Goal: Task Accomplishment & Management: Use online tool/utility

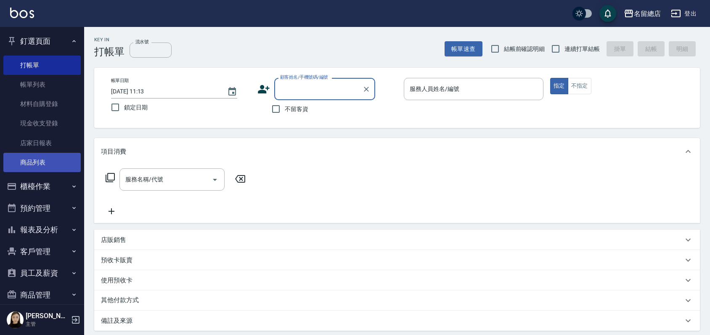
click at [22, 163] on link "商品列表" at bounding box center [41, 162] width 77 height 19
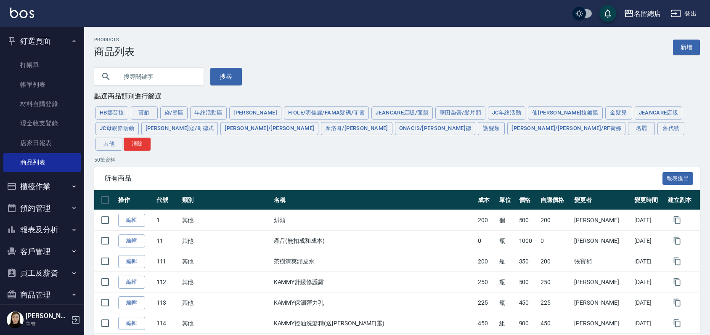
click at [141, 78] on input "text" at bounding box center [157, 76] width 79 height 23
type input "w"
type input "蘋果"
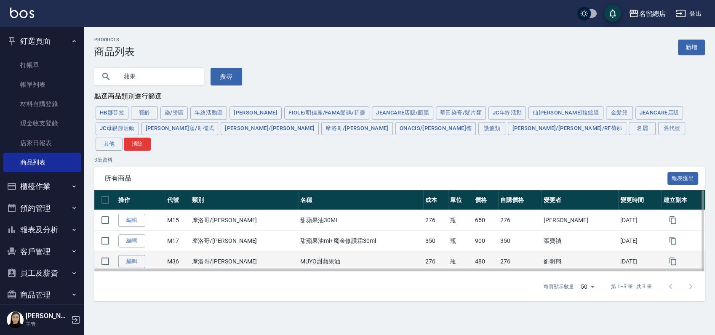
click at [322, 251] on td "MUYO甜蘋果油" at bounding box center [360, 261] width 125 height 21
click at [306, 251] on td "MUYO甜蘋果油" at bounding box center [360, 261] width 125 height 21
click at [128, 255] on link "編輯" at bounding box center [131, 261] width 27 height 13
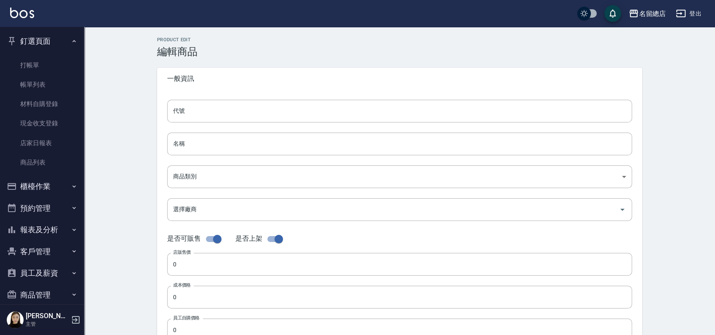
type input "M36"
type input "MUYO甜蘋果油"
type input "db815e14-f399-43e3-8c9f-5c4ed3bcd165"
type input "480"
type input "276"
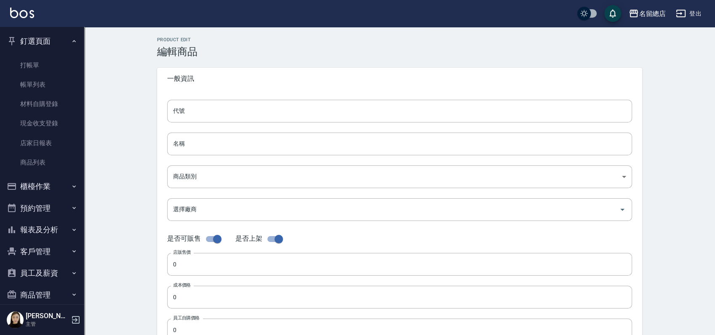
type input "276"
type input "瓶"
type input "UNSET"
click at [255, 144] on input "MUYO甜蘋果油" at bounding box center [397, 144] width 465 height 23
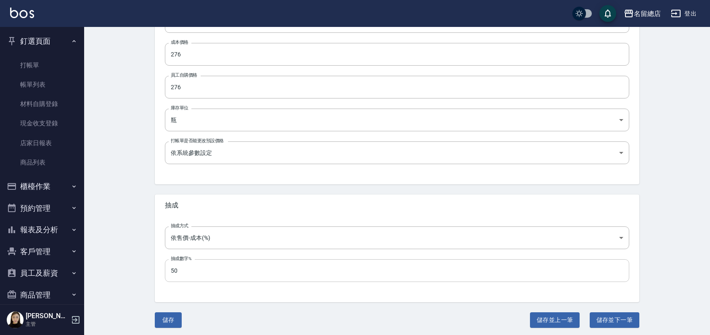
scroll to position [246, 0]
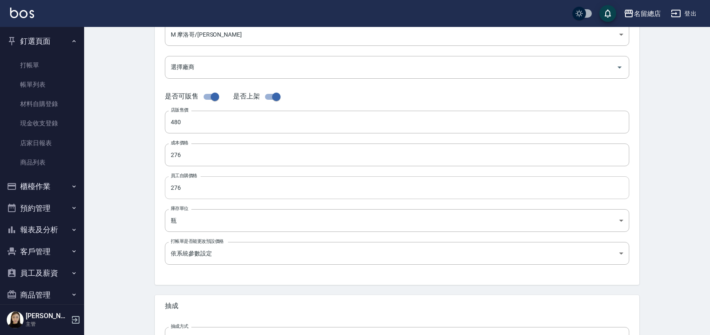
type input "MUYO甜蘋果油30ml"
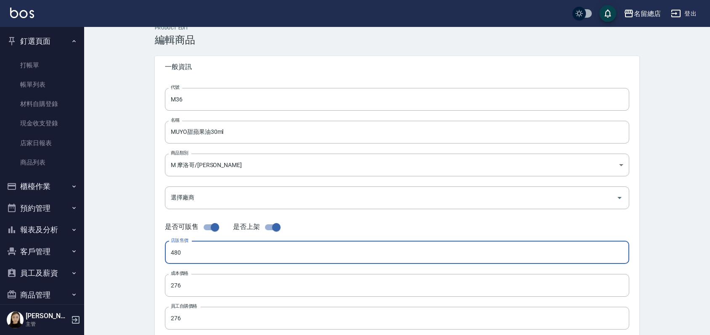
drag, startPoint x: 182, startPoint y: 251, endPoint x: 114, endPoint y: 256, distance: 67.9
click at [114, 256] on div "Product Edit 編輯商品 一般資訊 代號 M36 代號 名稱 MUYO甜蘋果油30ml 名稱 商品類別 M 摩洛哥/沐宥 db815e14-f3…" at bounding box center [397, 292] width 626 height 554
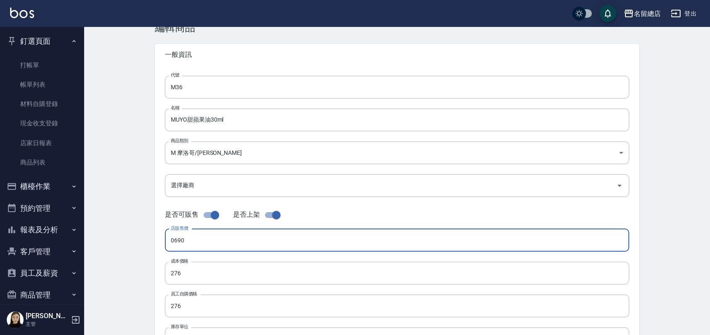
scroll to position [246, 0]
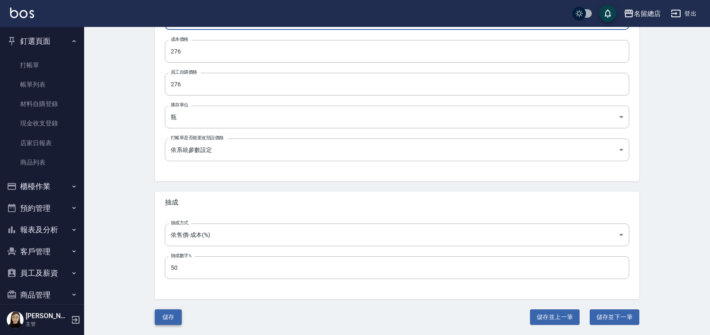
type input "0690"
click at [159, 315] on button "儲存" at bounding box center [168, 317] width 27 height 16
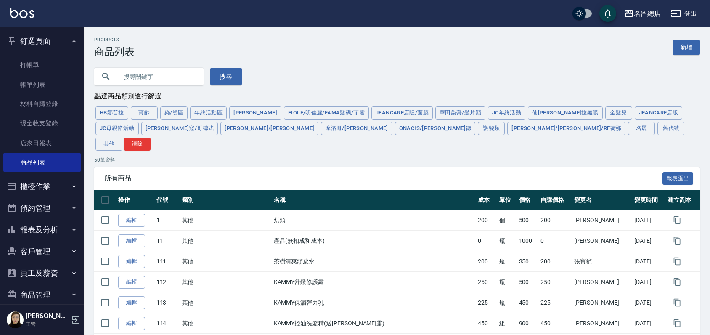
click at [136, 75] on input "text" at bounding box center [157, 76] width 79 height 23
type input "q"
type input "蘋果"
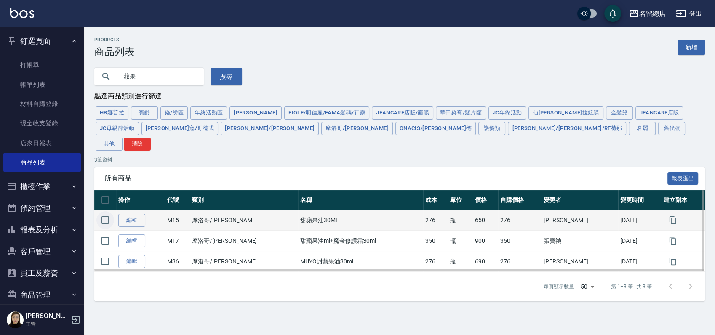
click at [106, 211] on input "checkbox" at bounding box center [105, 220] width 18 height 18
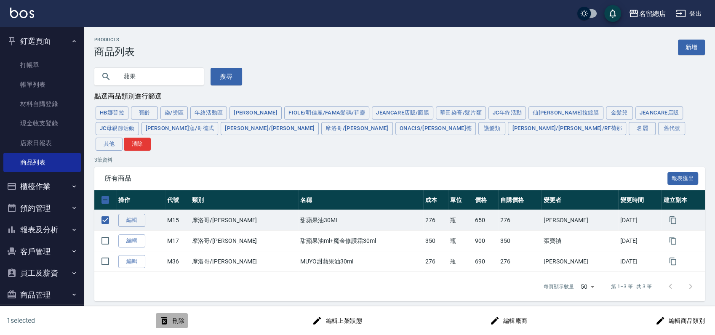
click at [177, 318] on button "刪除" at bounding box center [172, 321] width 32 height 16
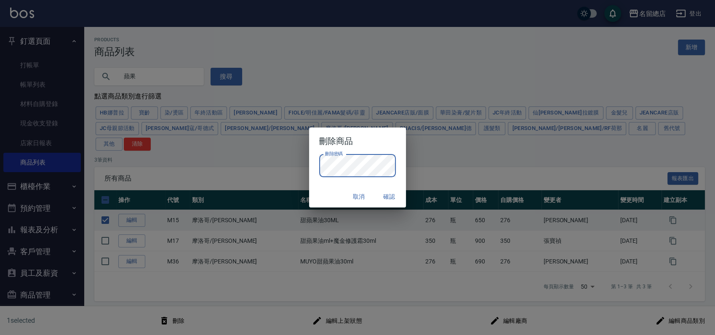
click at [381, 192] on button "確認" at bounding box center [388, 197] width 27 height 16
checkbox input "false"
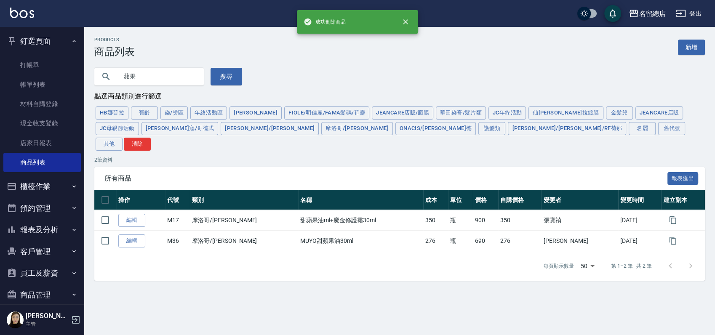
click at [364, 85] on div "蘋果 搜尋" at bounding box center [394, 72] width 620 height 28
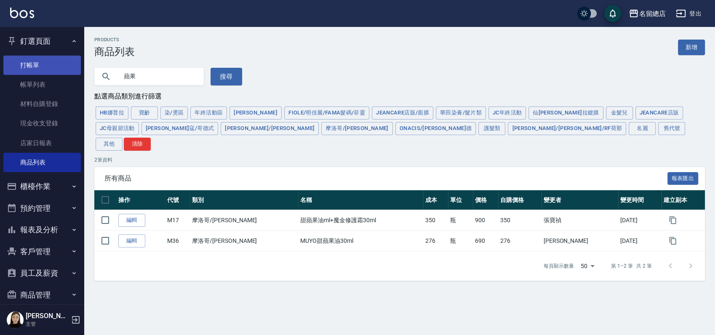
drag, startPoint x: 32, startPoint y: 80, endPoint x: 35, endPoint y: 62, distance: 18.9
click at [32, 81] on link "帳單列表" at bounding box center [41, 84] width 77 height 19
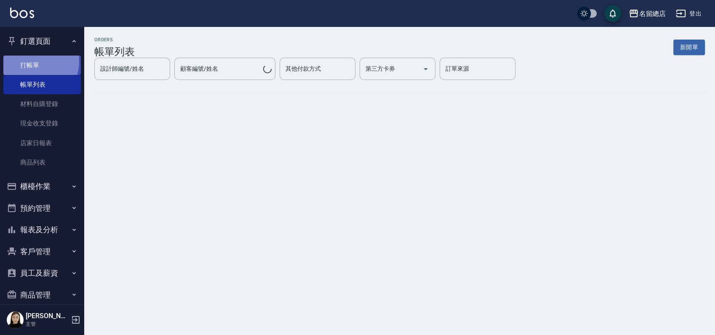
click at [36, 61] on link "打帳單" at bounding box center [41, 65] width 77 height 19
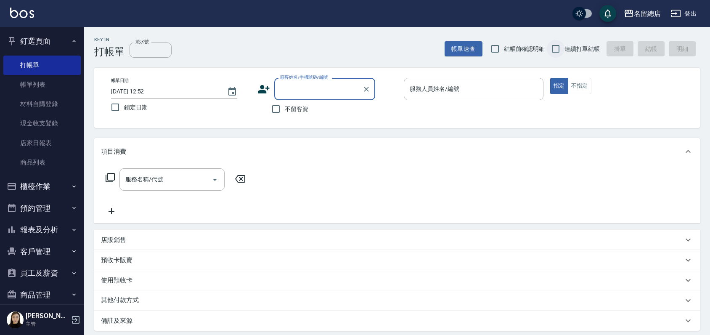
click at [557, 56] on input "連續打單結帳" at bounding box center [556, 49] width 18 height 18
checkbox input "true"
click at [274, 108] on input "不留客資" at bounding box center [276, 109] width 18 height 18
checkbox input "true"
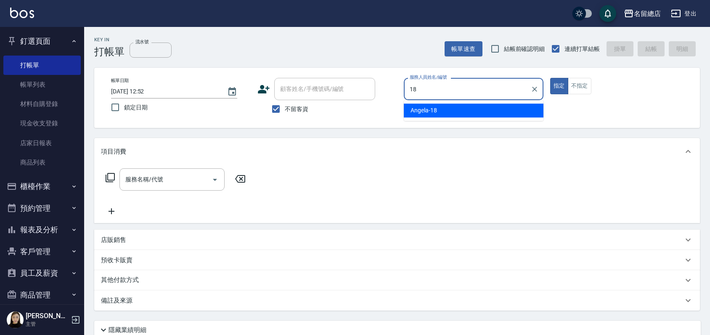
type input "[PERSON_NAME]-18"
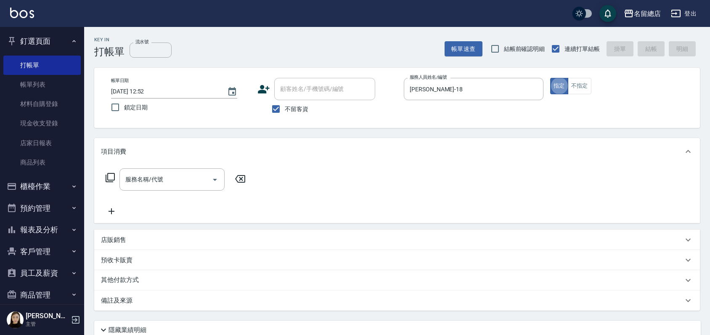
type button "true"
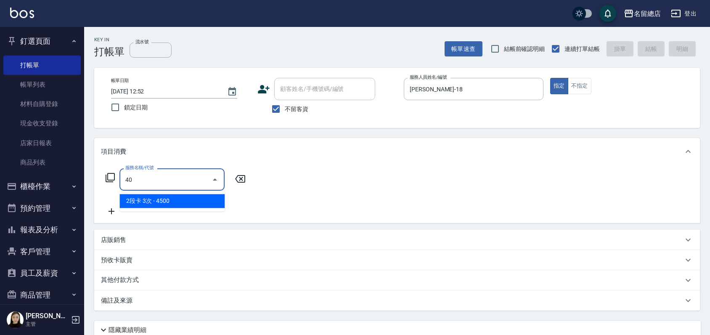
type input "4"
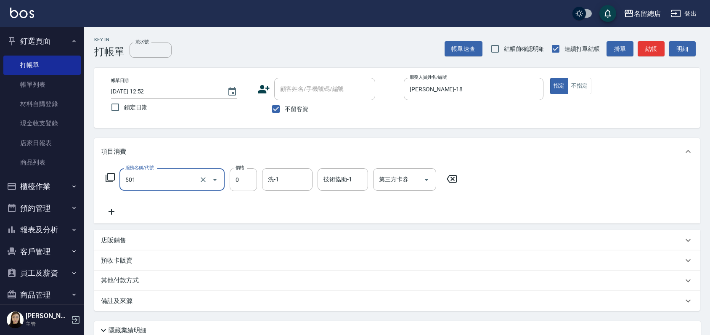
type input "2段蓋卡1300以上(501)"
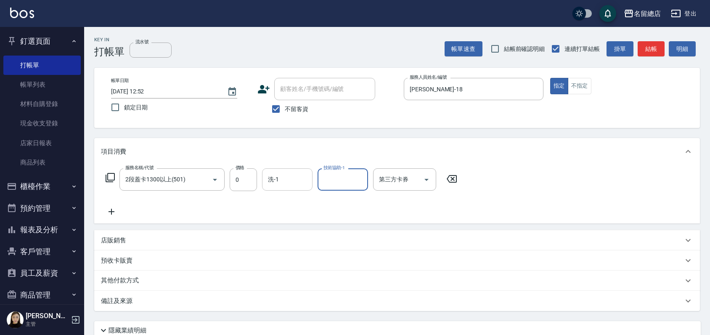
click at [288, 170] on div "洗-1" at bounding box center [287, 179] width 50 height 22
type input "[PERSON_NAME]-31"
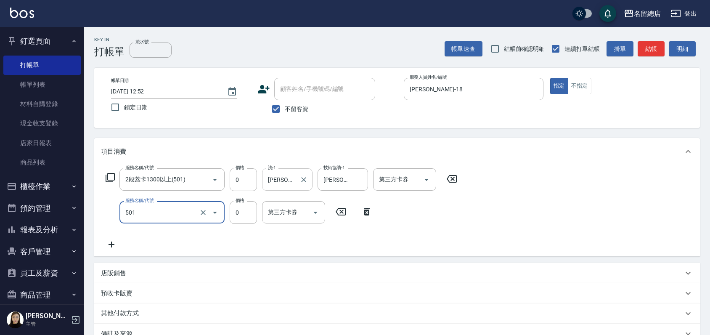
type input "2段蓋卡1300以上(501)"
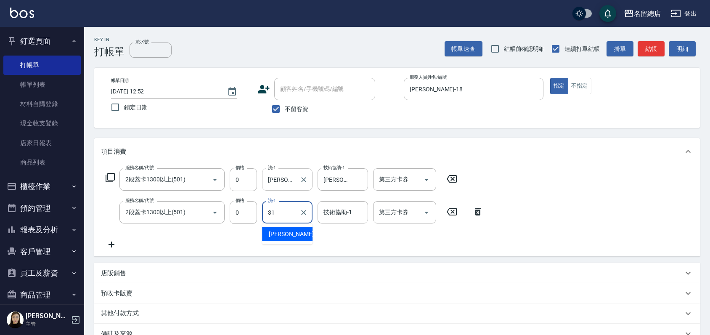
type input "[PERSON_NAME]-31"
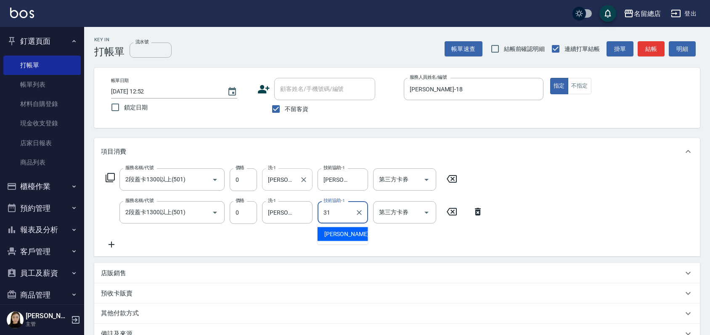
type input "[PERSON_NAME]-31"
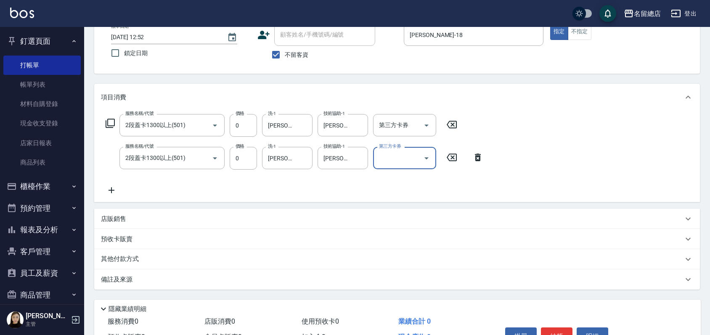
scroll to position [103, 0]
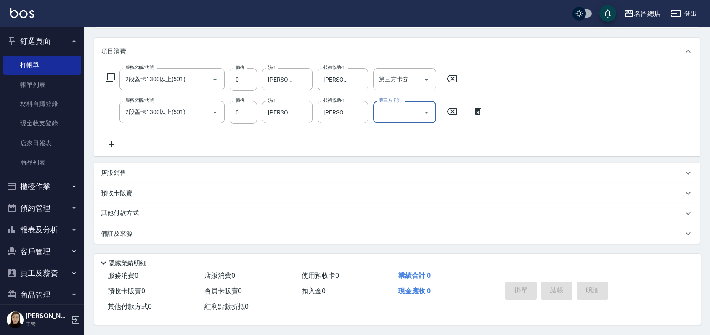
type input "[DATE] 13:02"
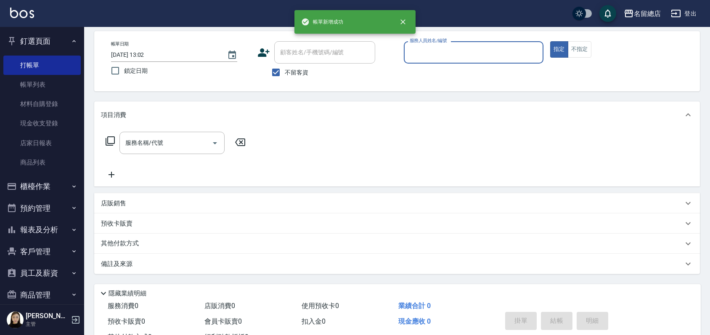
scroll to position [0, 0]
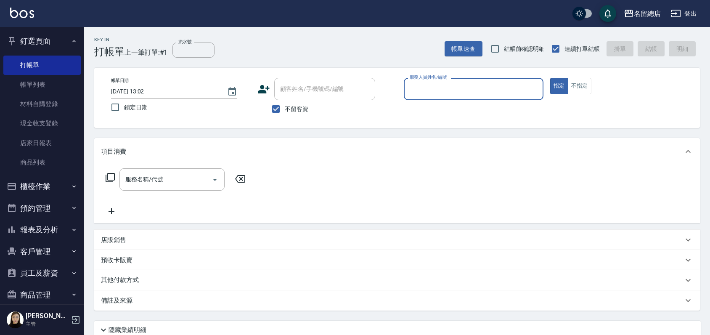
type input "ㄋ"
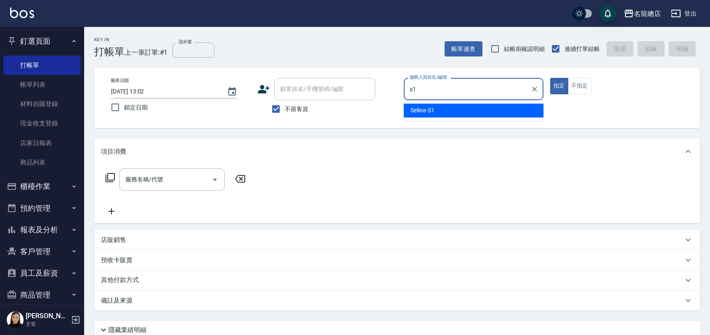
type input "Selina-S1"
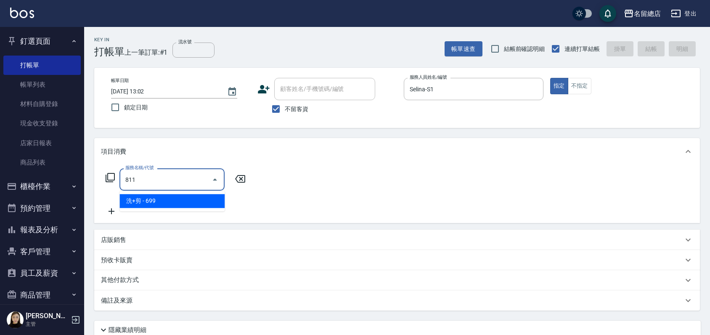
type input "洗+剪(811)"
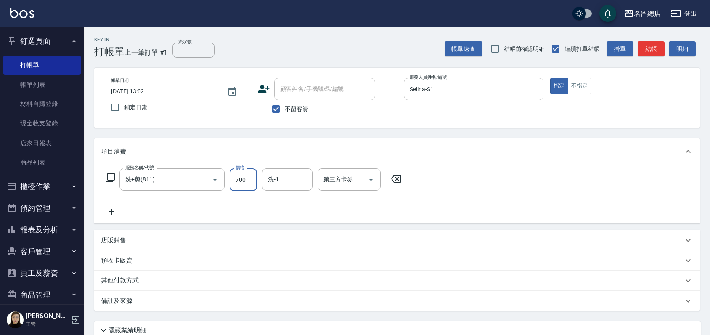
type input "700"
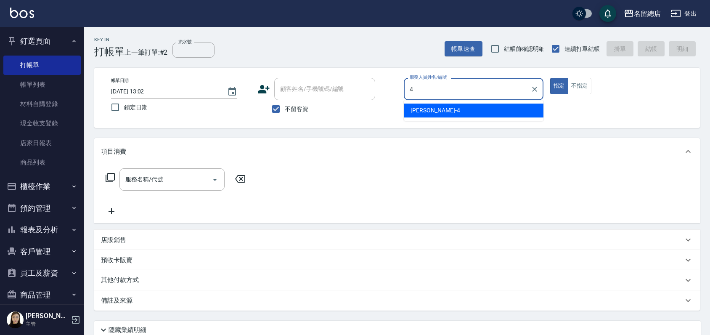
type input "[PERSON_NAME]-4"
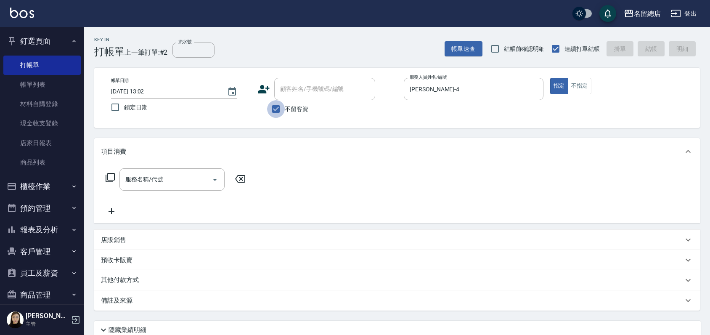
click at [277, 111] on input "不留客資" at bounding box center [276, 109] width 18 height 18
checkbox input "false"
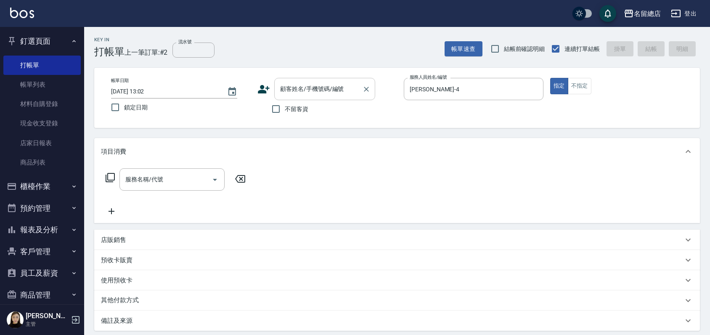
click at [286, 97] on div "顧客姓名/手機號碼/編號" at bounding box center [324, 89] width 101 height 22
click at [328, 107] on li "[PERSON_NAME]/0939932278/" at bounding box center [324, 111] width 101 height 14
type input "[PERSON_NAME]/0939932278/"
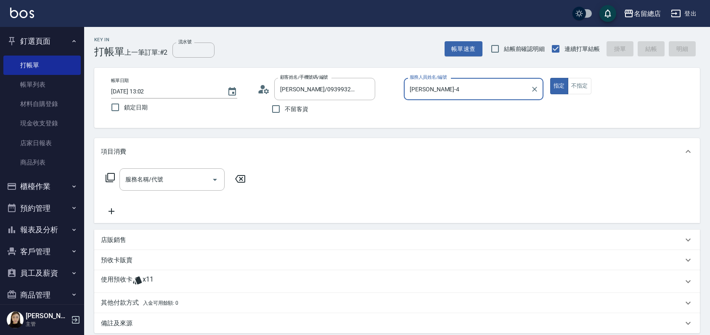
click at [117, 276] on div "使用預收卡 x11" at bounding box center [397, 281] width 606 height 23
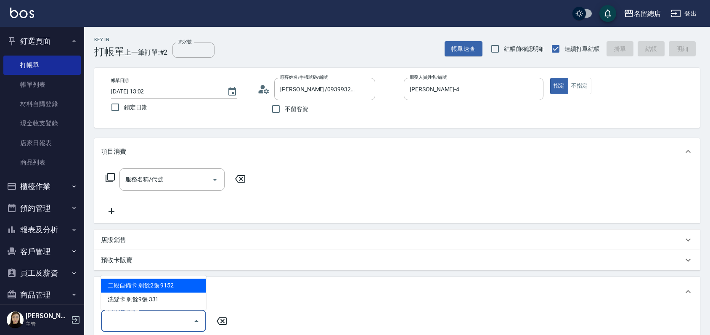
click at [153, 319] on input "卡券代號/名稱" at bounding box center [147, 321] width 85 height 15
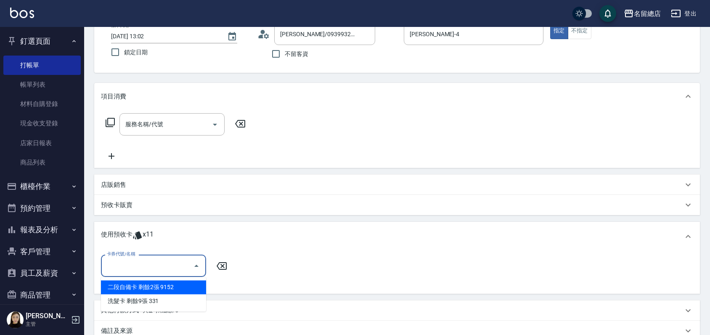
scroll to position [93, 0]
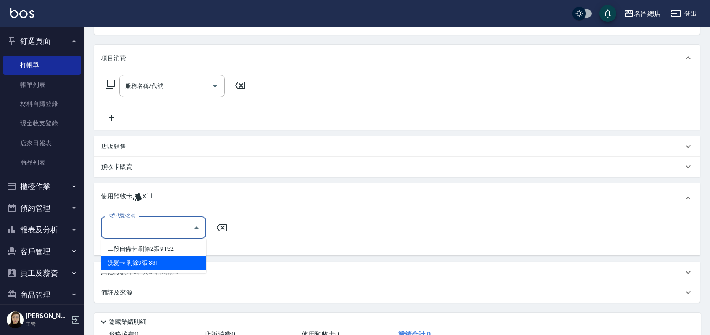
click at [151, 264] on div "洗髮卡 剩餘9張 331" at bounding box center [153, 263] width 105 height 14
type input "洗髮卡 331"
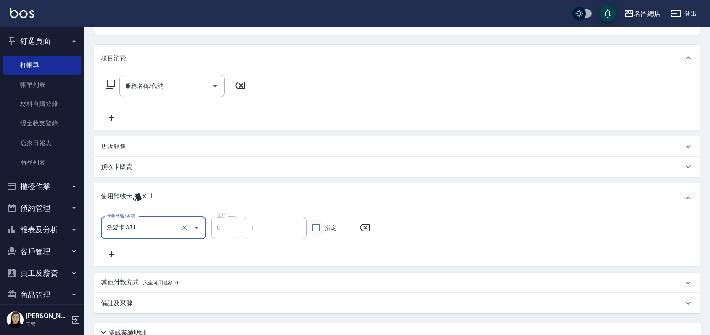
click at [319, 228] on input "指定" at bounding box center [316, 228] width 18 height 18
checkbox input "true"
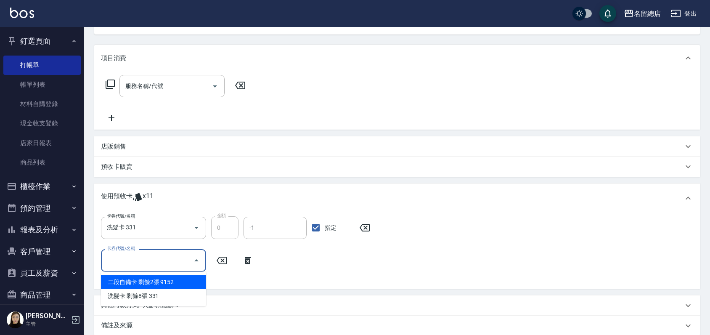
click at [176, 256] on input "卡券代號/名稱" at bounding box center [147, 260] width 85 height 15
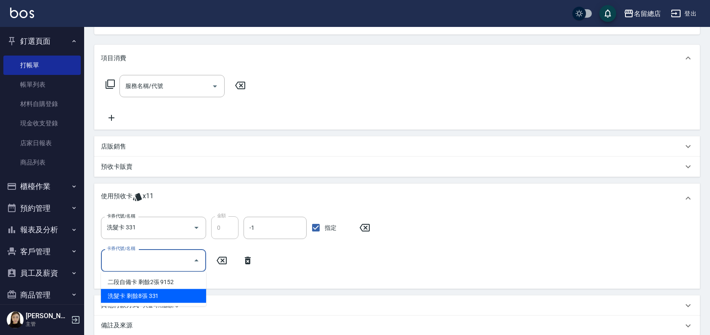
click at [160, 294] on div "洗髮卡 剩餘8張 331" at bounding box center [153, 296] width 105 height 14
type input "洗髮卡 331"
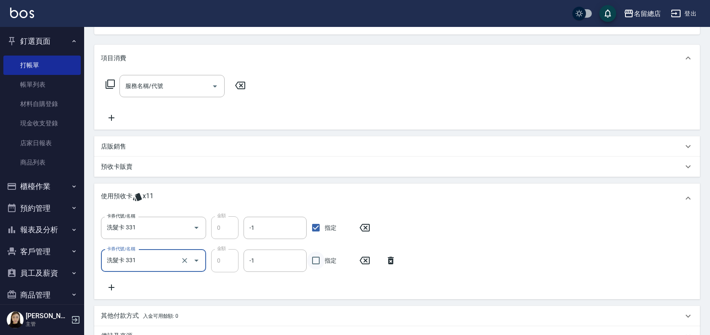
click at [316, 259] on input "指定" at bounding box center [316, 261] width 18 height 18
checkbox input "true"
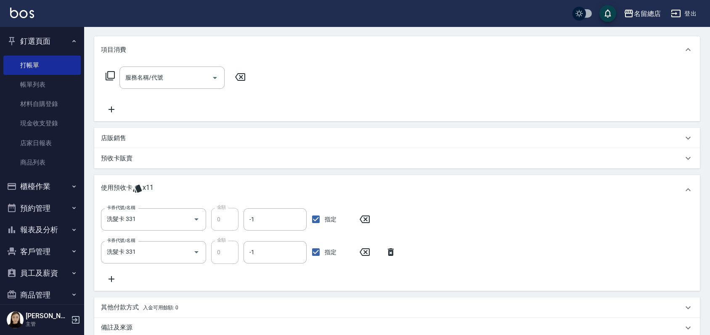
scroll to position [11, 0]
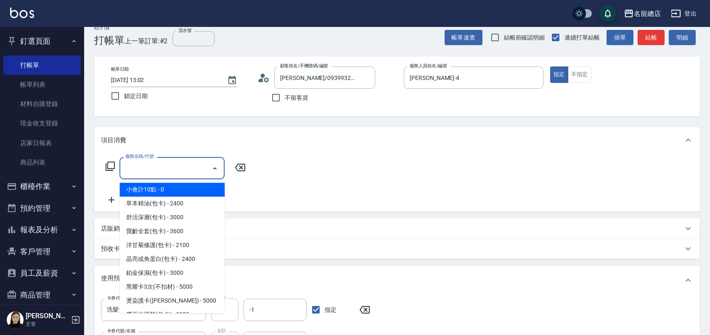
drag, startPoint x: 154, startPoint y: 165, endPoint x: 158, endPoint y: 162, distance: 5.4
click at [155, 163] on input "服務名稱/代號" at bounding box center [165, 168] width 85 height 15
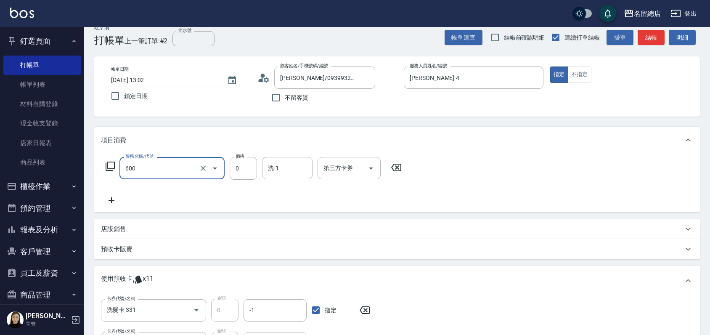
type input "洗髮(免費)(600)"
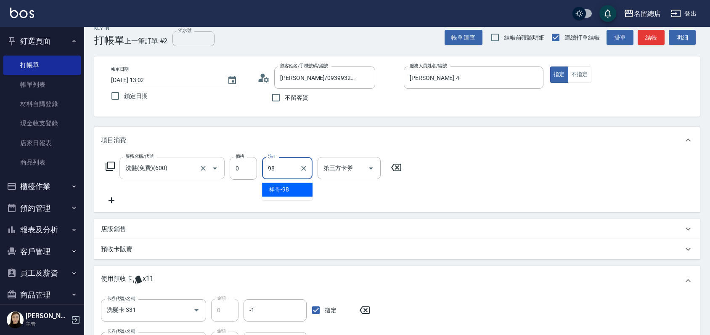
type input "祥哥-98"
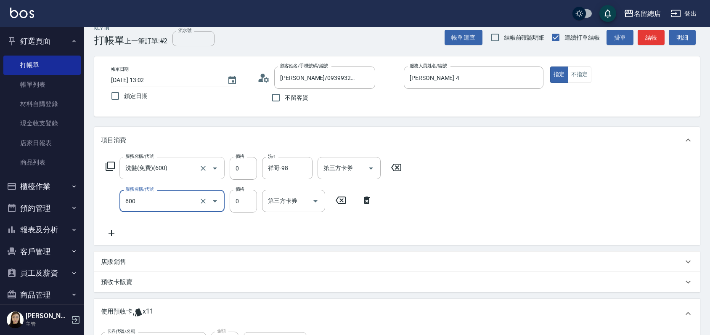
type input "洗髮(免費)(600)"
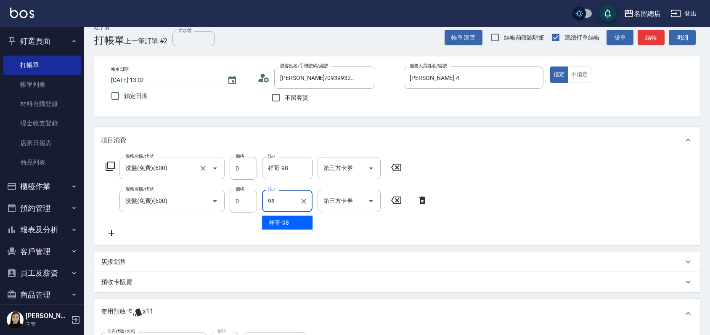
type input "祥哥-98"
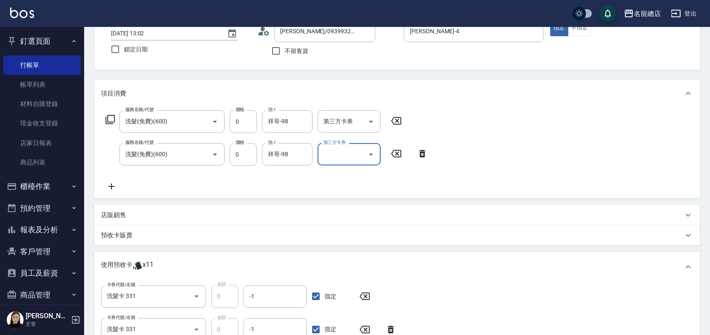
scroll to position [0, 0]
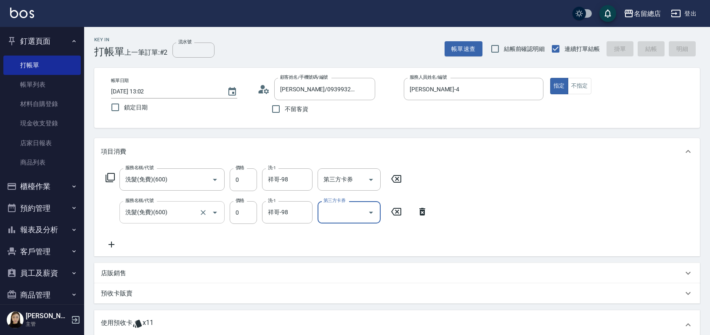
type input "[DATE] 13:03"
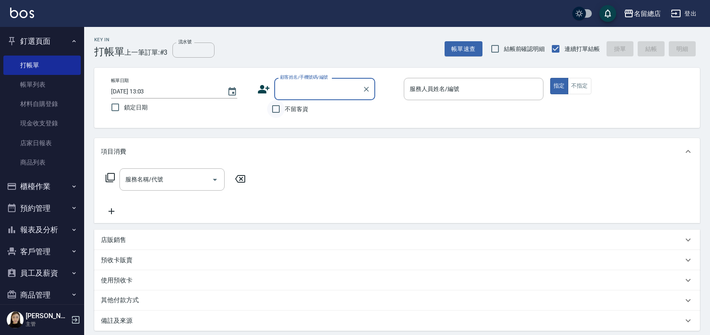
click at [279, 109] on input "不留客資" at bounding box center [276, 109] width 18 height 18
checkbox input "true"
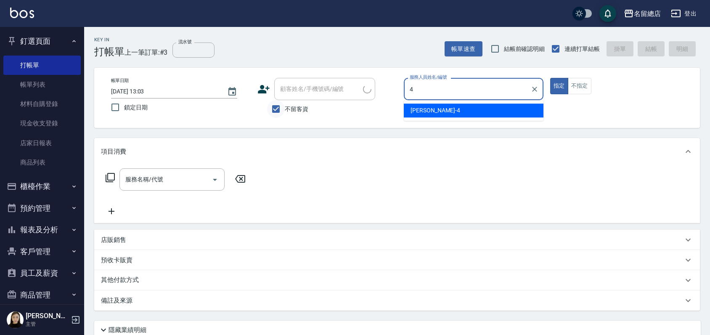
type input "[PERSON_NAME]-4"
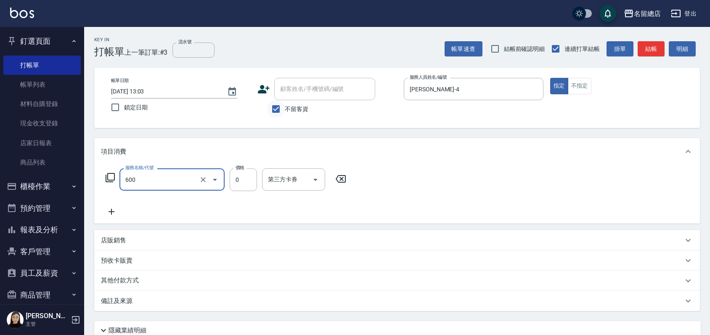
type input "洗髮(免費)(600)"
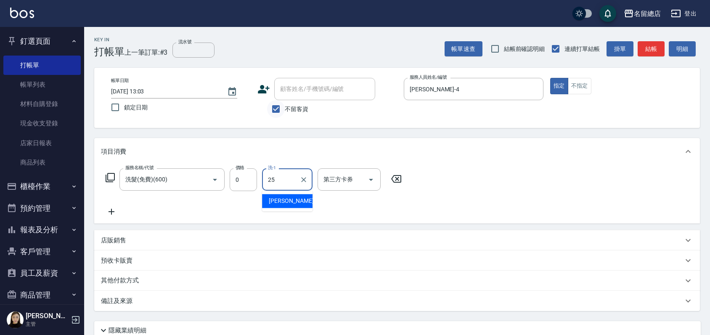
type input "[PERSON_NAME]-25"
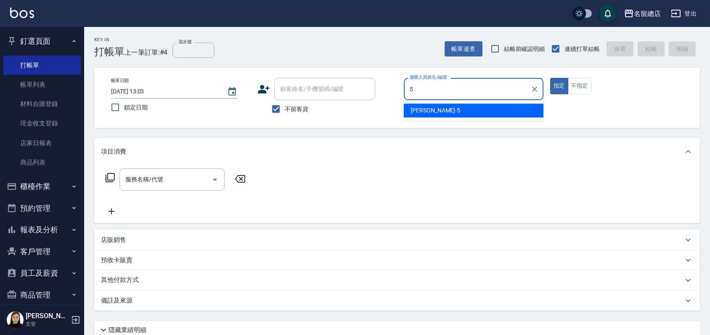
type input "[PERSON_NAME]-5"
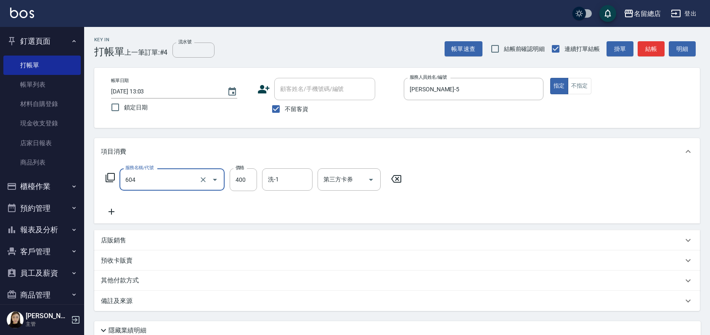
type input "健康洗髮(604)"
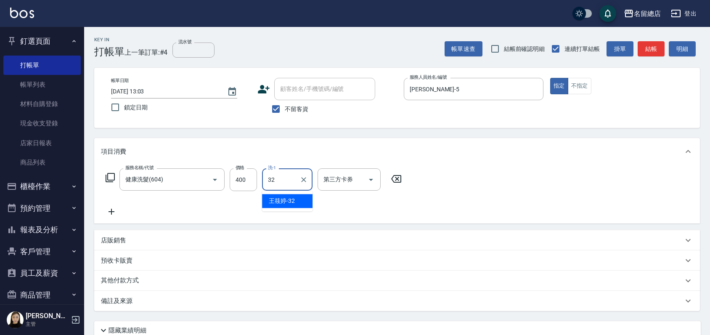
type input "[PERSON_NAME]-32"
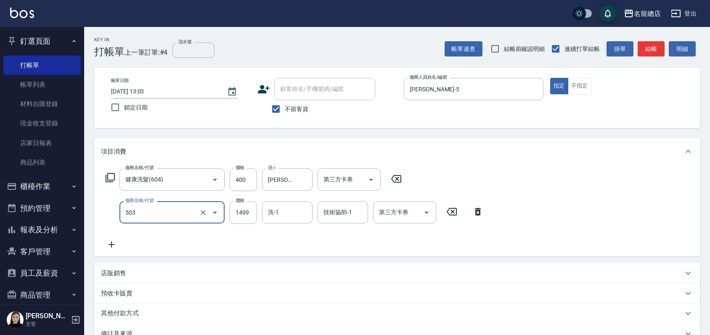
type input "染髮1000~1499(503)"
type input "1200"
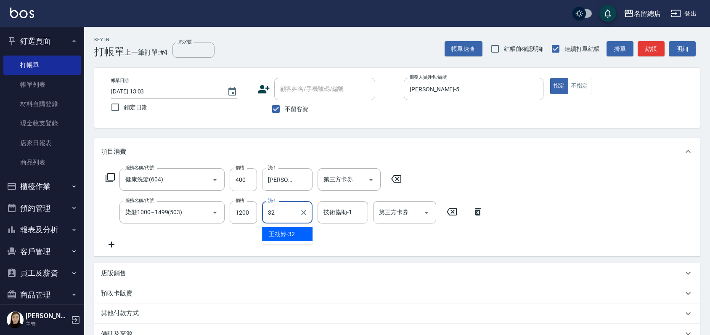
type input "[PERSON_NAME]-32"
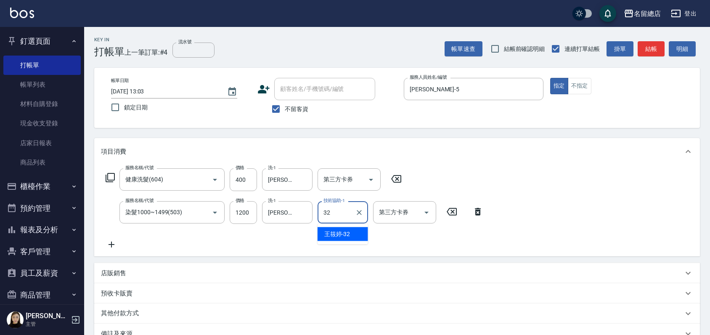
type input "[PERSON_NAME]-32"
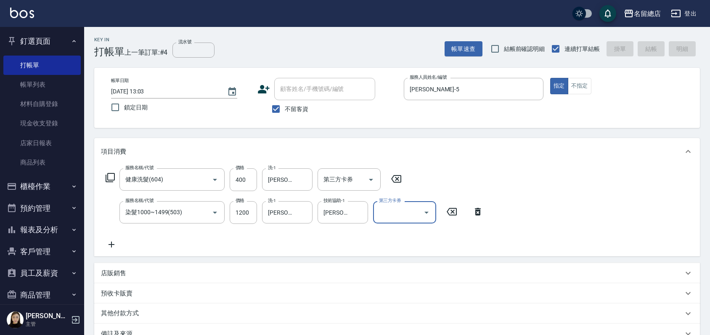
type input "[DATE] 13:04"
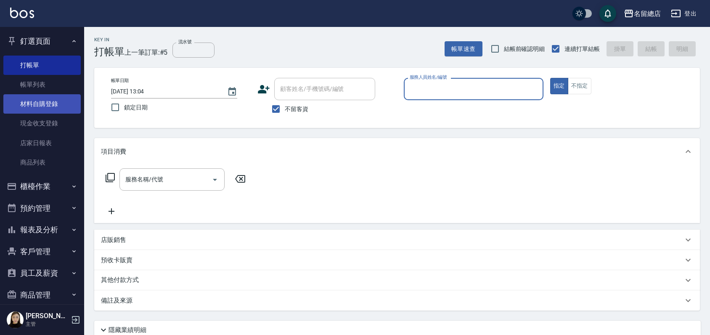
drag, startPoint x: 56, startPoint y: 82, endPoint x: 61, endPoint y: 98, distance: 16.5
click at [56, 82] on link "帳單列表" at bounding box center [41, 84] width 77 height 19
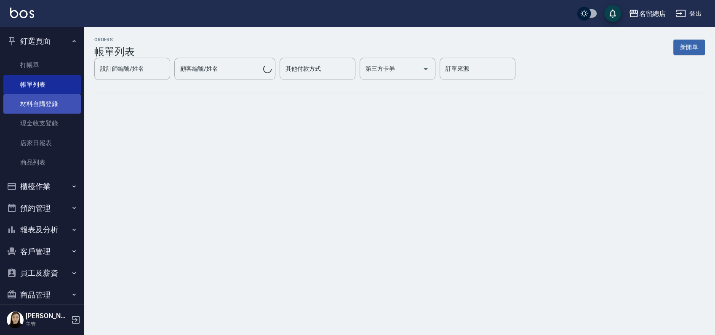
click at [61, 98] on link "材料自購登錄" at bounding box center [41, 103] width 77 height 19
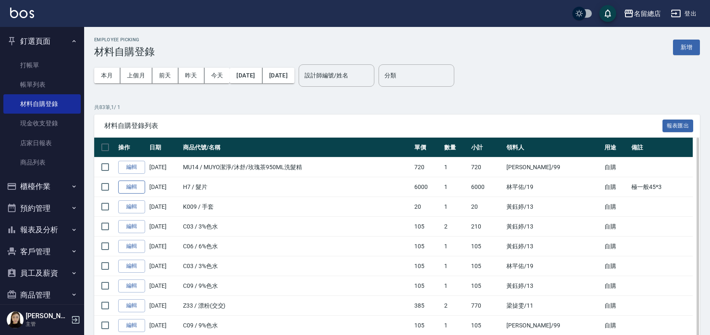
click at [131, 185] on link "編輯" at bounding box center [131, 187] width 27 height 13
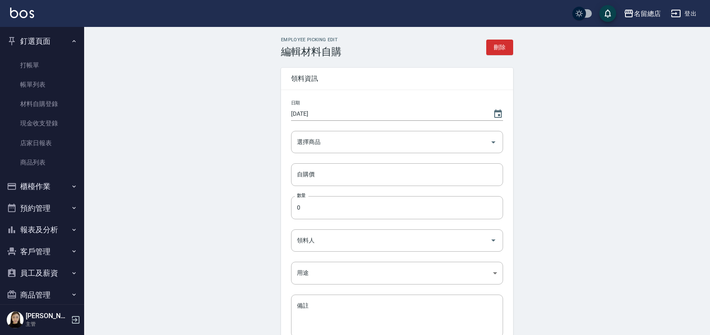
type input "[DATE]"
type input "髮片"
type input "6000"
type input "1"
type input "林芊佑"
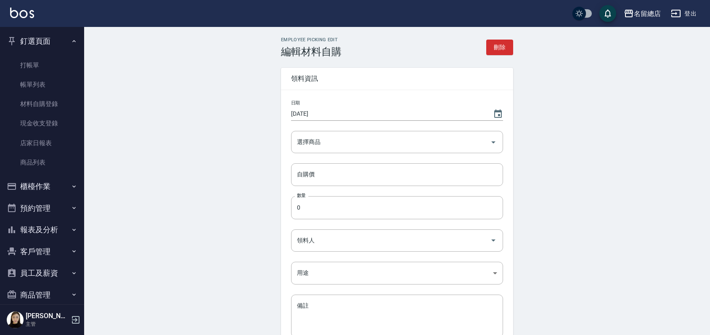
type input "自購"
type textarea "極一般45*3"
click at [495, 44] on button "刪除" at bounding box center [499, 48] width 27 height 16
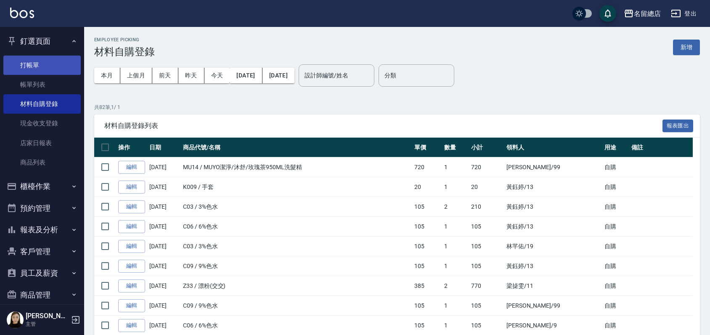
click at [51, 61] on link "打帳單" at bounding box center [41, 65] width 77 height 19
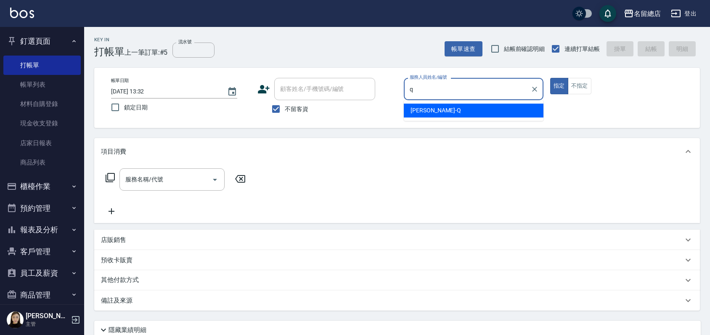
type input "[PERSON_NAME]"
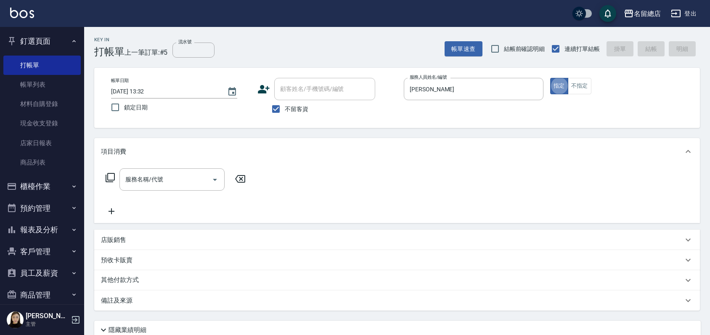
type button "true"
click at [578, 85] on button "不指定" at bounding box center [580, 86] width 24 height 16
type button "false"
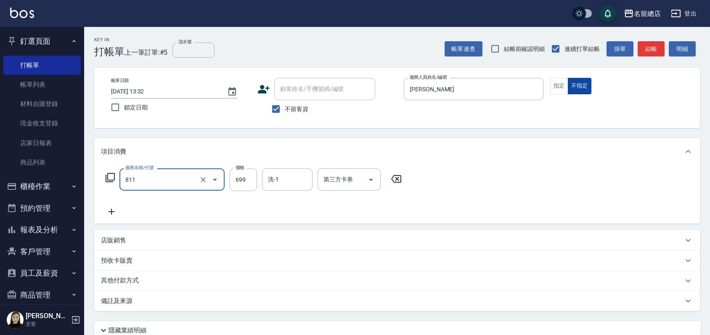
type input "洗+剪(811)"
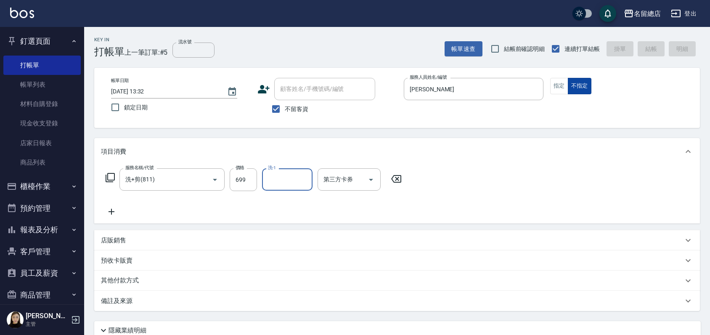
type input "[DATE] 13:33"
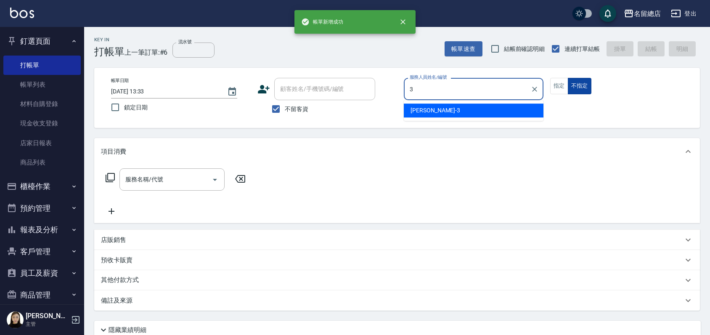
type input "芷涵-3"
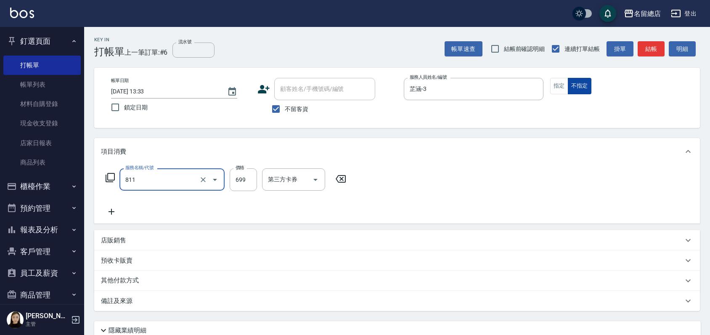
type input "洗+剪(811)"
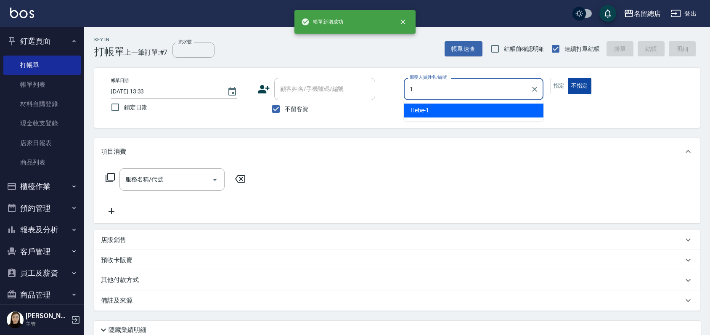
type input "Hebe-1"
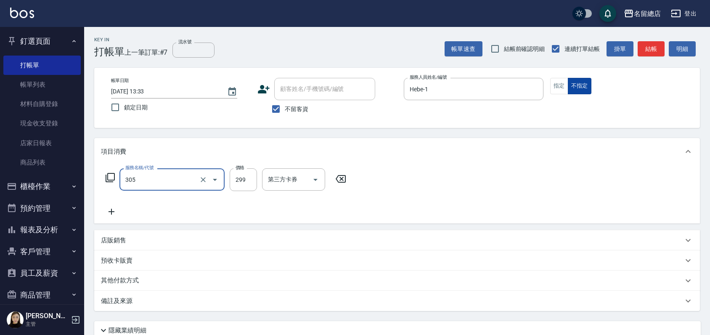
type input "剪髮(305)"
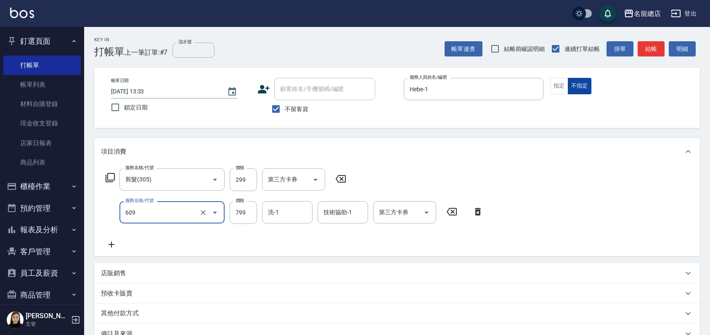
type input "精油洗(609)"
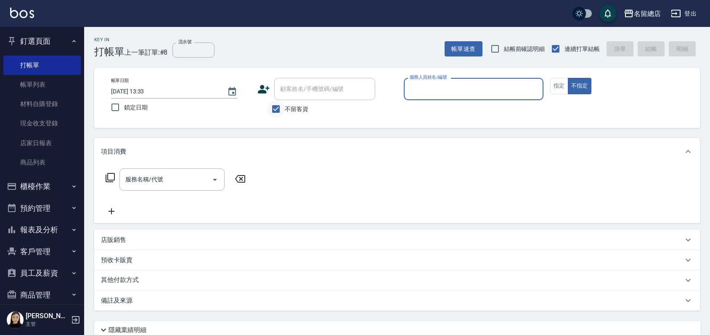
click at [278, 104] on input "不留客資" at bounding box center [276, 109] width 18 height 18
checkbox input "false"
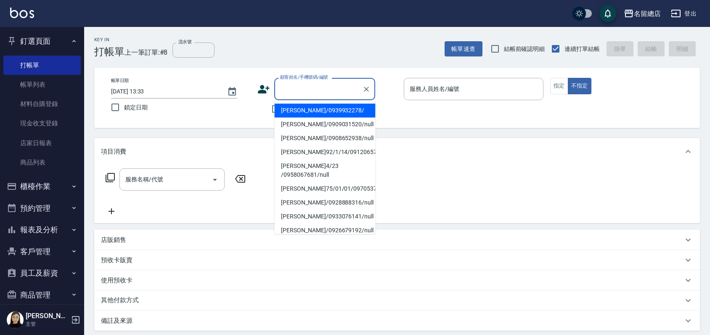
click at [290, 90] on input "顧客姓名/手機號碼/編號" at bounding box center [318, 89] width 81 height 15
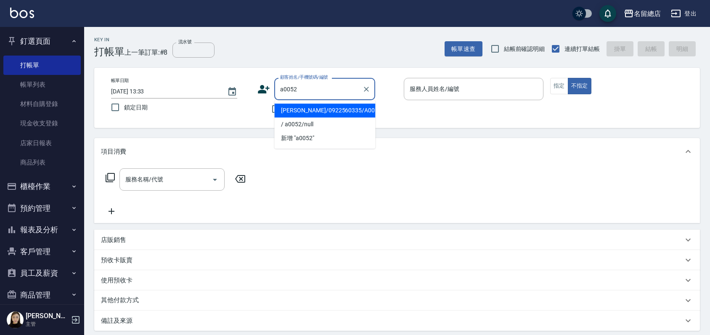
click at [325, 104] on li "[PERSON_NAME]/0922560335/A0052" at bounding box center [324, 111] width 101 height 14
type input "[PERSON_NAME]/0922560335/A0052"
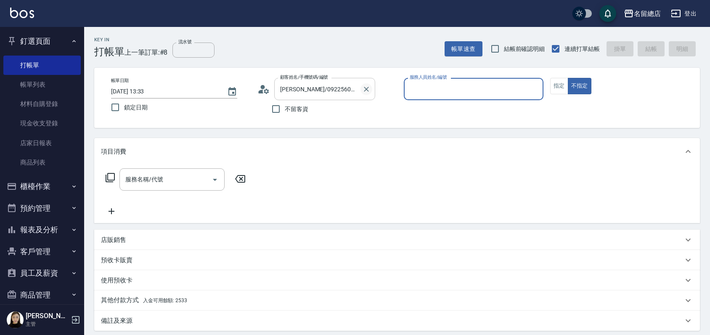
click at [367, 90] on icon "Clear" at bounding box center [366, 89] width 5 height 5
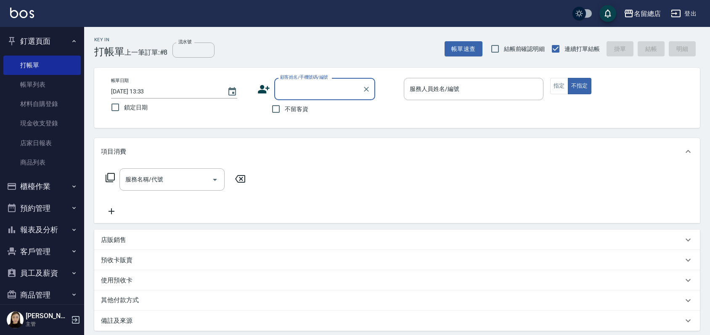
click at [308, 89] on input "顧客姓名/手機號碼/編號" at bounding box center [318, 89] width 81 height 15
click at [368, 65] on div "Key In 打帳單 上一筆訂單:#8 流水號 流水號 帳單速查 結帳前確認明細 連續打單結帳 掛單 結帳 明細 帳單日期 [DATE] 13:33 鎖定日期…" at bounding box center [397, 224] width 626 height 395
click at [273, 108] on input "不留客資" at bounding box center [276, 109] width 18 height 18
checkbox input "true"
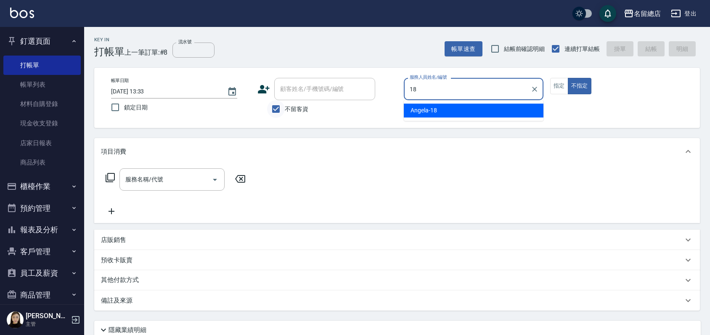
type input "[PERSON_NAME]-18"
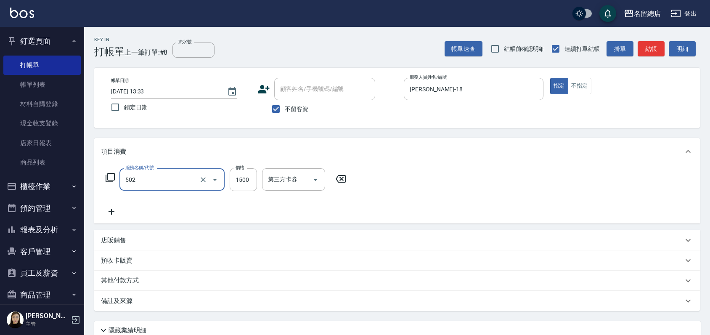
type input "染髮1500以上(502)"
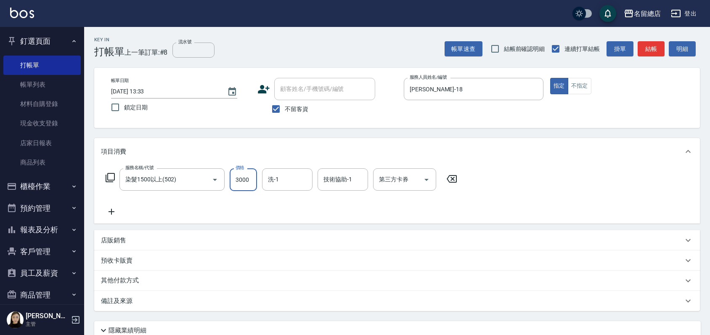
type input "3000"
type input "[PERSON_NAME]-31"
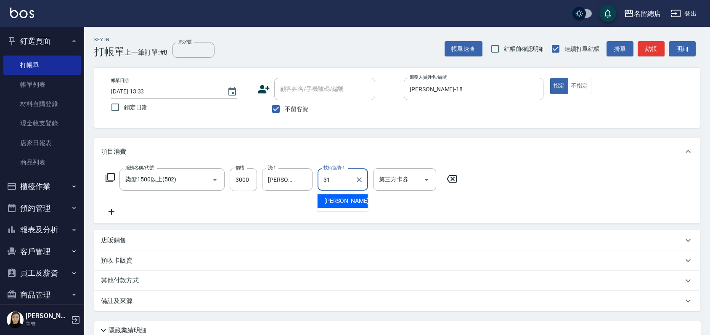
type input "[PERSON_NAME]-31"
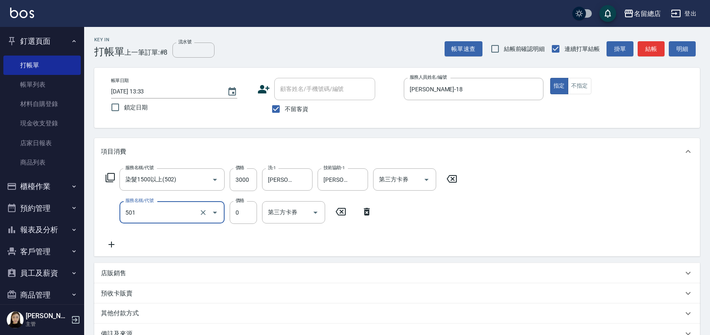
type input "2段蓋卡1300以上(501)"
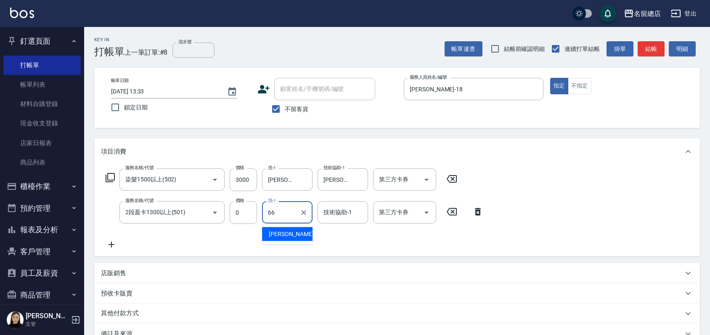
type input "[PERSON_NAME]-66"
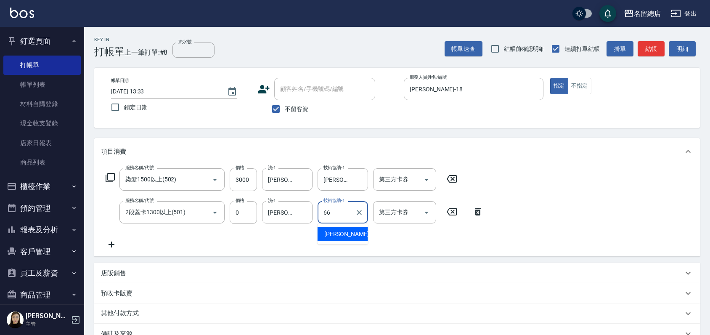
type input "[PERSON_NAME]-66"
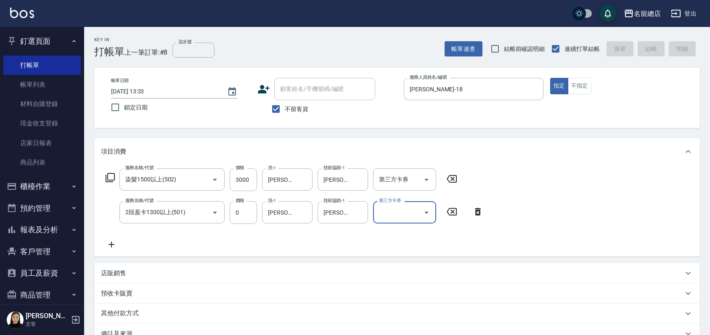
type input "[DATE] 13:35"
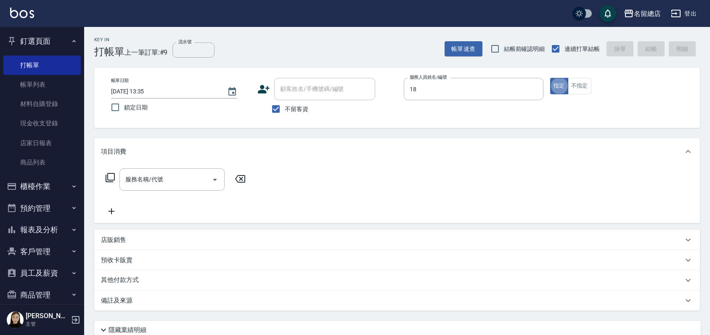
type input "[PERSON_NAME]-18"
click at [532, 90] on icon "Clear" at bounding box center [535, 89] width 8 height 8
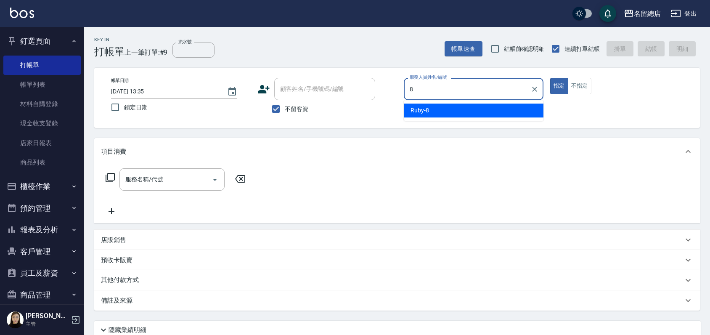
type input "Ruby-8"
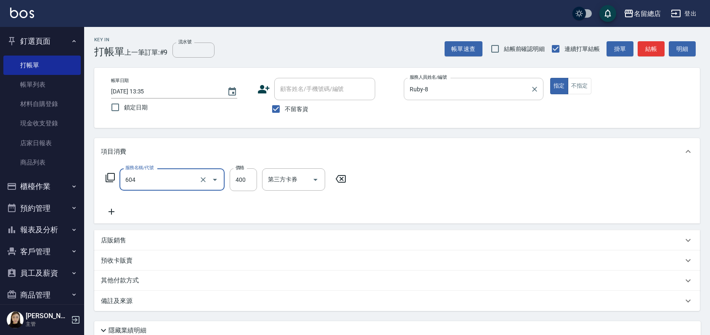
type input "健康洗髮(604)"
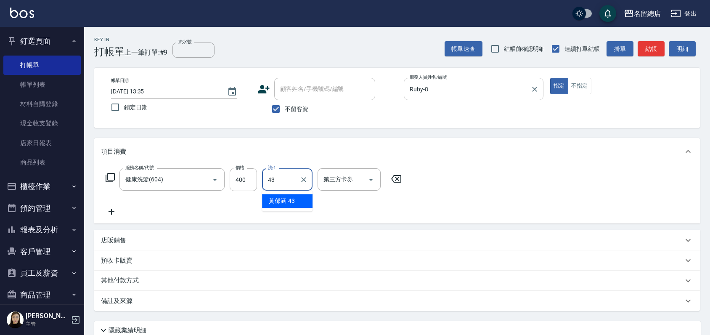
type input "[PERSON_NAME]-43"
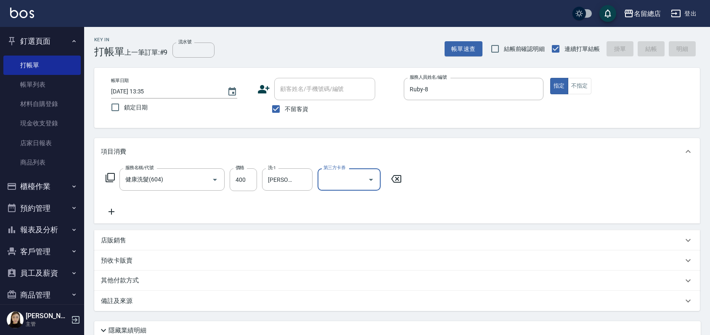
type input "[DATE] 13:36"
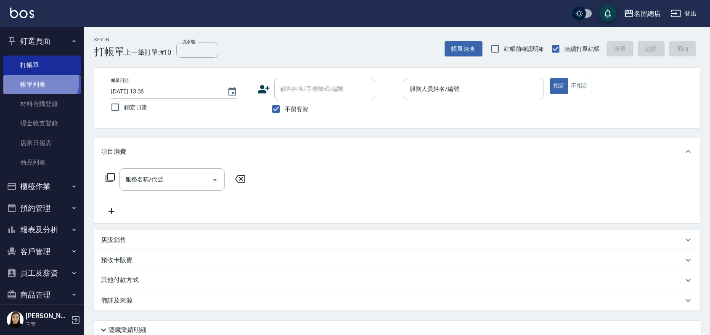
click at [36, 81] on link "帳單列表" at bounding box center [41, 84] width 77 height 19
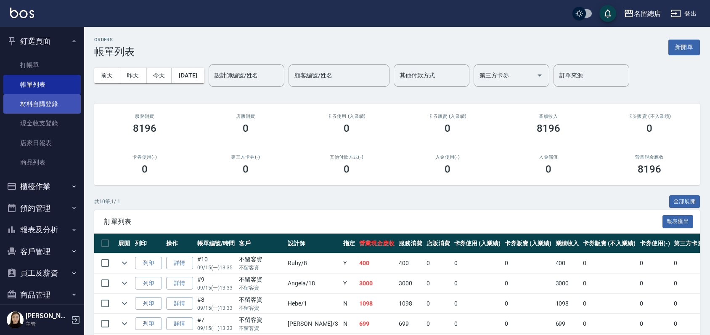
click at [57, 104] on link "材料自購登錄" at bounding box center [41, 103] width 77 height 19
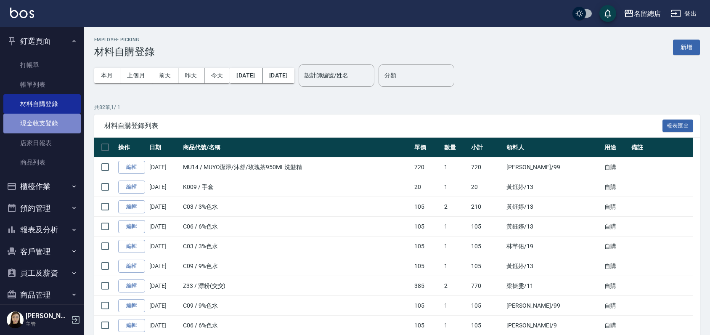
click at [56, 128] on link "現金收支登錄" at bounding box center [41, 123] width 77 height 19
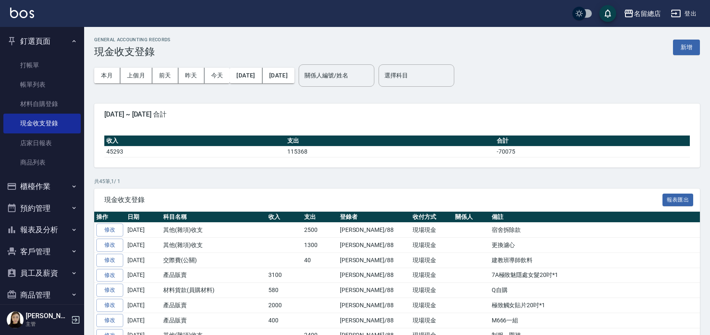
click at [682, 52] on button "新增" at bounding box center [686, 48] width 27 height 16
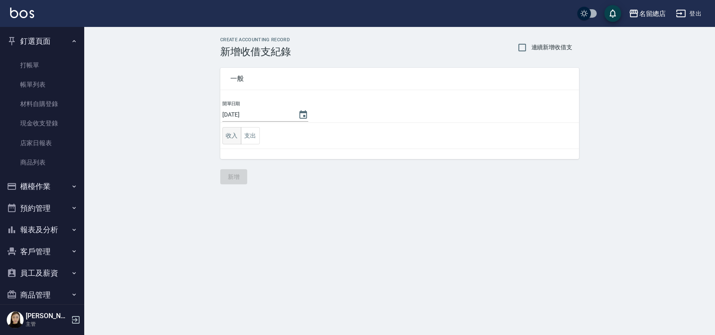
click at [224, 131] on button "收入" at bounding box center [231, 135] width 19 height 17
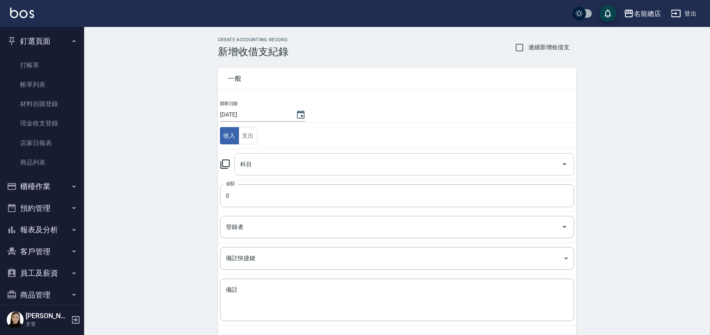
click at [258, 162] on input "科目" at bounding box center [398, 164] width 320 height 15
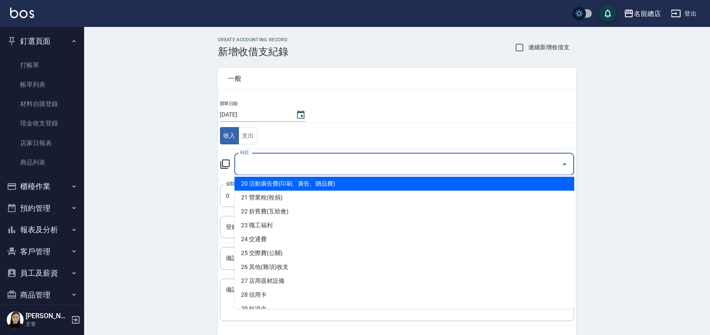
scroll to position [186, 0]
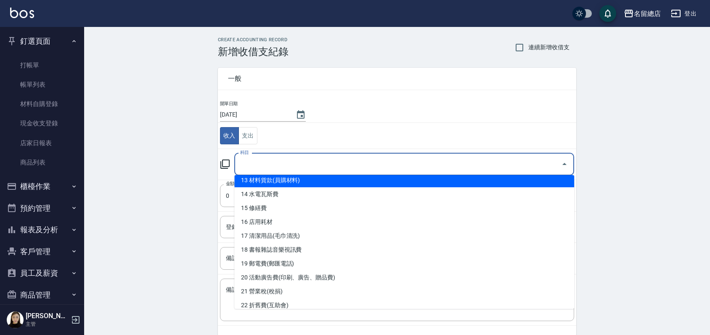
click at [308, 184] on li "13 材料貨款(員購材料)" at bounding box center [404, 180] width 340 height 14
type input "13 材料貨款(員購材料)"
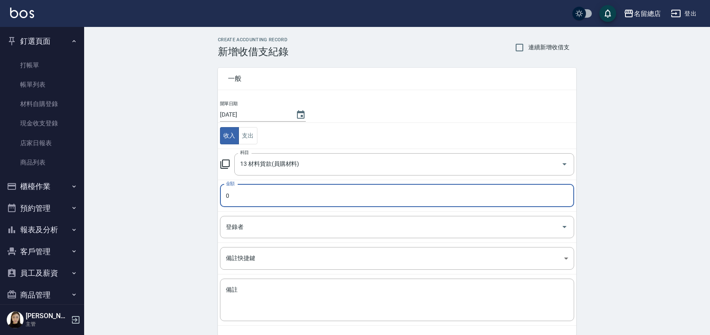
click at [285, 192] on input "0" at bounding box center [397, 195] width 354 height 23
type input "06000"
click at [242, 223] on input "登錄者" at bounding box center [391, 227] width 334 height 15
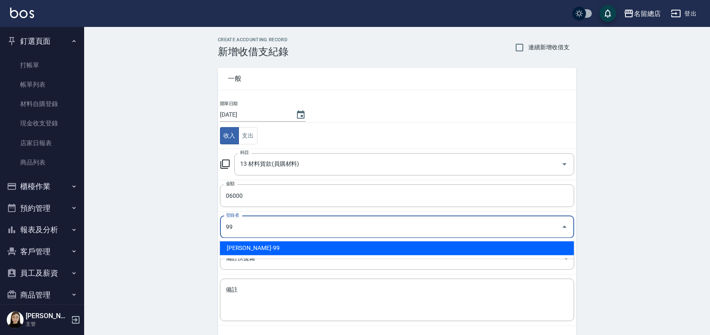
type input "[PERSON_NAME]-99"
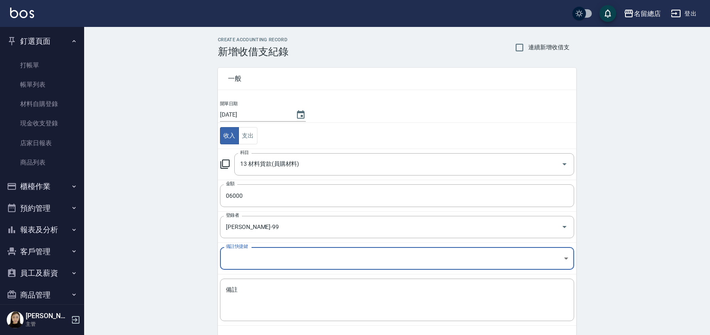
click at [277, 260] on body "名留總店 登出 釘選頁面 打帳單 帳單列表 材料自購登錄 現金收支登錄 店家日報表 商品列表 櫃檯作業 打帳單 帳單列表 掛單列表 營業儀表板 現金收支登錄 …" at bounding box center [355, 186] width 710 height 372
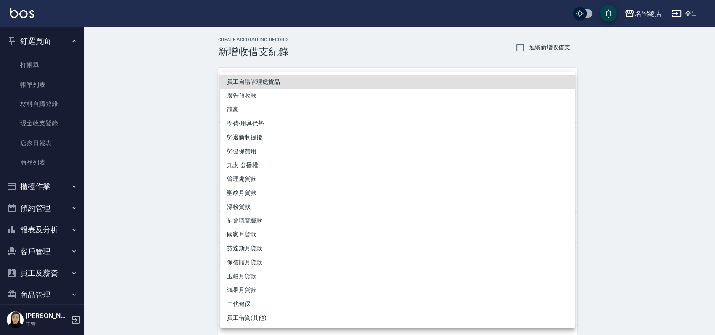
drag, startPoint x: 164, startPoint y: 268, endPoint x: 172, endPoint y: 268, distance: 7.6
click at [165, 268] on div at bounding box center [357, 167] width 715 height 335
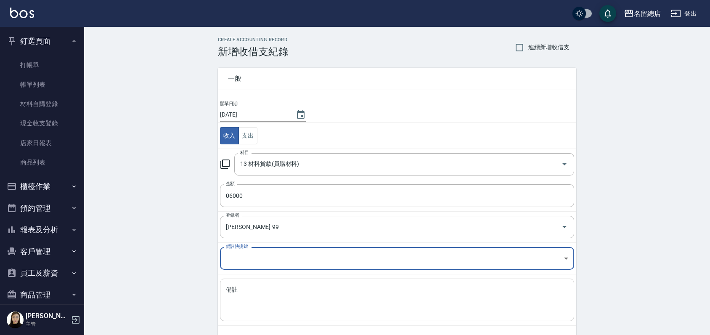
click at [253, 295] on textarea "備註" at bounding box center [397, 300] width 343 height 29
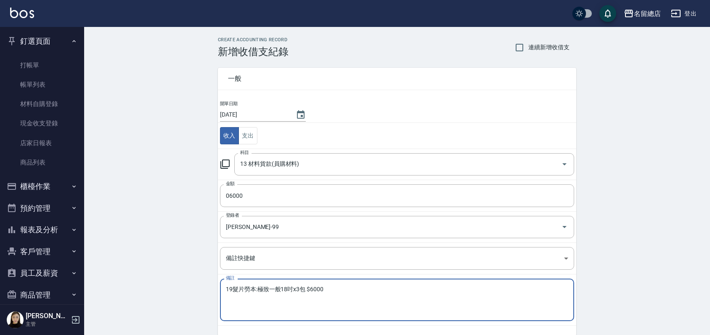
type textarea "19髮片勞本:極致一般18吋x3包 $6000"
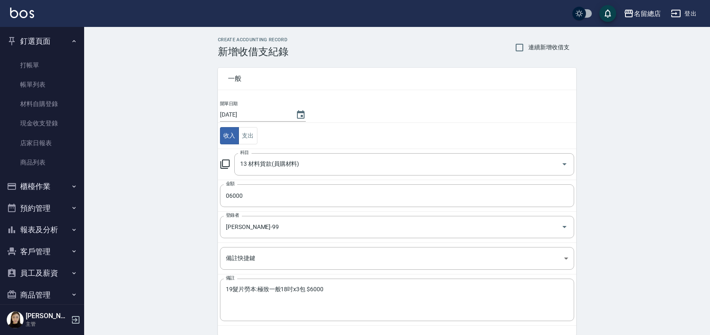
click at [598, 181] on div "CREATE ACCOUNTING RECORD 新增收借支紀錄 連續新增收借支 一般 開單日期 [DATE] 收入 支出 科目 13 材料貨款(員購材料) …" at bounding box center [397, 199] width 626 height 345
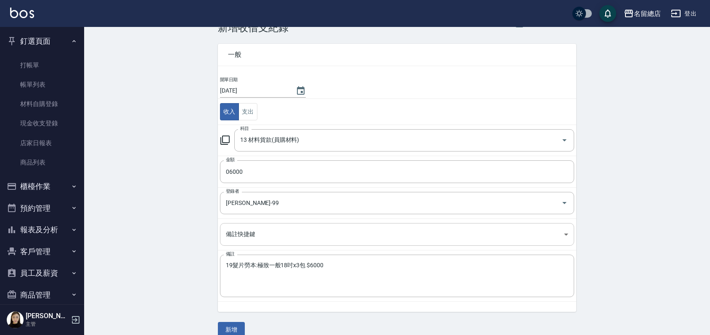
scroll to position [36, 0]
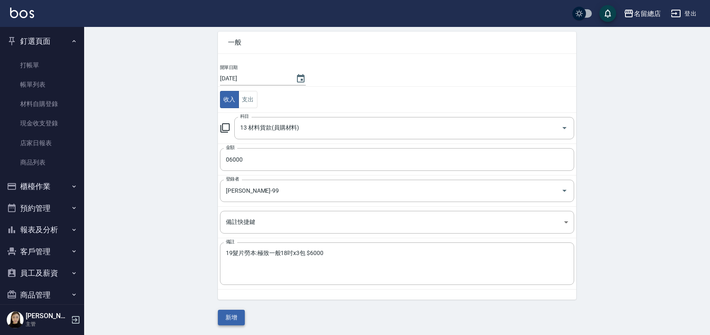
click at [236, 314] on button "新增" at bounding box center [231, 318] width 27 height 16
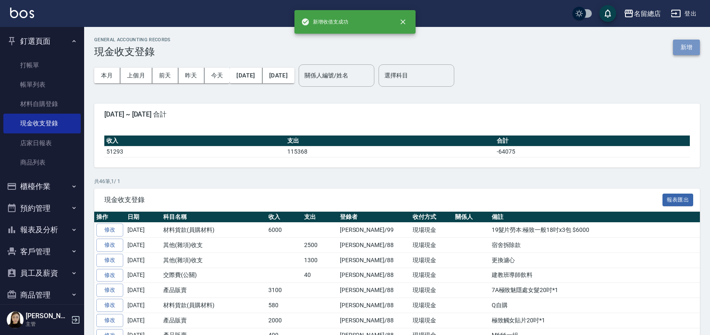
click at [676, 50] on button "新增" at bounding box center [686, 48] width 27 height 16
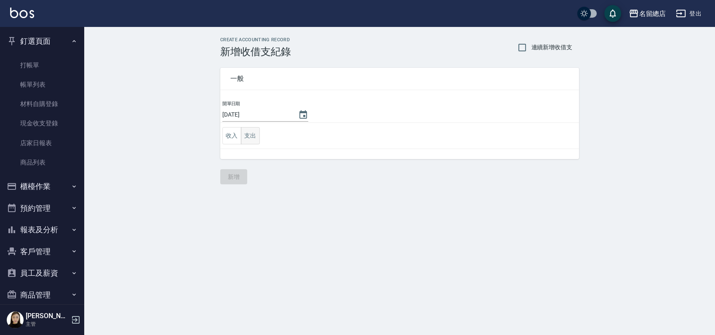
click at [244, 135] on button "支出" at bounding box center [250, 135] width 19 height 17
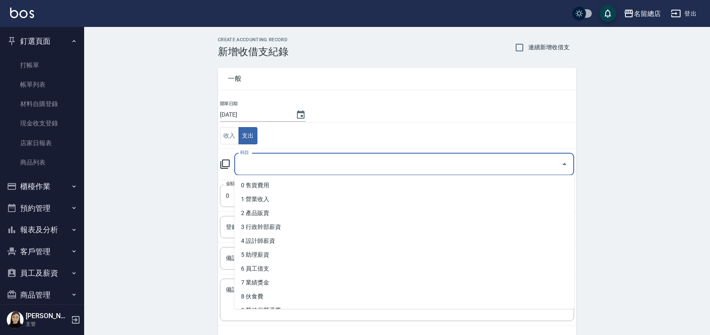
click at [259, 168] on input "科目" at bounding box center [398, 164] width 320 height 15
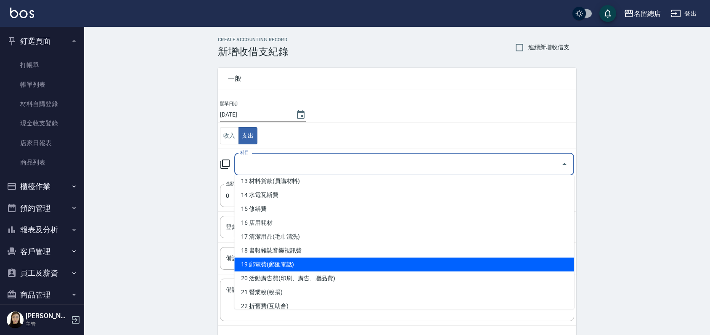
scroll to position [187, 0]
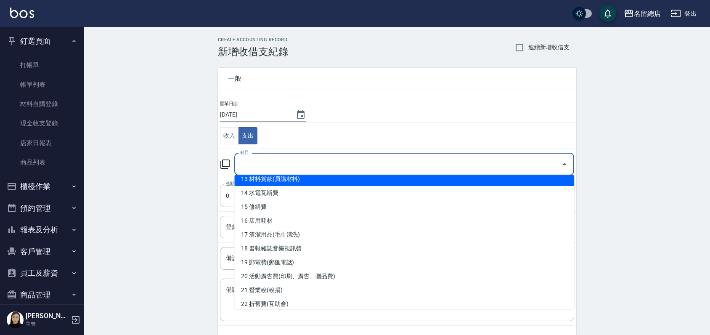
click at [287, 182] on li "13 材料貨款(員購材料)" at bounding box center [404, 179] width 340 height 14
type input "13 材料貨款(員購材料)"
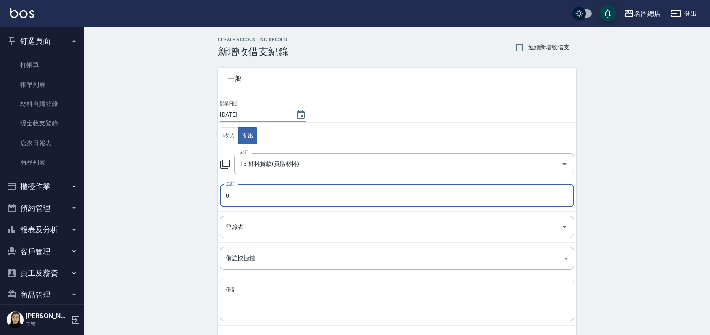
click at [263, 195] on input "0" at bounding box center [397, 195] width 354 height 23
type input "01291"
click at [270, 225] on input "登錄者" at bounding box center [391, 227] width 334 height 15
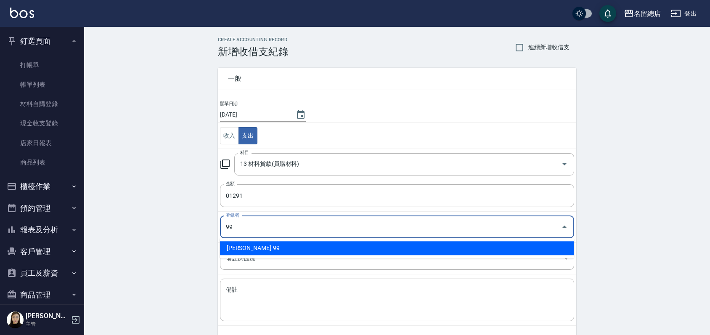
type input "[PERSON_NAME]-99"
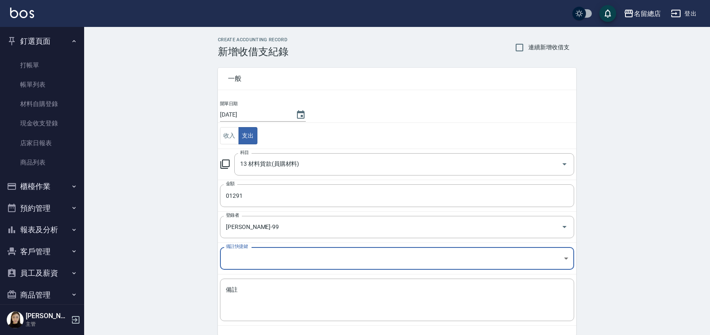
click at [265, 266] on body "名留總店 登出 釘選頁面 打帳單 帳單列表 材料自購登錄 現金收支登錄 店家日報表 商品列表 櫃檯作業 打帳單 帳單列表 掛單列表 營業儀表板 現金收支登錄 …" at bounding box center [355, 186] width 710 height 372
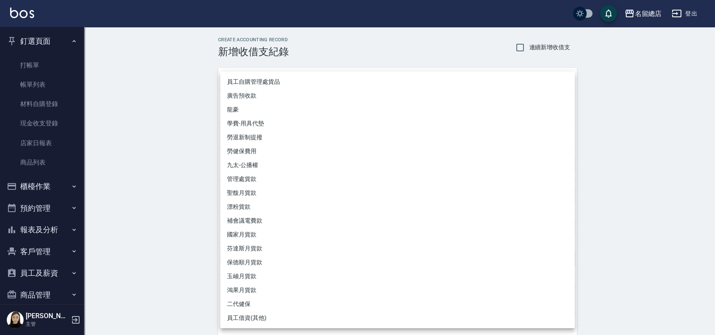
drag, startPoint x: 154, startPoint y: 162, endPoint x: 213, endPoint y: 268, distance: 121.7
click at [153, 163] on div at bounding box center [357, 167] width 715 height 335
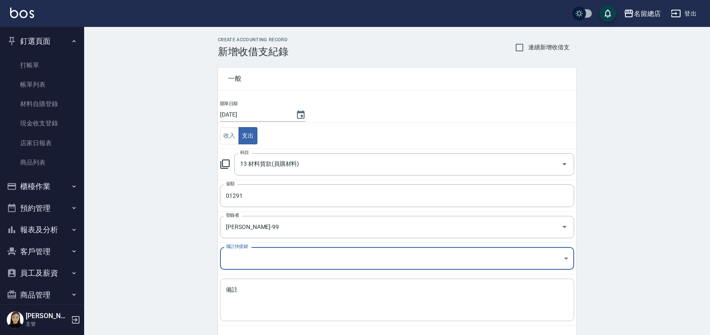
click at [253, 287] on textarea "備註" at bounding box center [397, 300] width 343 height 29
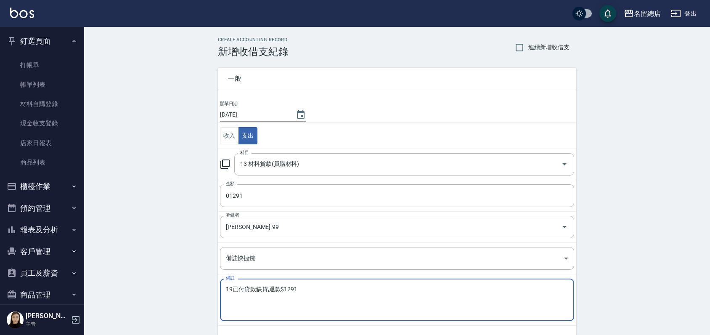
type textarea "19已付貨款缺貨,退款$1291"
click at [191, 296] on div "CREATE ACCOUNTING RECORD 新增收借支紀錄 連續新增收借支 一般 開單日期 [DATE] 收入 支出 科目 13 材料貨款(員購材料) …" at bounding box center [397, 199] width 626 height 345
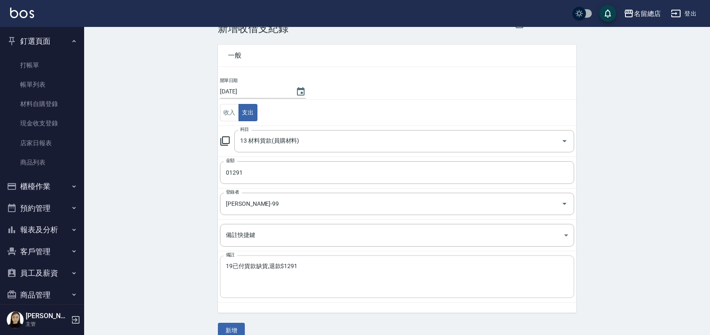
scroll to position [36, 0]
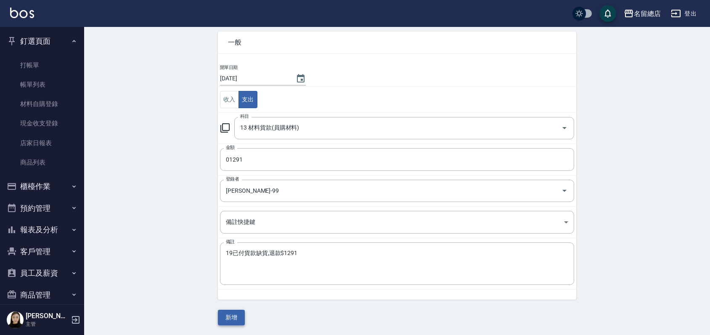
click at [235, 315] on button "新增" at bounding box center [231, 318] width 27 height 16
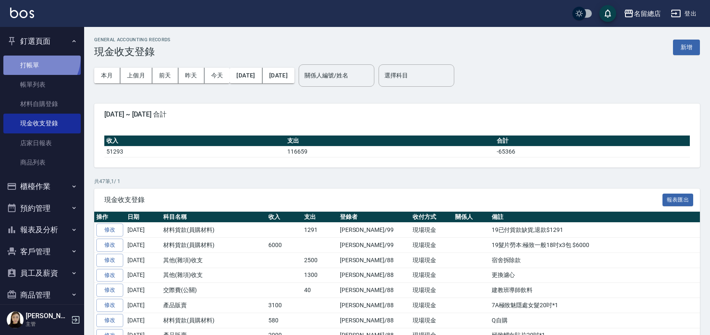
click at [33, 57] on link "打帳單" at bounding box center [41, 65] width 77 height 19
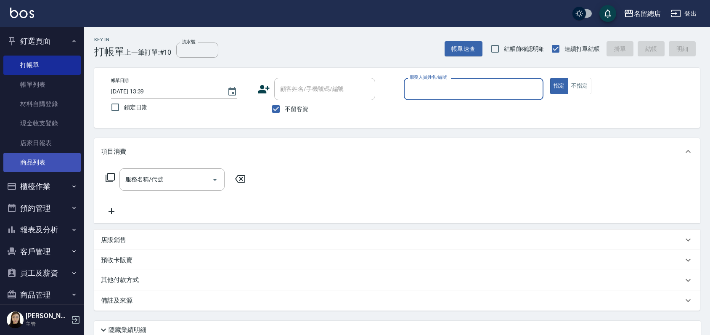
click at [56, 155] on link "商品列表" at bounding box center [41, 162] width 77 height 19
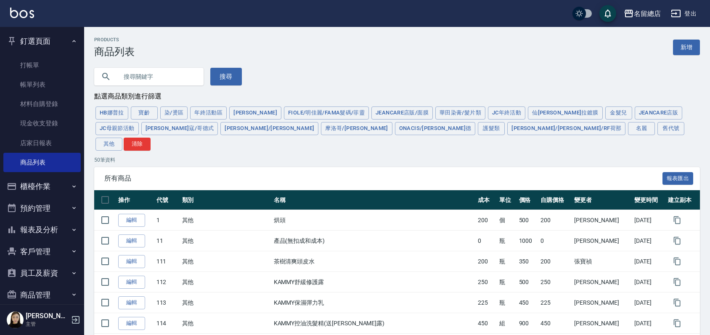
click at [136, 75] on input "text" at bounding box center [157, 76] width 79 height 23
type input "華"
type input "ㄆ"
type input "1%"
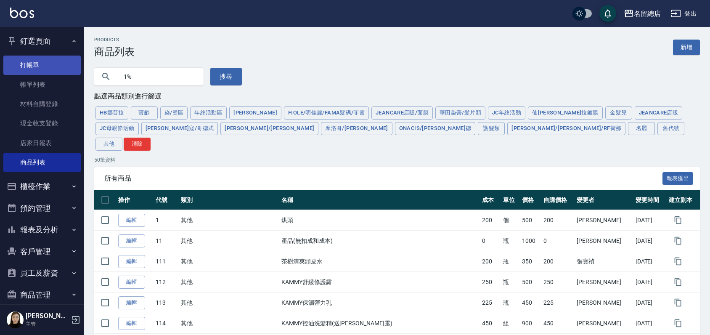
click at [45, 66] on link "打帳單" at bounding box center [41, 65] width 77 height 19
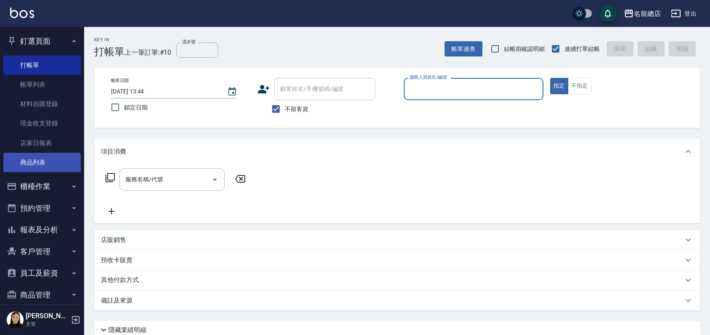
click at [45, 163] on link "商品列表" at bounding box center [41, 162] width 77 height 19
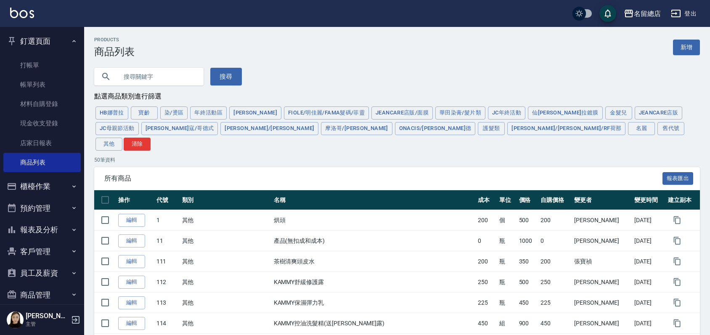
click at [146, 77] on input "text" at bounding box center [157, 76] width 79 height 23
type input "髮原素"
click at [212, 74] on button "搜尋" at bounding box center [226, 77] width 32 height 18
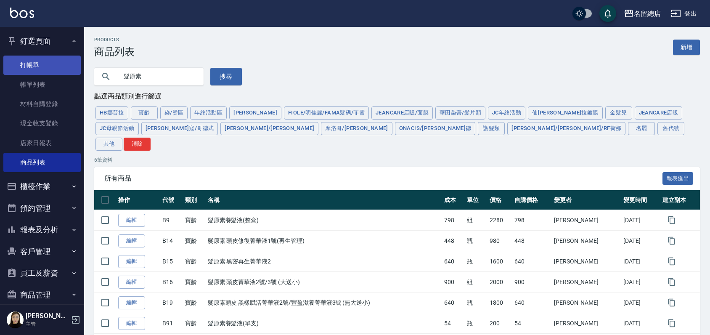
click at [41, 63] on link "打帳單" at bounding box center [41, 65] width 77 height 19
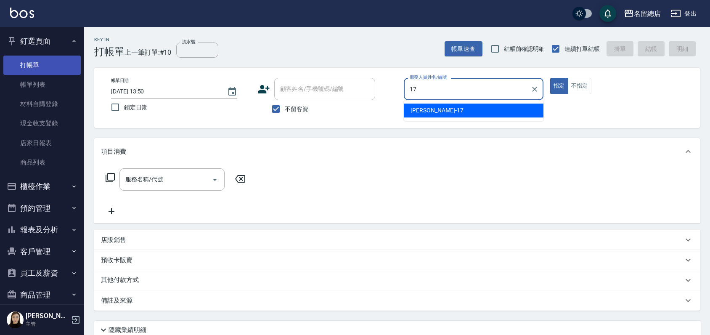
type input "[PERSON_NAME]-17"
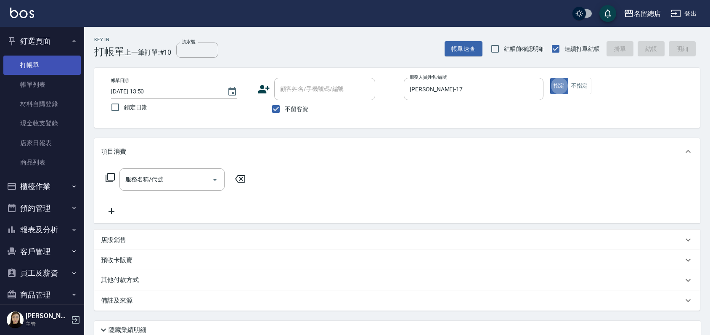
type button "true"
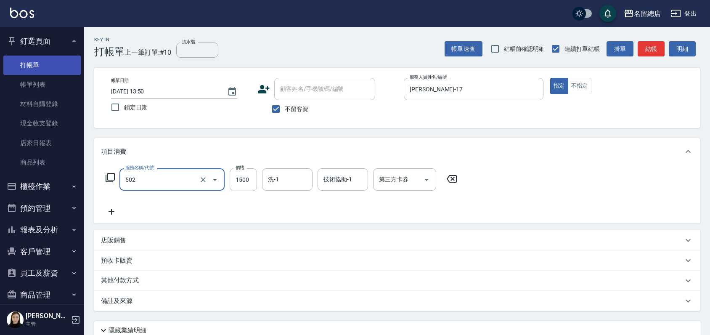
type input "染髮1500以上(502)"
type input "2000"
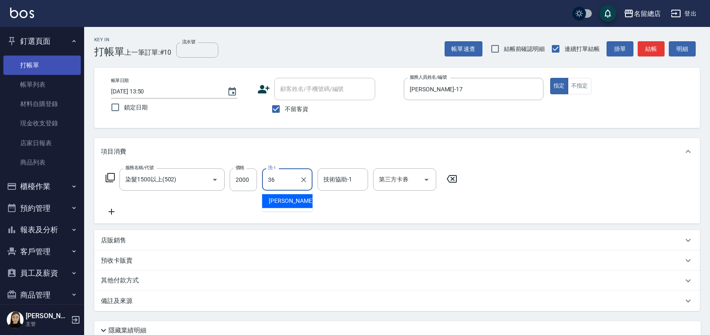
type input "[PERSON_NAME]-36"
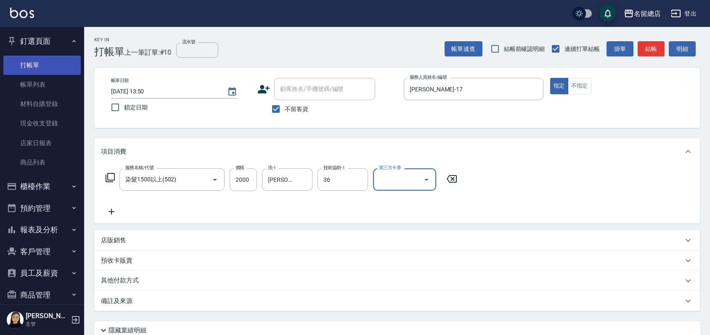
type input "[PERSON_NAME]-36"
click at [126, 281] on p "其他付款方式" at bounding box center [122, 280] width 42 height 9
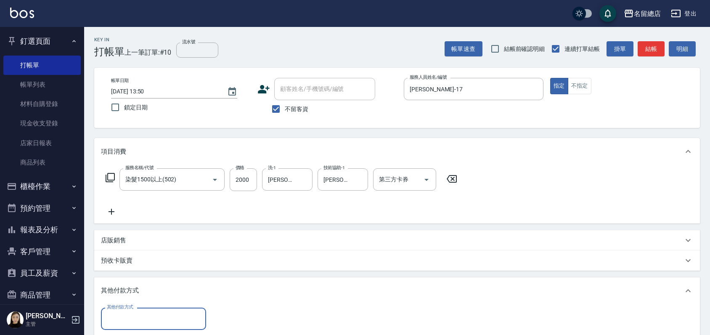
click at [115, 314] on input "其他付款方式" at bounding box center [154, 318] width 98 height 15
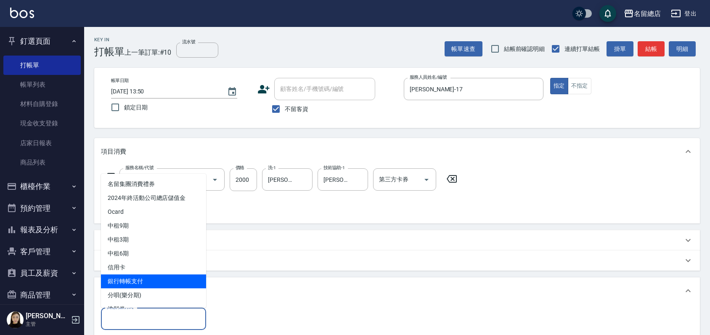
click at [131, 277] on span "銀行轉帳支付" at bounding box center [153, 281] width 105 height 14
type input "銀行轉帳支付"
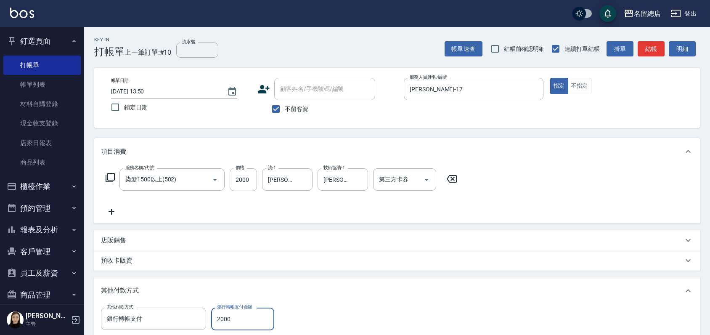
click at [257, 266] on div "預收卡販賣" at bounding box center [397, 260] width 606 height 20
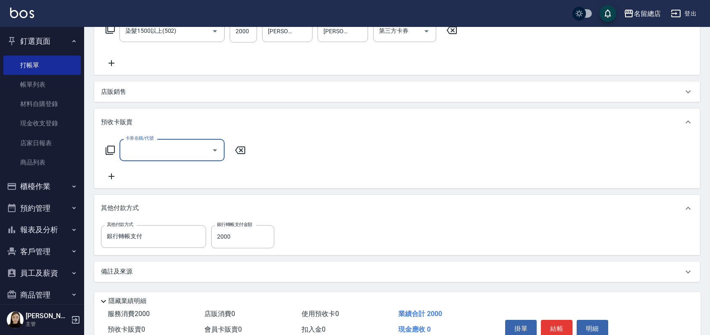
scroll to position [189, 0]
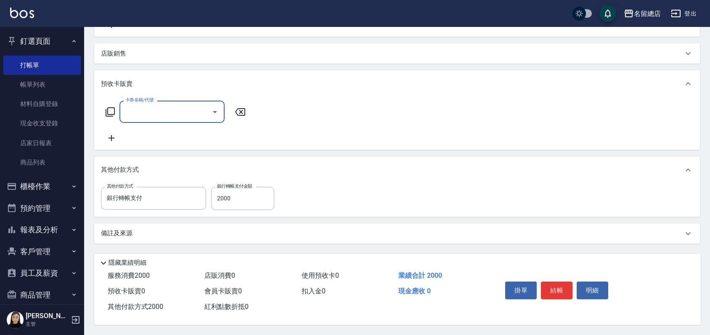
click at [235, 107] on icon at bounding box center [240, 112] width 21 height 10
type input "0"
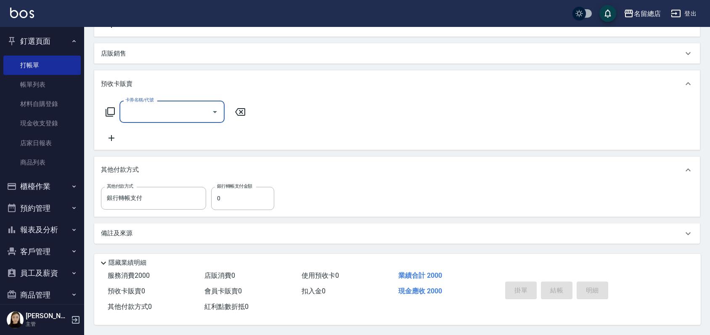
type input "[DATE] 13:56"
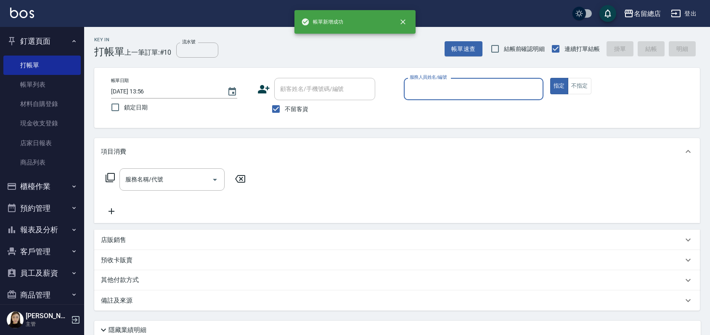
scroll to position [0, 0]
drag, startPoint x: 276, startPoint y: 107, endPoint x: 287, endPoint y: 88, distance: 22.4
click at [276, 106] on input "不留客資" at bounding box center [276, 109] width 18 height 18
checkbox input "false"
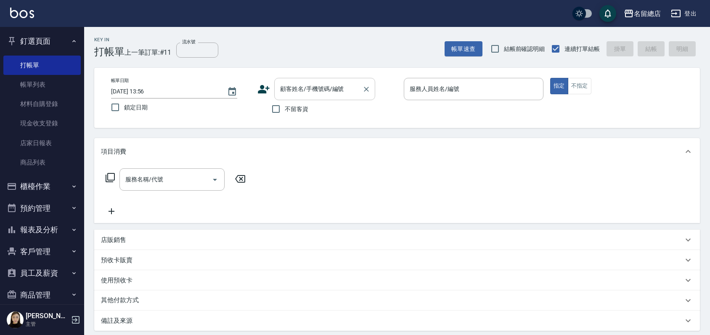
click at [287, 88] on input "顧客姓名/手機號碼/編號" at bounding box center [318, 89] width 81 height 15
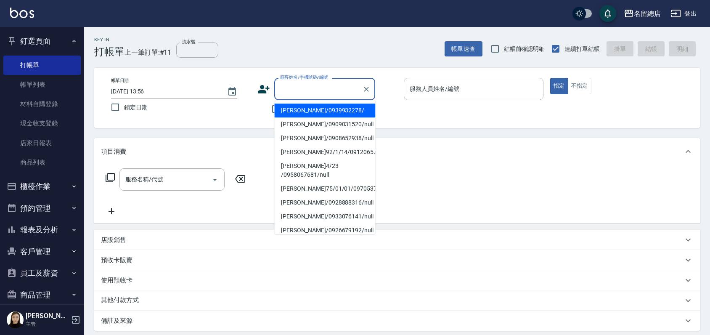
type input "ㄇ"
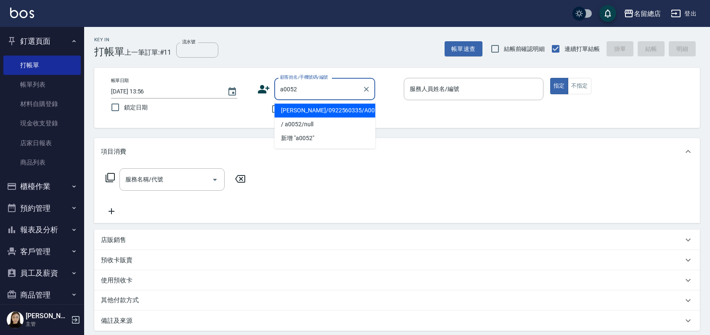
click at [311, 114] on li "[PERSON_NAME]/0922560335/A0052" at bounding box center [324, 111] width 101 height 14
type input "[PERSON_NAME]/0922560335/A0052"
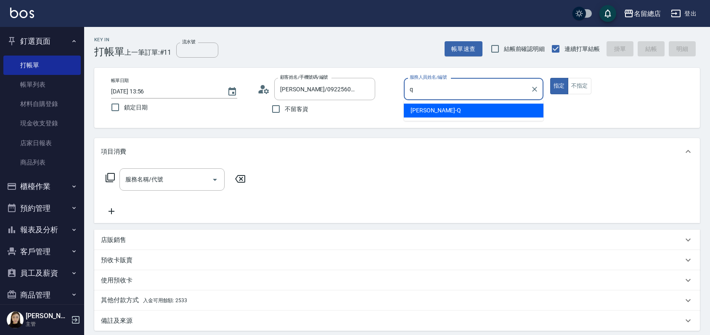
click at [412, 107] on span "[PERSON_NAME]" at bounding box center [436, 110] width 50 height 9
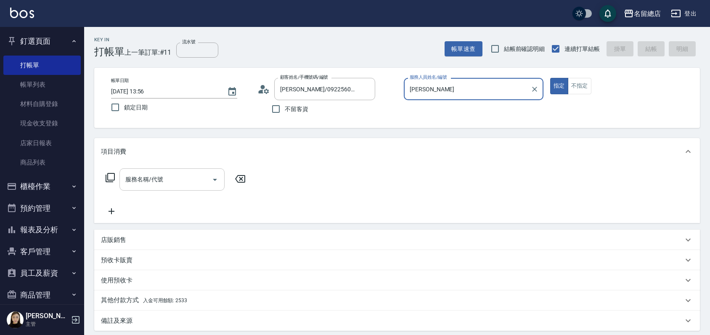
type input "[PERSON_NAME]"
click at [138, 179] on input "服務名稱/代號" at bounding box center [165, 179] width 85 height 15
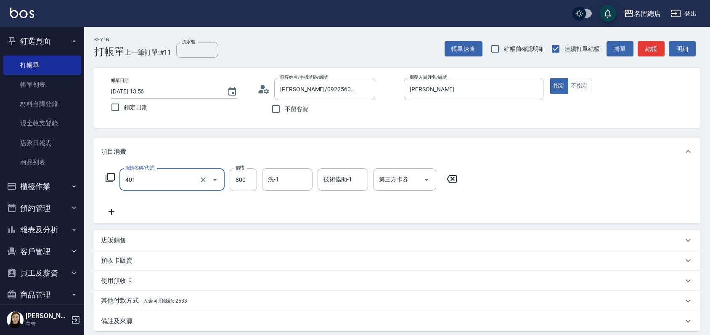
type input "自備護髮(401)"
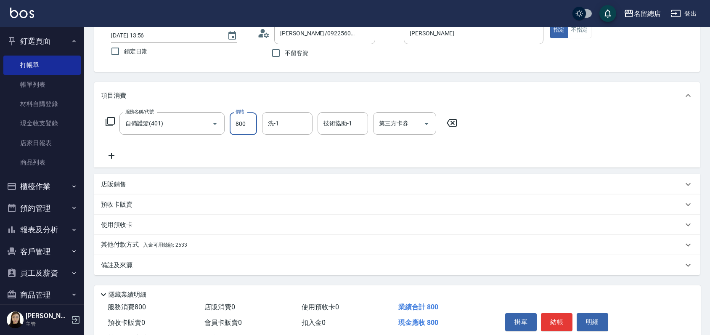
scroll to position [90, 0]
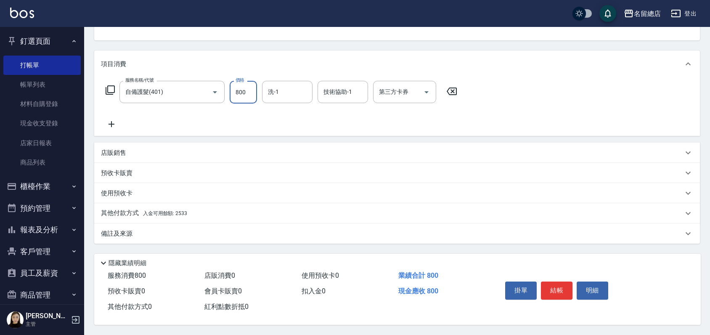
click at [131, 209] on p "其他付款方式 入金可用餘額: 2533" at bounding box center [144, 213] width 86 height 9
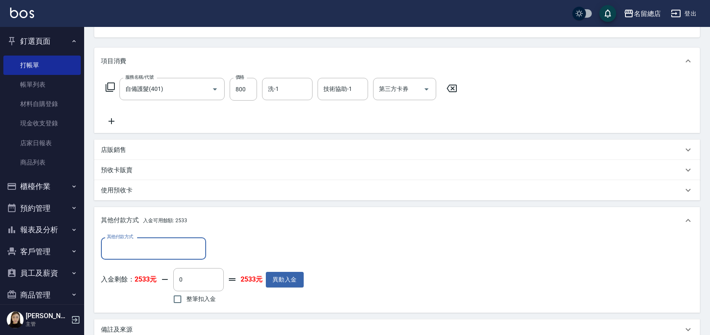
scroll to position [0, 0]
click at [174, 299] on input "整筆扣入金" at bounding box center [178, 299] width 18 height 18
checkbox input "true"
type input "800"
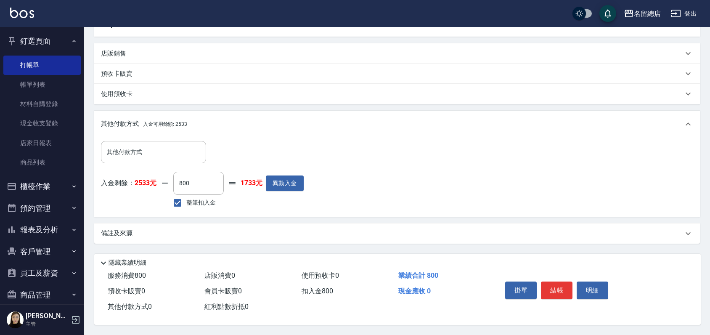
scroll to position [189, 0]
type input "[DATE] 13:57"
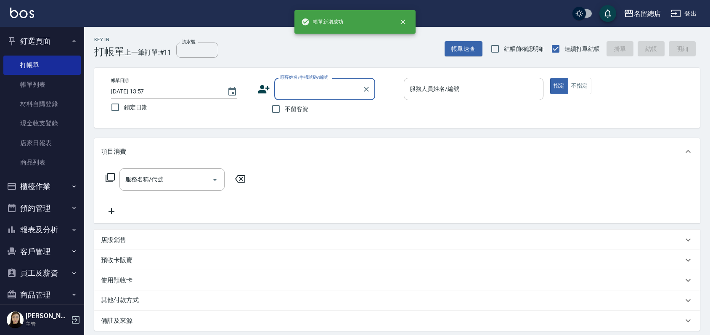
scroll to position [0, 0]
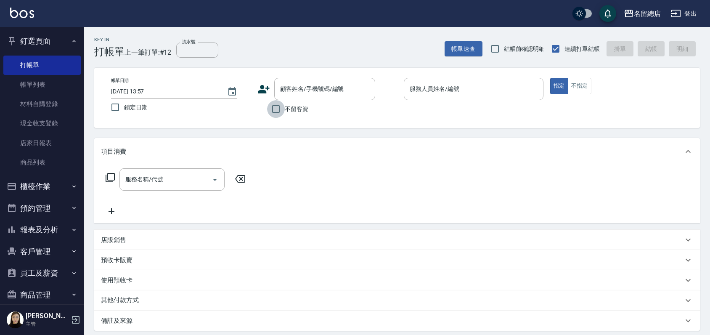
click at [274, 110] on input "不留客資" at bounding box center [276, 109] width 18 height 18
checkbox input "true"
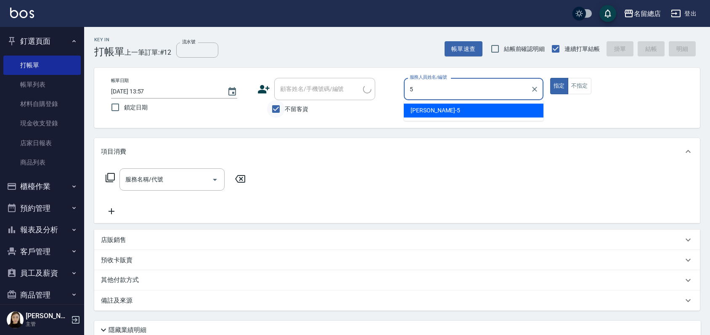
type input "[PERSON_NAME]-5"
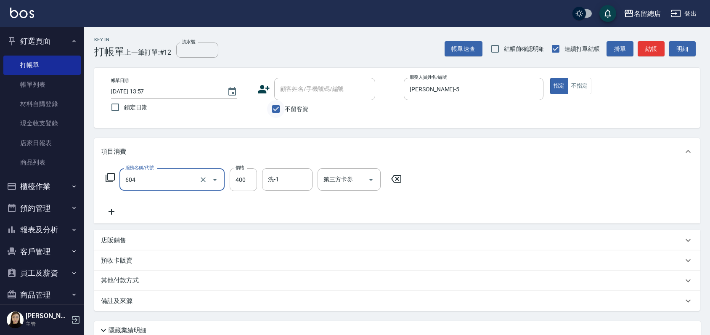
type input "健康洗髮(604)"
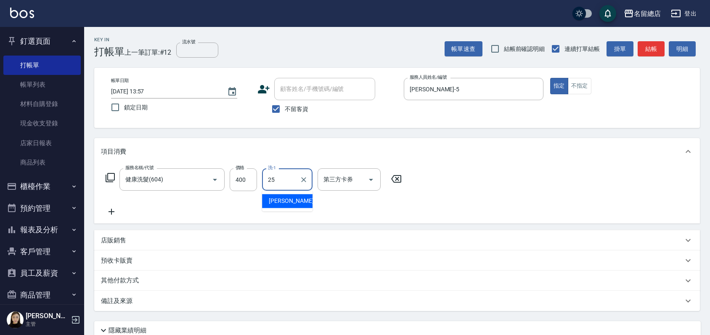
type input "[PERSON_NAME]-25"
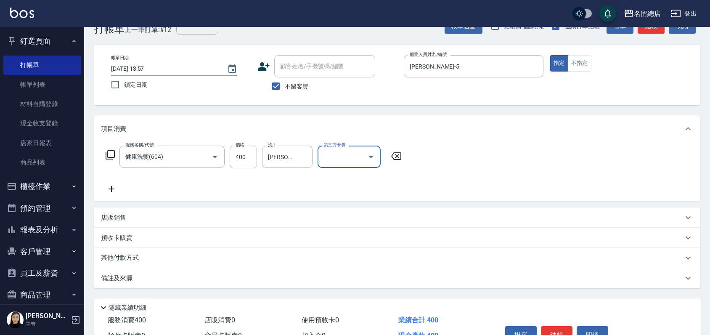
scroll to position [70, 0]
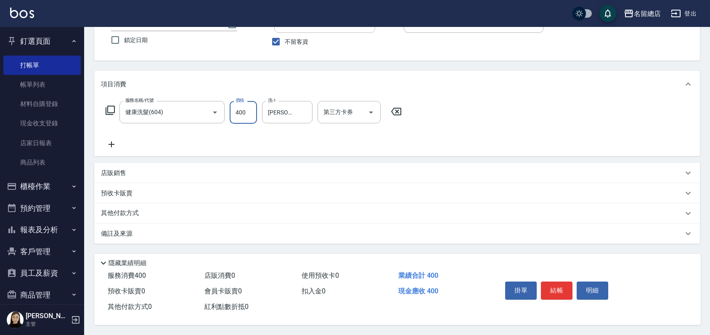
click at [234, 110] on input "400" at bounding box center [243, 112] width 27 height 23
type input "500"
click at [355, 215] on div "其他付款方式" at bounding box center [397, 213] width 606 height 20
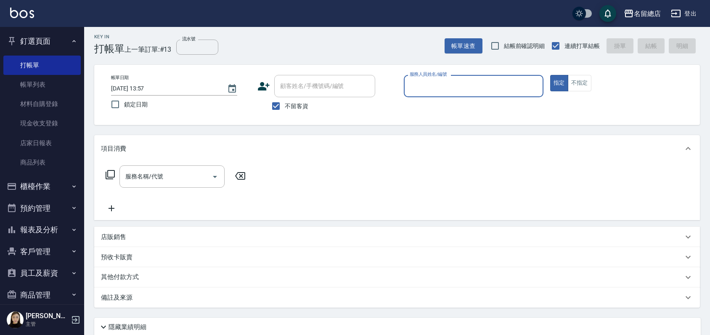
scroll to position [0, 0]
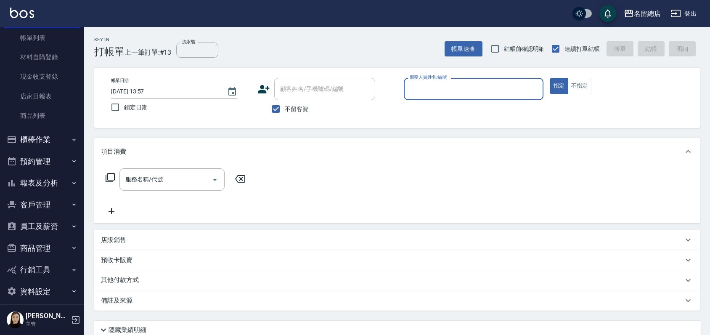
click at [40, 251] on button "商品管理" at bounding box center [41, 248] width 77 height 22
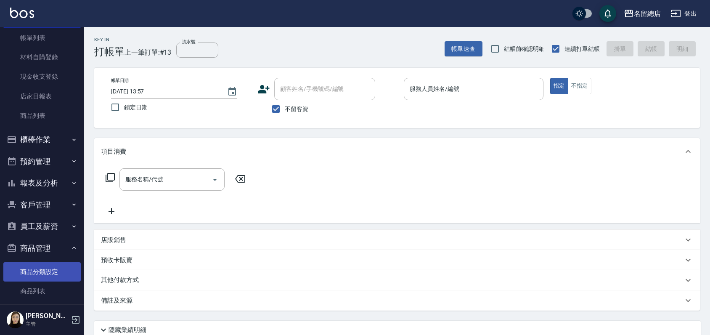
scroll to position [139, 0]
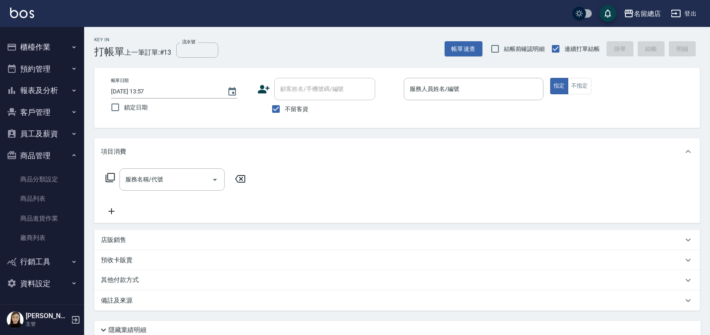
click at [50, 155] on button "商品管理" at bounding box center [41, 156] width 77 height 22
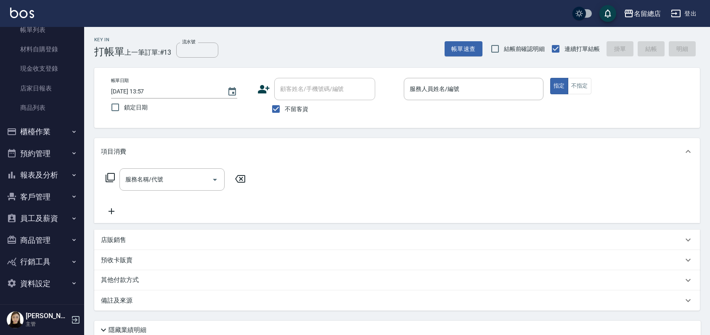
scroll to position [55, 0]
click at [57, 168] on button "報表及分析" at bounding box center [41, 175] width 77 height 22
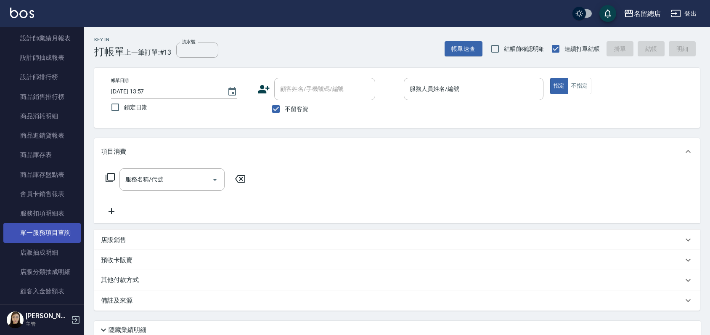
scroll to position [569, 0]
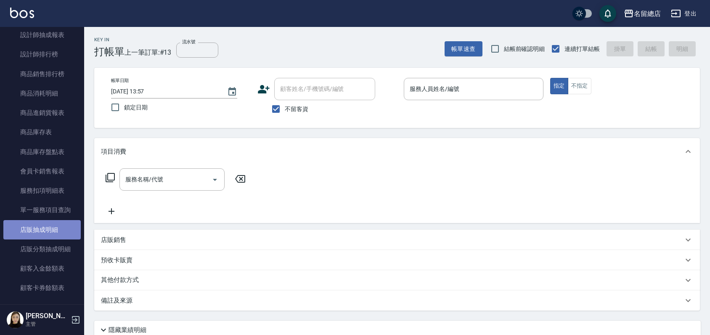
click at [53, 233] on link "店販抽成明細" at bounding box center [41, 229] width 77 height 19
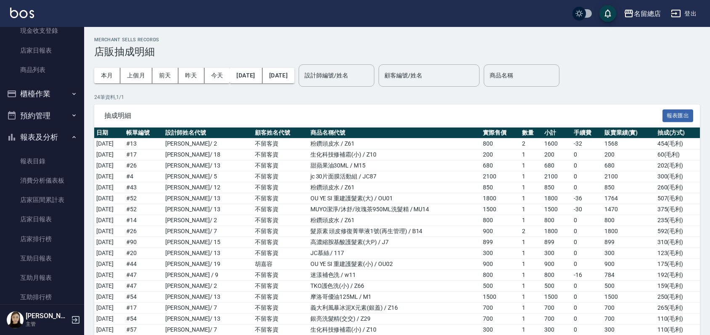
scroll to position [8, 0]
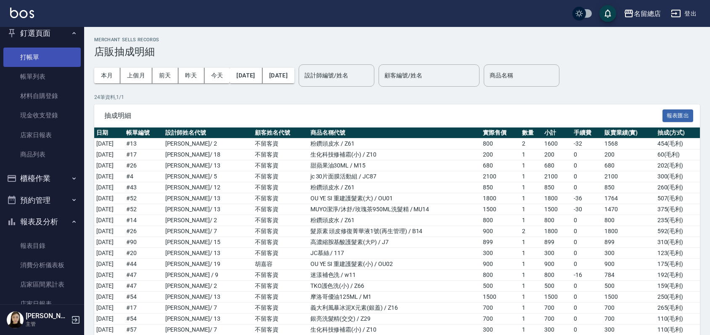
click at [48, 50] on link "打帳單" at bounding box center [41, 57] width 77 height 19
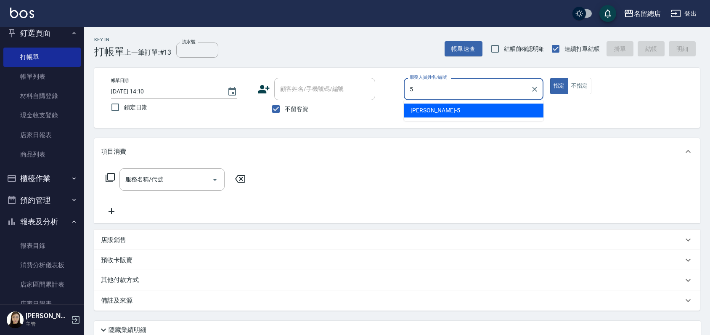
type input "[PERSON_NAME]-5"
type button "true"
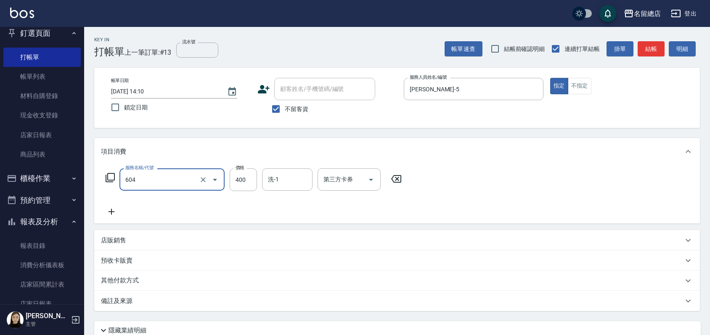
type input "健康洗髮(604)"
click at [243, 176] on input "4400" at bounding box center [243, 179] width 27 height 23
type input "400"
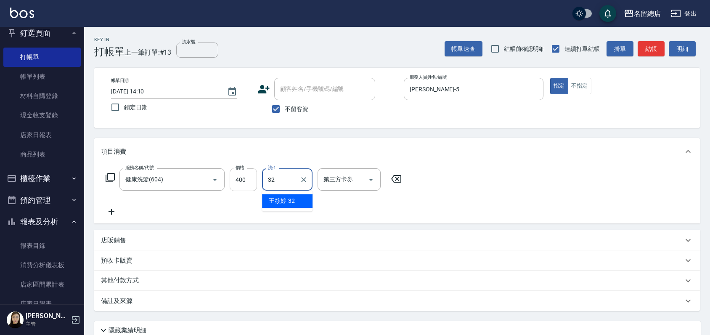
type input "[PERSON_NAME]-32"
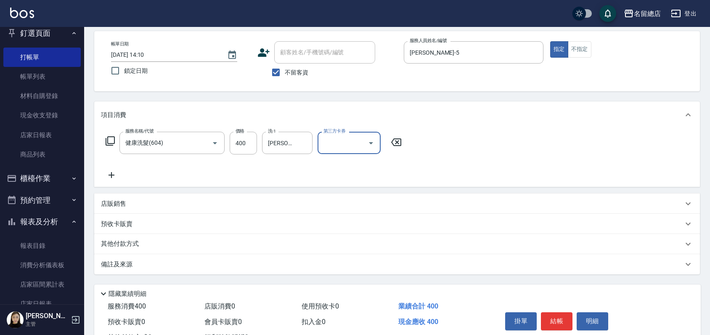
scroll to position [70, 0]
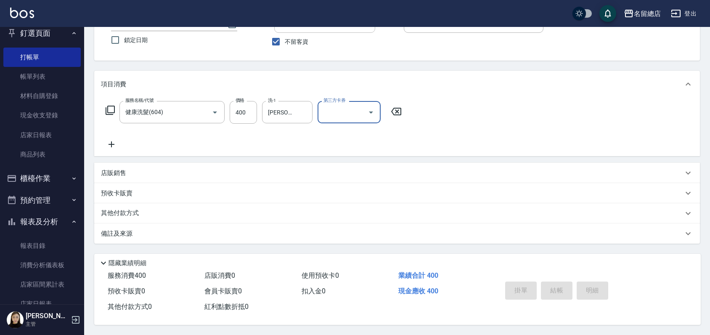
type input "[DATE] 15:30"
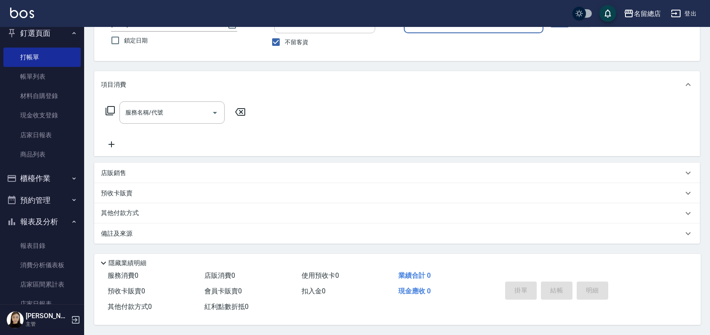
scroll to position [0, 0]
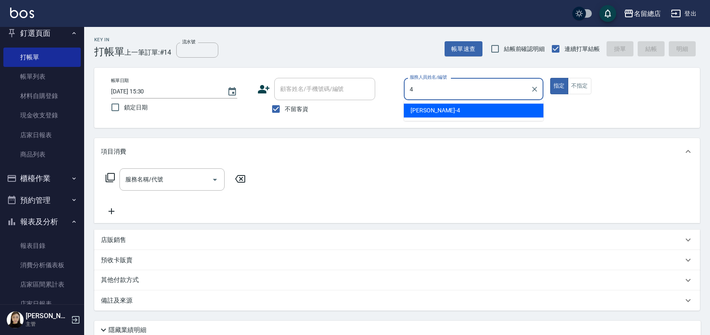
type input "[PERSON_NAME]-4"
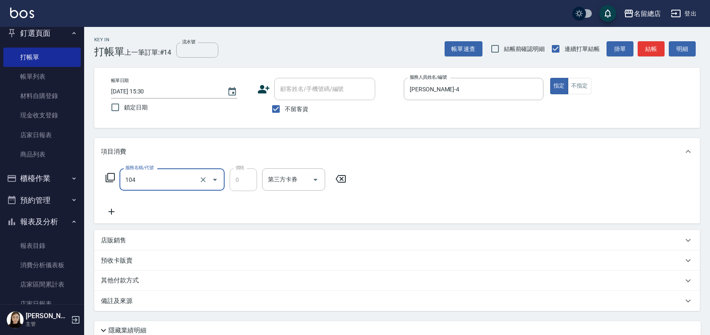
type input "頭皮蓋卡2點(104)"
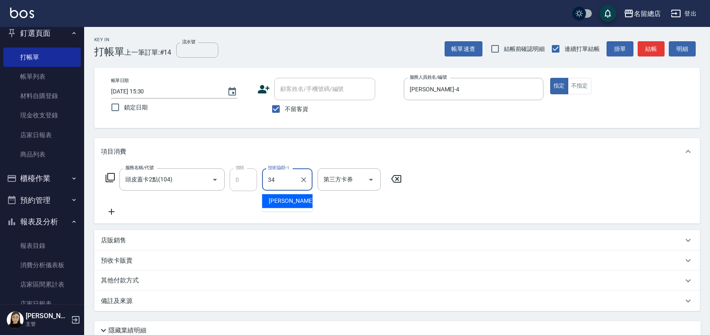
type input "[PERSON_NAME]-34"
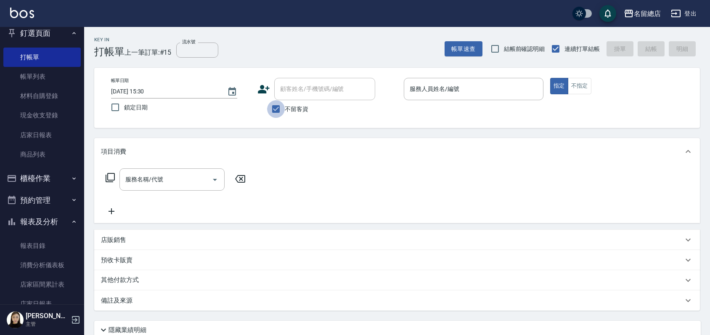
click at [275, 107] on input "不留客資" at bounding box center [276, 109] width 18 height 18
checkbox input "false"
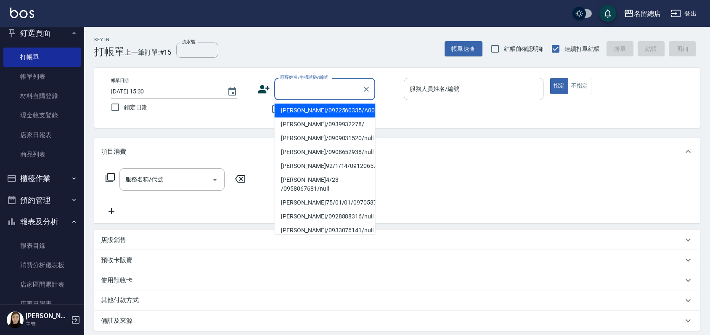
click at [300, 88] on input "顧客姓名/手機號碼/編號" at bounding box center [318, 89] width 81 height 15
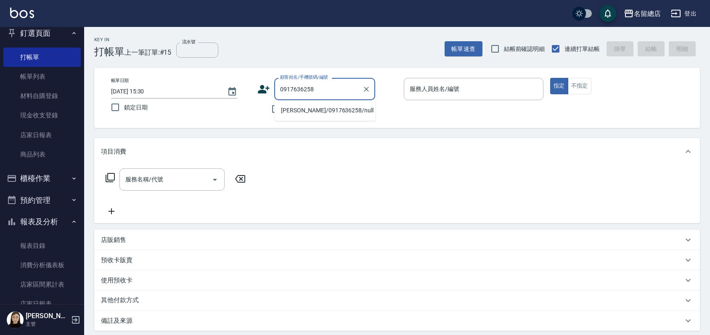
click at [309, 110] on li "[PERSON_NAME]/0917636258/null" at bounding box center [324, 111] width 101 height 14
type input "[PERSON_NAME]/0917636258/null"
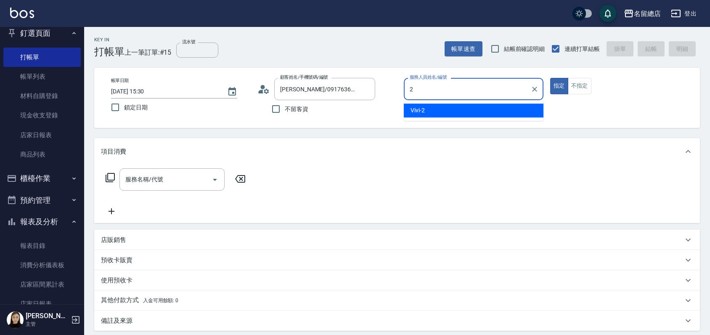
type input "Vivi-2"
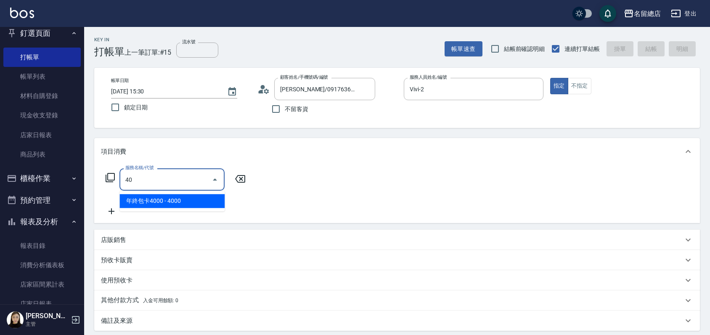
type input "4"
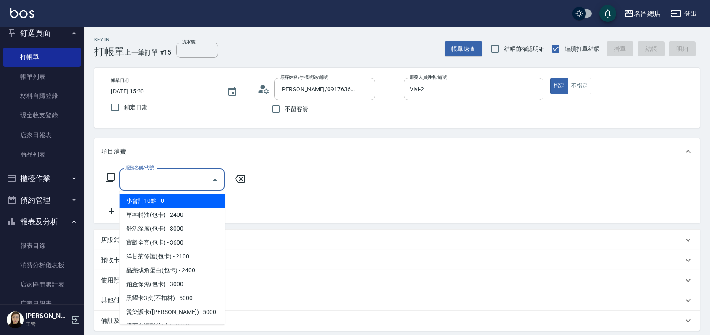
click at [348, 171] on div "服務名稱/代號 服務名稱/代號" at bounding box center [397, 194] width 606 height 58
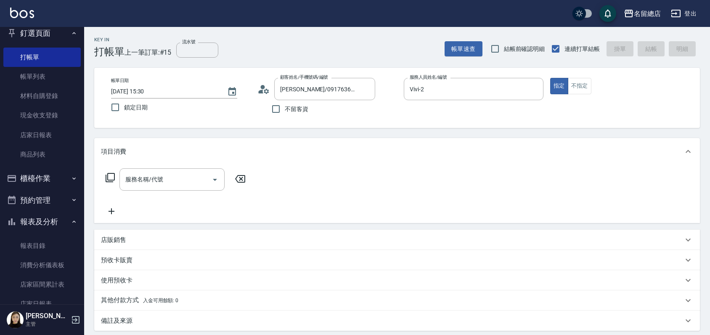
click at [116, 261] on p "預收卡販賣" at bounding box center [117, 260] width 32 height 9
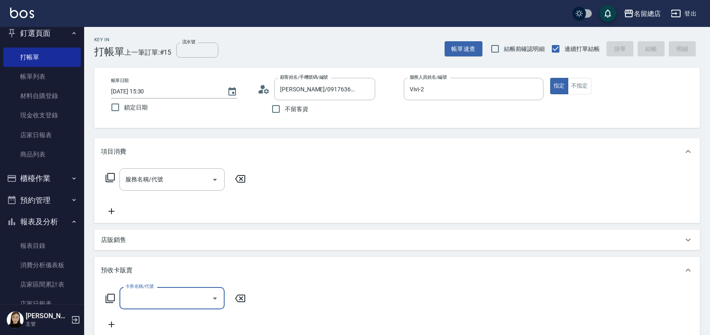
click at [128, 289] on label "卡券名稱/代號" at bounding box center [139, 286] width 28 height 6
click at [128, 291] on input "卡券名稱/代號" at bounding box center [165, 298] width 85 height 15
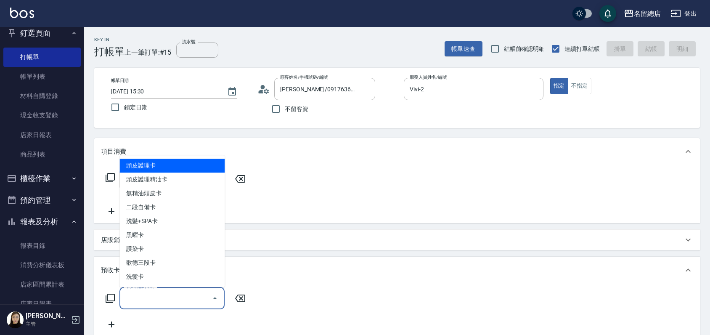
click at [130, 294] on input "卡券名稱/代號" at bounding box center [165, 298] width 85 height 15
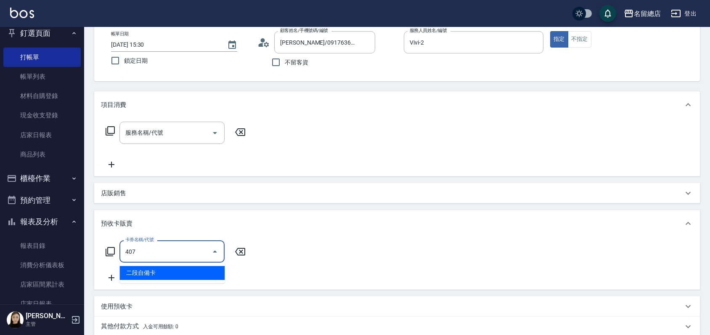
type input "二段自備卡(407)"
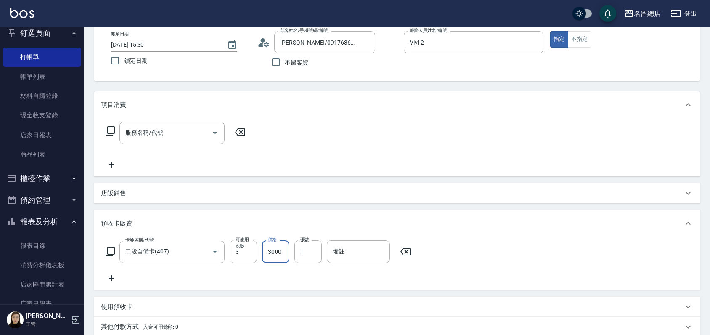
type input "3000"
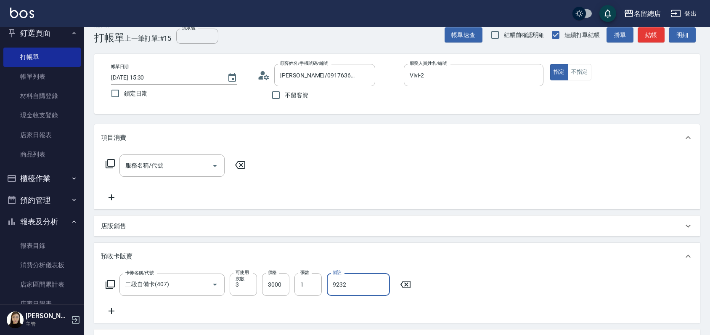
scroll to position [0, 0]
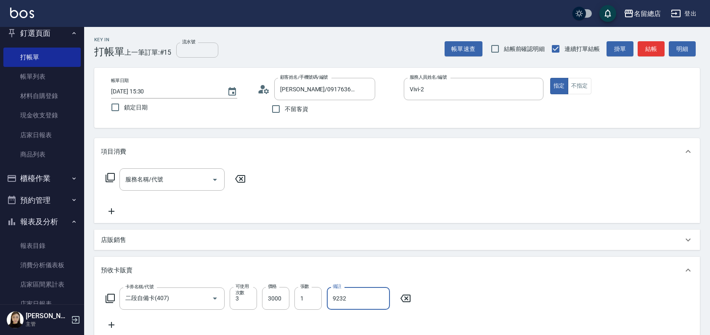
type input "9232"
click at [189, 45] on input "流水號" at bounding box center [197, 50] width 42 height 15
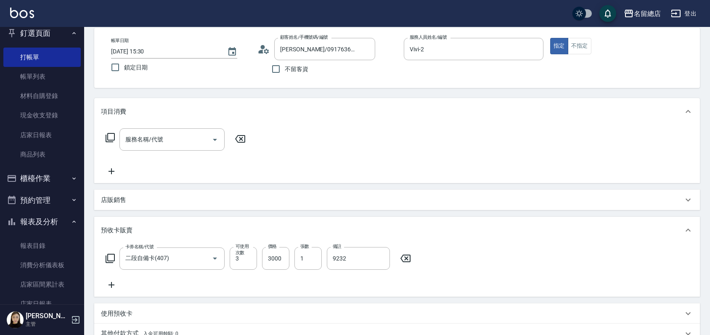
scroll to position [163, 0]
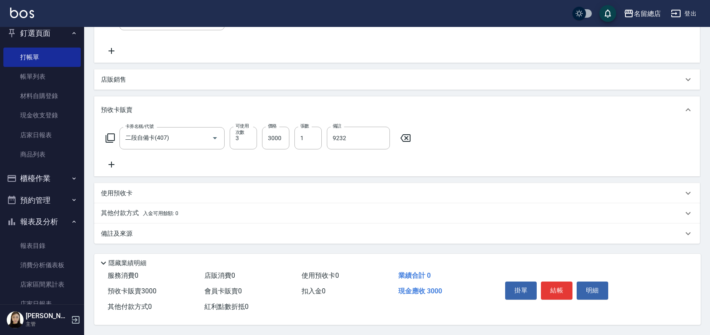
type input "9232"
click at [308, 183] on div "使用預收卡" at bounding box center [397, 193] width 606 height 20
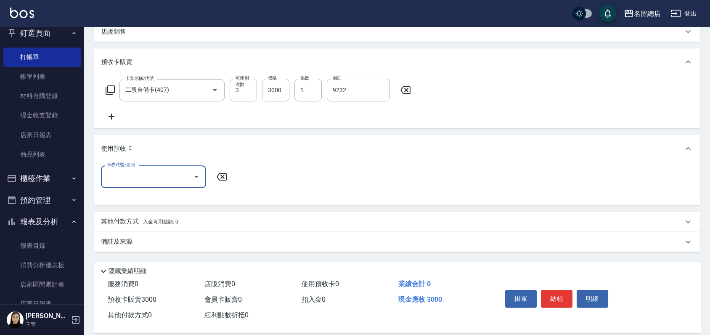
scroll to position [219, 0]
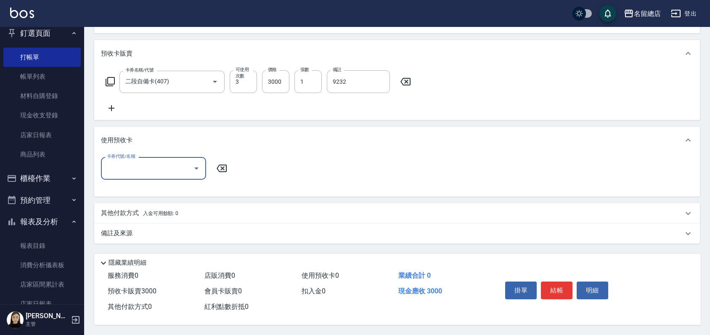
type input "4"
click at [282, 138] on div "使用預收卡" at bounding box center [392, 140] width 582 height 9
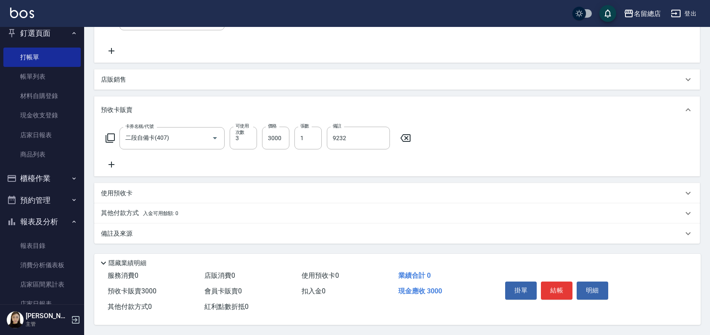
scroll to position [163, 0]
type input "[DATE] 15:33"
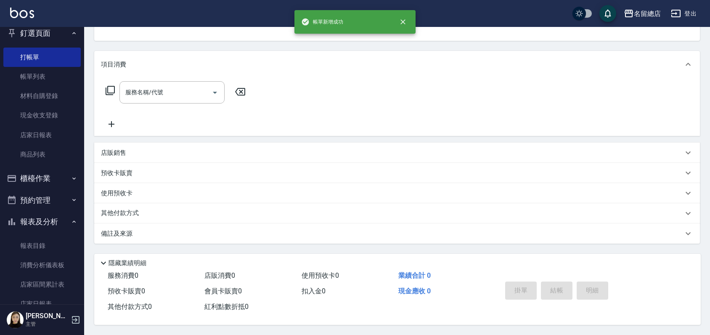
scroll to position [0, 0]
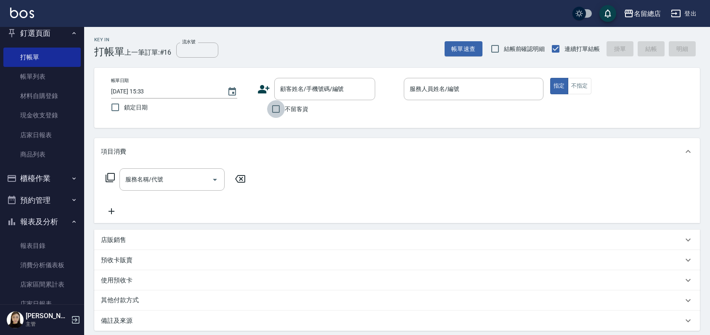
click at [278, 105] on input "不留客資" at bounding box center [276, 109] width 18 height 18
checkbox input "true"
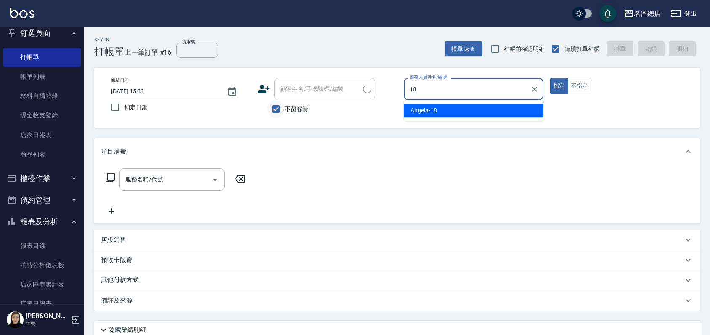
type input "[PERSON_NAME]-18"
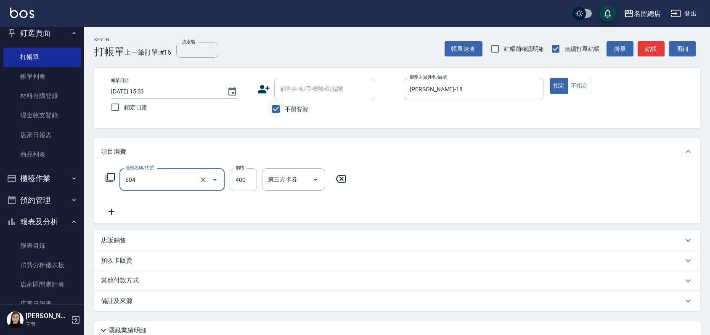
type input "健康洗髮(604)"
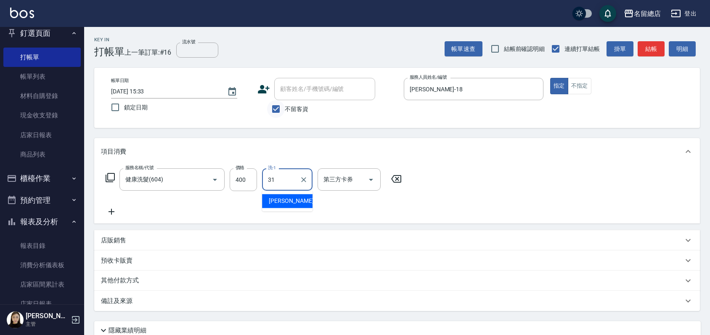
type input "[PERSON_NAME]-31"
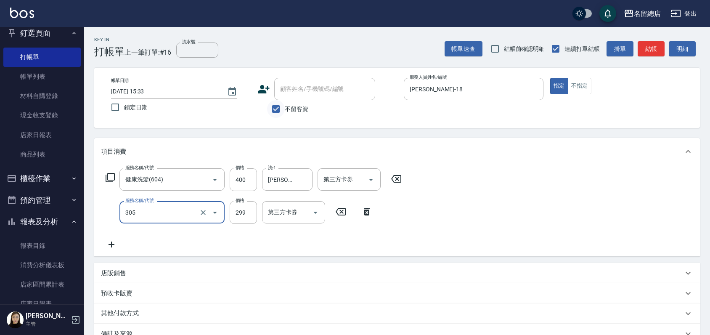
type input "剪髮(305)"
type input "500"
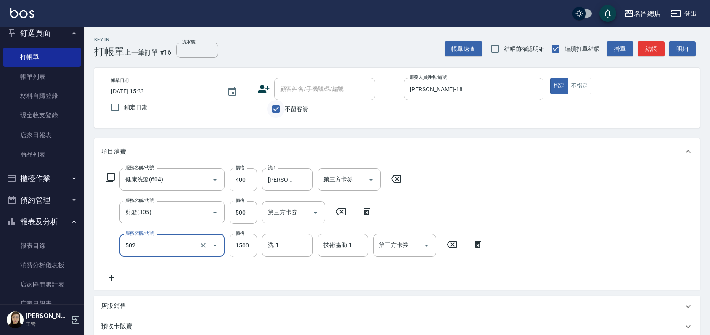
type input "染髮1500以上(502)"
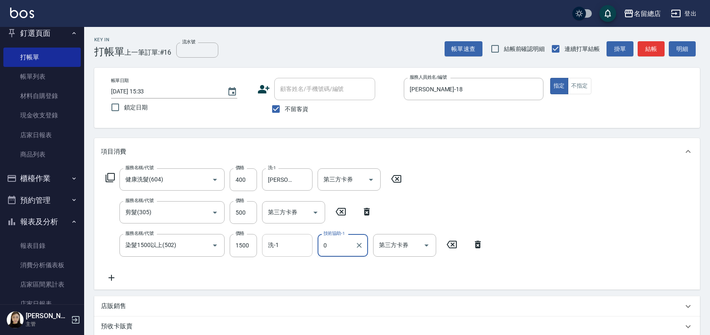
type input "0"
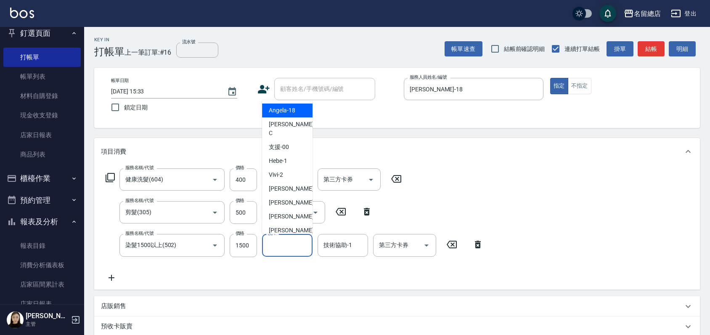
click at [283, 243] on input "洗-1" at bounding box center [287, 245] width 43 height 15
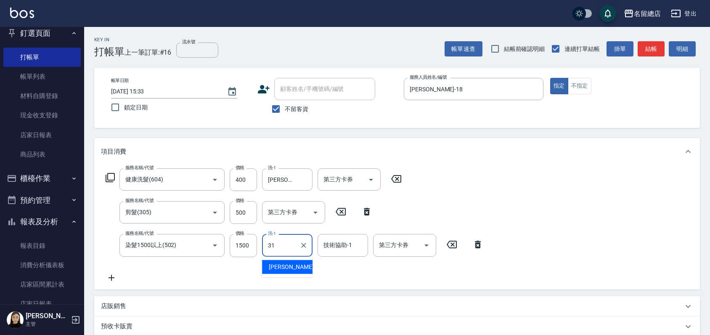
type input "[PERSON_NAME]-31"
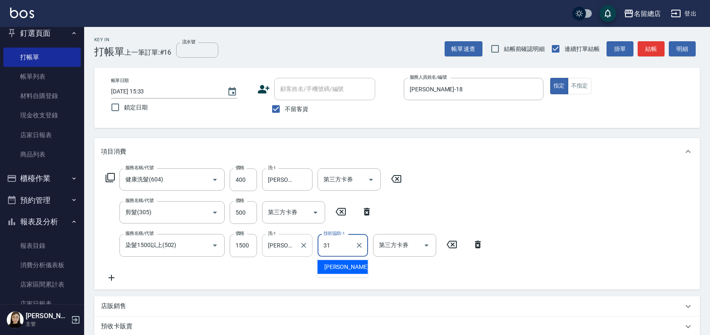
type input "[PERSON_NAME]-31"
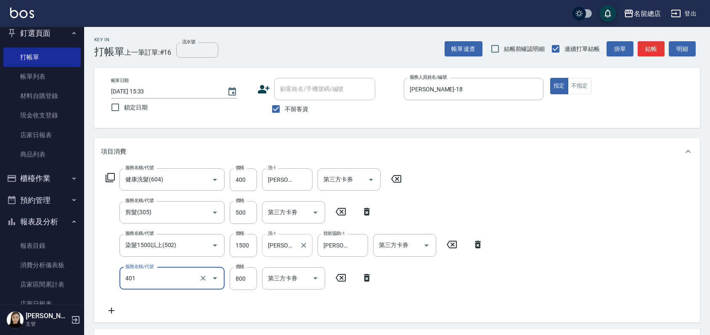
type input "自備護髮(401)"
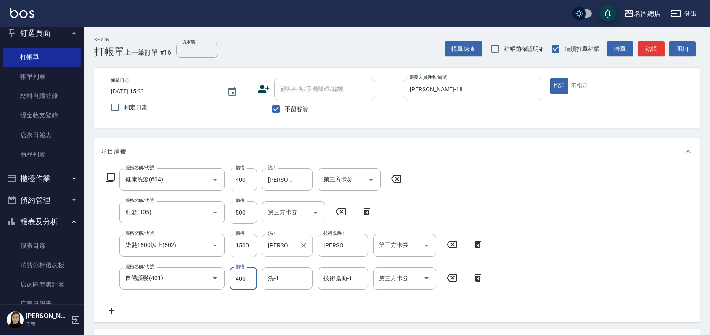
type input "400"
type input "[PERSON_NAME]-31"
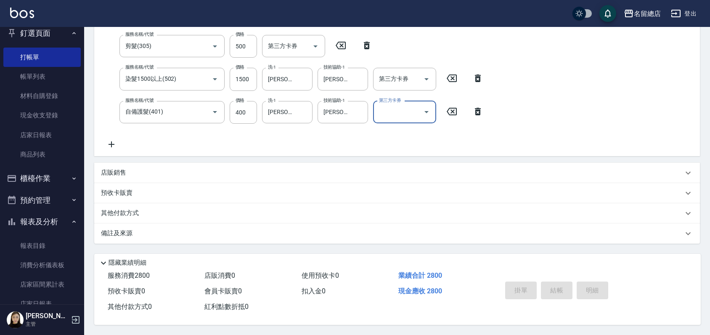
type input "[DATE] 15:34"
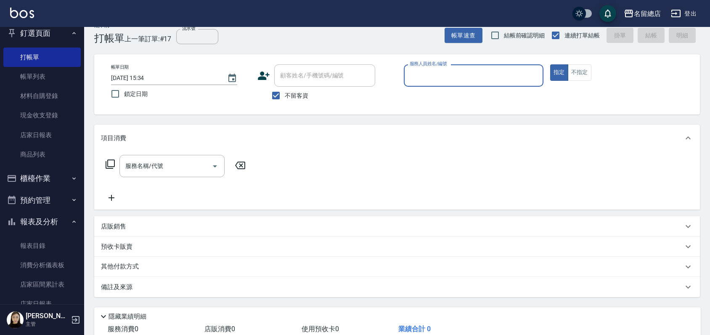
scroll to position [0, 0]
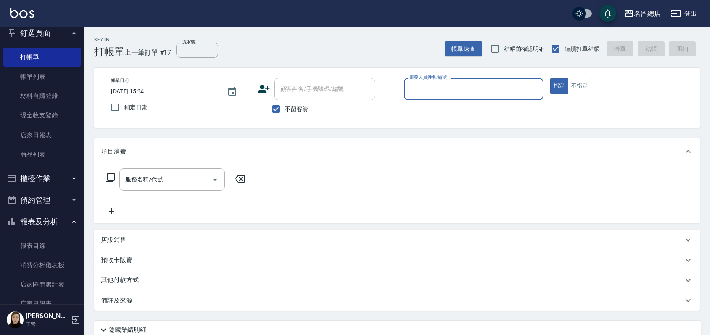
type input "ㄋ"
click at [278, 110] on input "不留客資" at bounding box center [276, 109] width 18 height 18
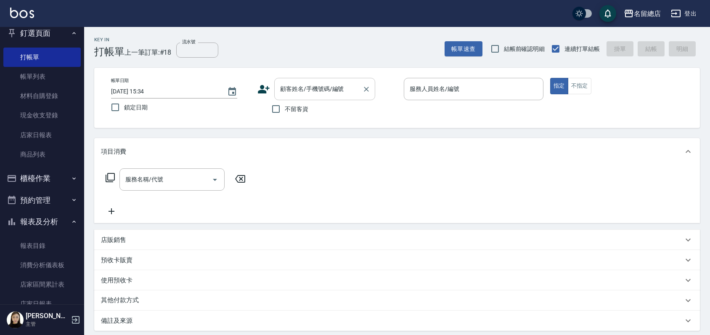
click at [284, 80] on div "顧客姓名/手機號碼/編號" at bounding box center [324, 89] width 101 height 22
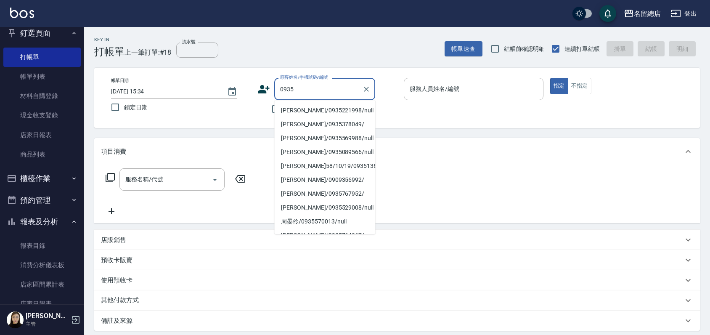
click at [309, 111] on li "[PERSON_NAME]/0935221998/null" at bounding box center [324, 111] width 101 height 14
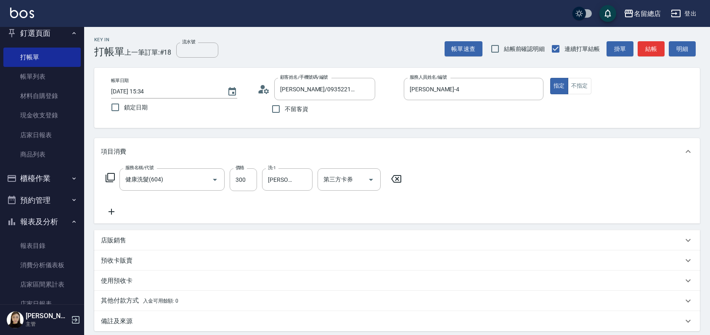
click at [146, 260] on div "預收卡販賣" at bounding box center [392, 260] width 582 height 9
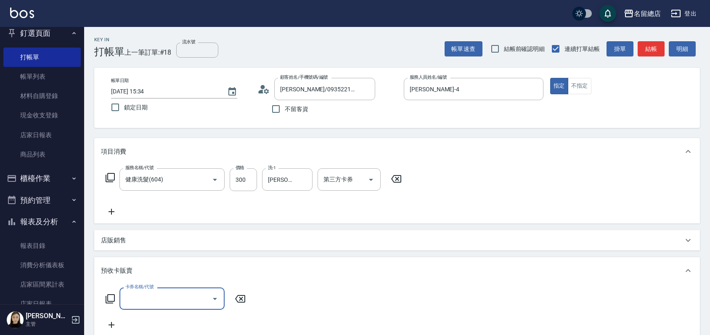
click at [143, 293] on input "卡券名稱/代號" at bounding box center [165, 298] width 85 height 15
click at [148, 319] on span "護染卡" at bounding box center [172, 320] width 105 height 14
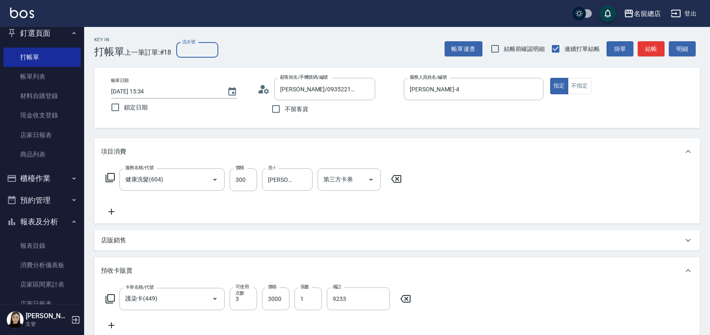
click at [178, 51] on input "流水號" at bounding box center [197, 50] width 42 height 15
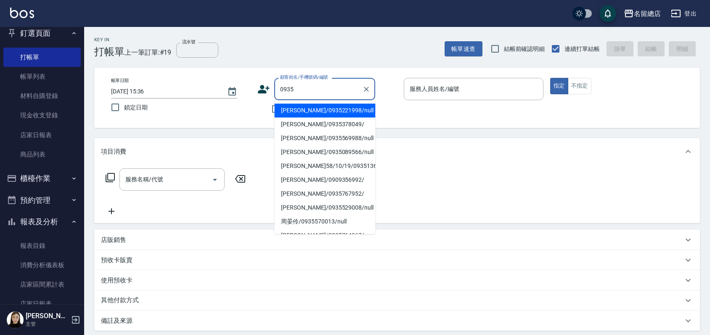
click at [299, 109] on li "[PERSON_NAME]/0935221998/null" at bounding box center [324, 111] width 101 height 14
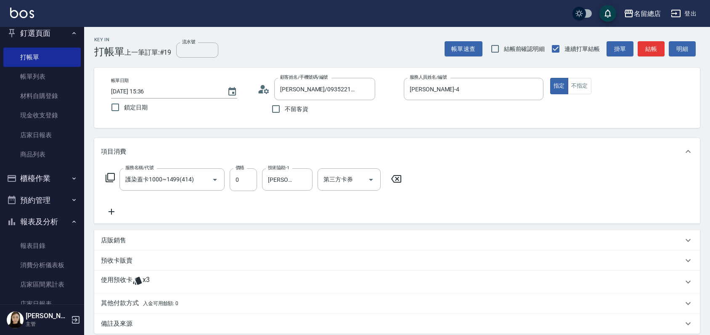
click at [97, 276] on div "使用預收卡 x3" at bounding box center [397, 282] width 606 height 23
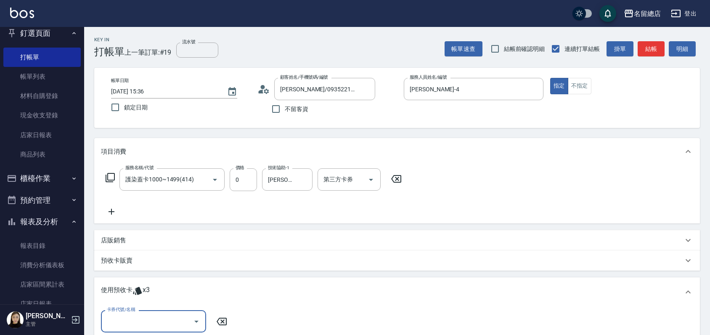
click at [139, 287] on icon at bounding box center [137, 291] width 9 height 8
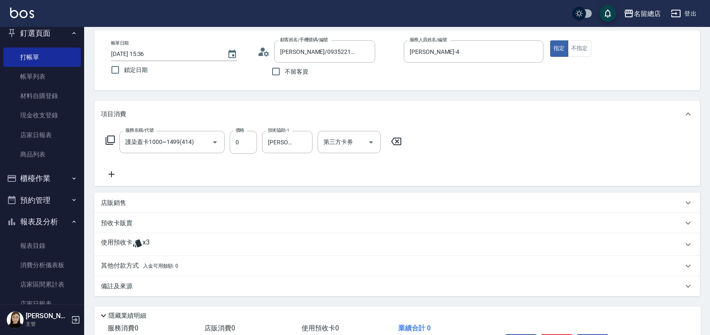
scroll to position [93, 0]
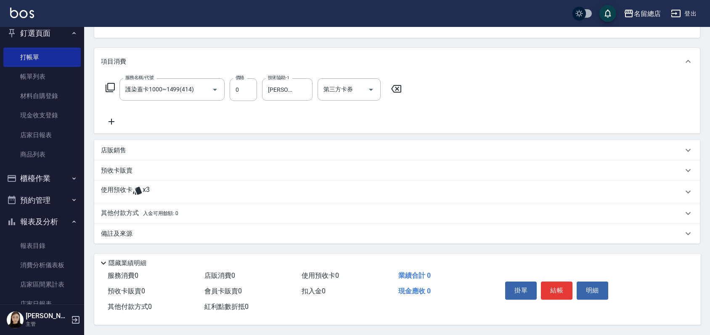
click at [113, 186] on p "使用預收卡" at bounding box center [117, 192] width 32 height 13
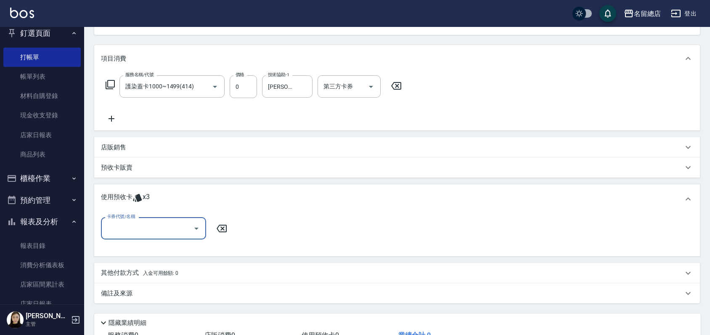
scroll to position [0, 0]
click at [128, 222] on input "卡券代號/名稱" at bounding box center [147, 228] width 85 height 15
click at [140, 251] on div "護染卡 剩餘3張 9233" at bounding box center [153, 250] width 105 height 14
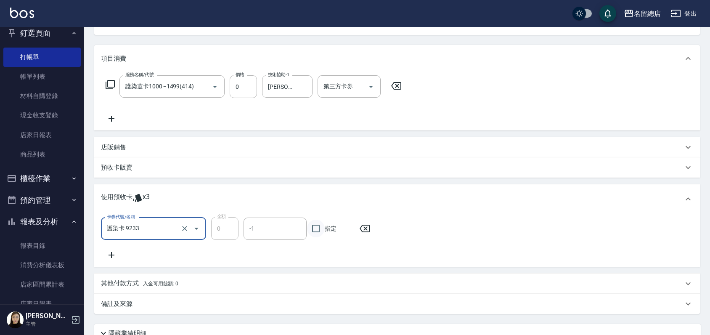
click at [317, 228] on input "指定" at bounding box center [316, 229] width 18 height 18
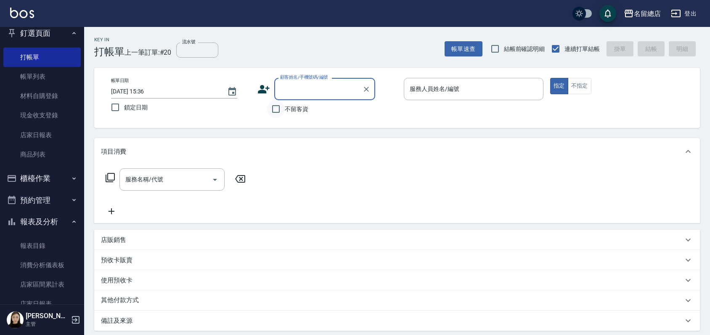
click at [280, 107] on input "不留客資" at bounding box center [276, 109] width 18 height 18
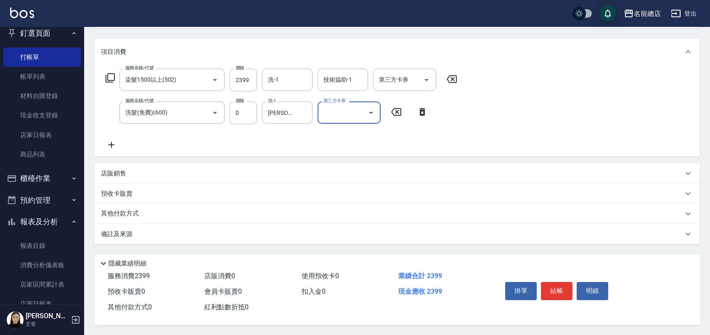
scroll to position [103, 0]
click at [117, 209] on p "其他付款方式" at bounding box center [122, 213] width 42 height 9
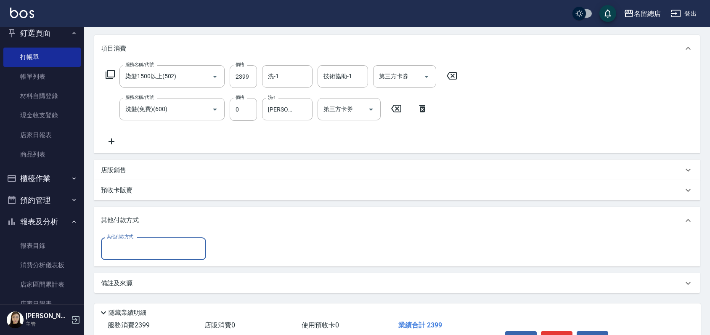
scroll to position [0, 0]
click at [112, 247] on input "其他付款方式" at bounding box center [154, 248] width 98 height 15
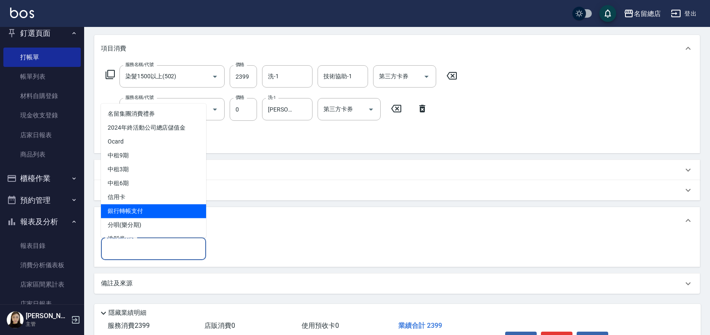
click at [128, 208] on span "銀行轉帳支付" at bounding box center [153, 211] width 105 height 14
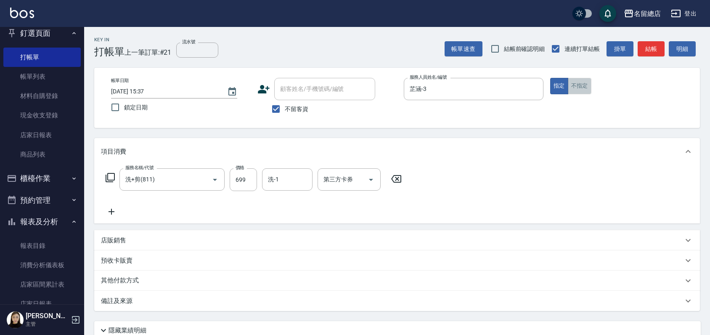
click at [574, 84] on button "不指定" at bounding box center [580, 86] width 24 height 16
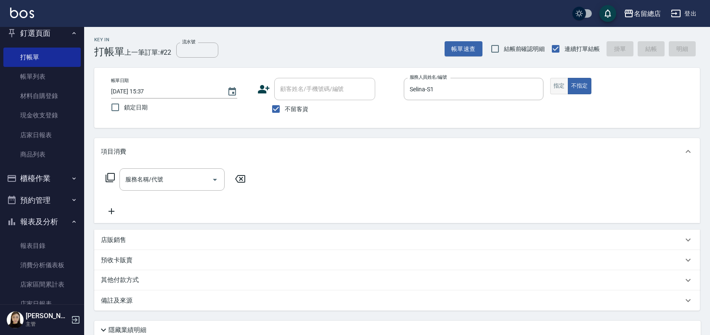
click at [562, 82] on button "指定" at bounding box center [559, 86] width 18 height 16
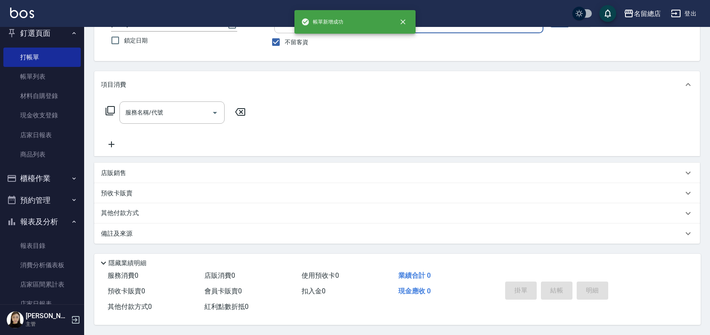
scroll to position [70, 0]
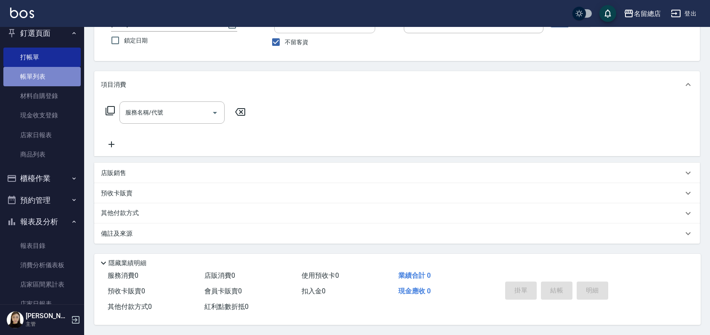
click at [47, 74] on link "帳單列表" at bounding box center [41, 76] width 77 height 19
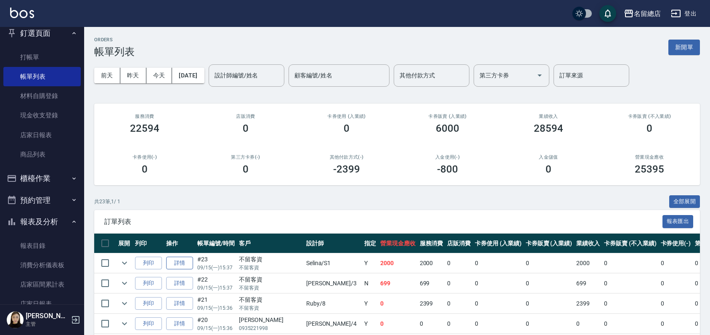
click at [186, 262] on link "詳情" at bounding box center [179, 263] width 27 height 13
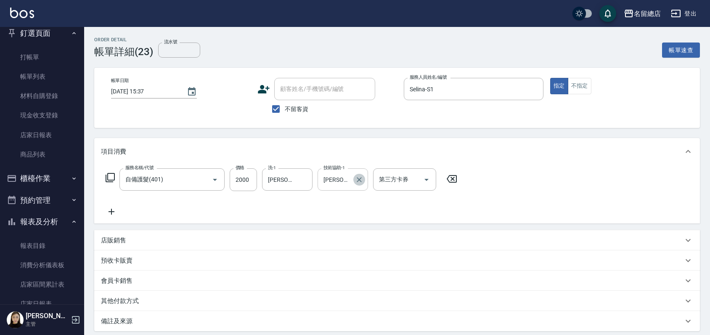
click at [358, 181] on icon "Clear" at bounding box center [359, 179] width 5 height 5
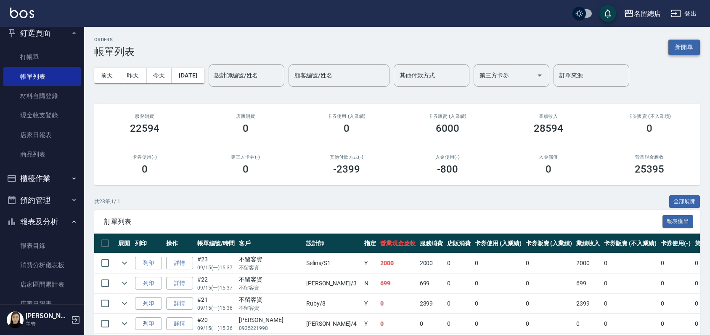
click at [694, 47] on button "新開單" at bounding box center [685, 48] width 32 height 16
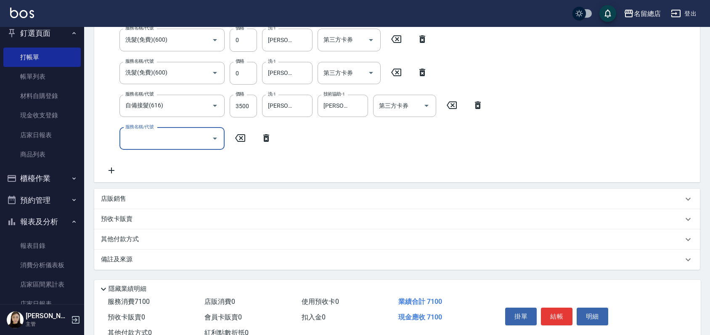
scroll to position [234, 0]
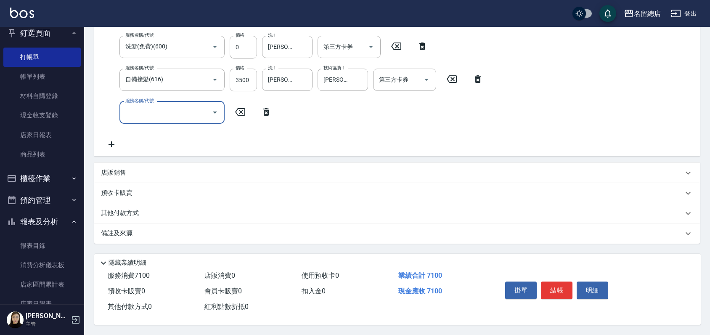
click at [128, 209] on p "其他付款方式" at bounding box center [122, 213] width 42 height 9
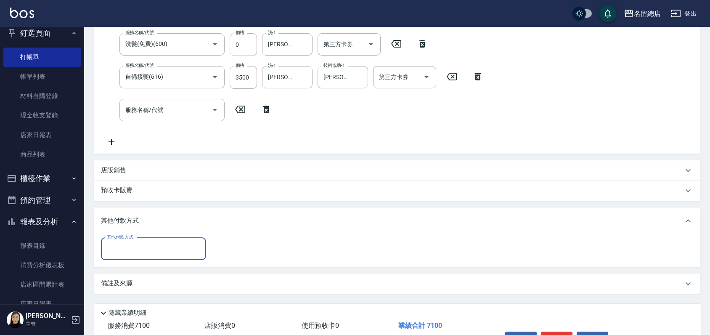
scroll to position [0, 0]
click at [120, 239] on label "其他付款方式" at bounding box center [120, 237] width 27 height 6
click at [120, 242] on input "其他付款方式" at bounding box center [154, 249] width 98 height 15
click at [121, 252] on input "其他付款方式" at bounding box center [154, 249] width 98 height 15
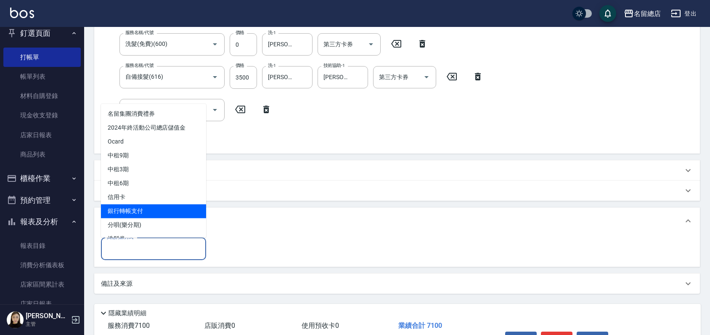
click at [138, 208] on span "銀行轉帳支付" at bounding box center [153, 211] width 105 height 14
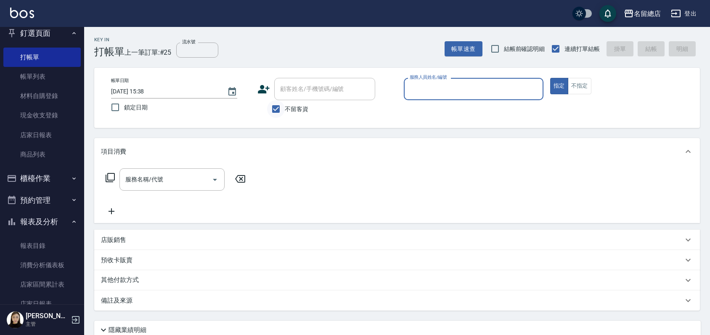
click at [279, 110] on input "不留客資" at bounding box center [276, 109] width 18 height 18
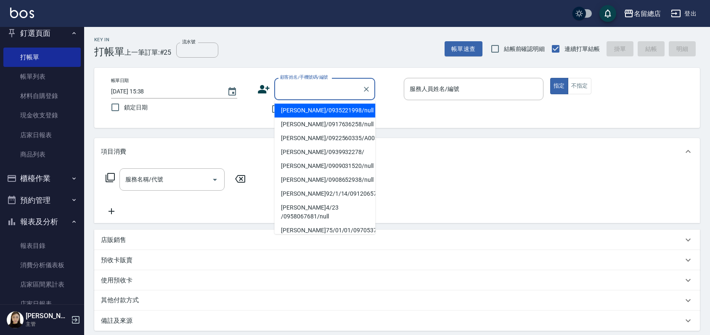
click at [287, 92] on input "顧客姓名/手機號碼/編號" at bounding box center [318, 89] width 81 height 15
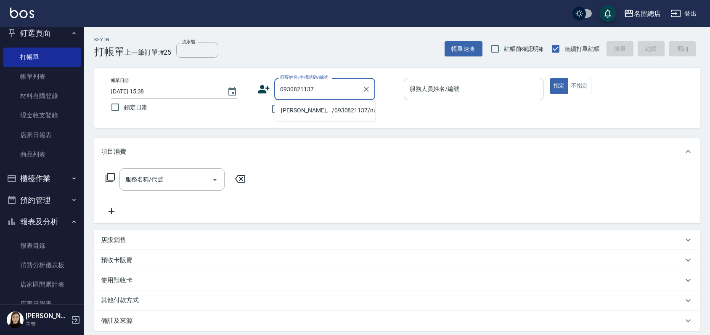
click at [304, 112] on li "[PERSON_NAME]。/0930821137/null" at bounding box center [324, 111] width 101 height 14
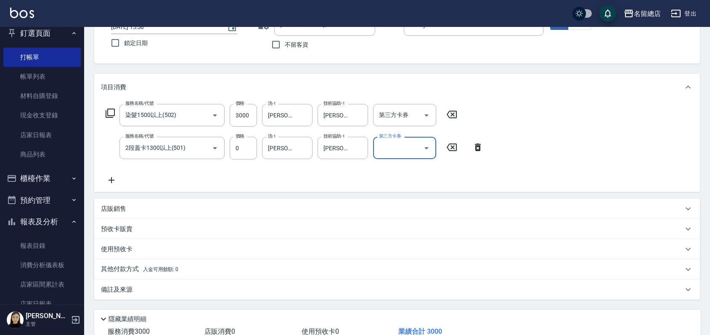
scroll to position [123, 0]
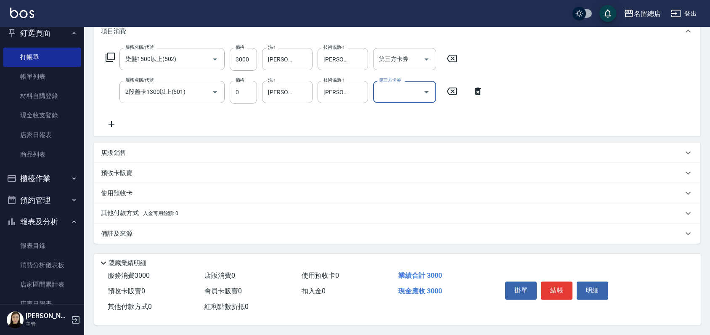
click at [113, 170] on p "預收卡販賣" at bounding box center [117, 173] width 32 height 9
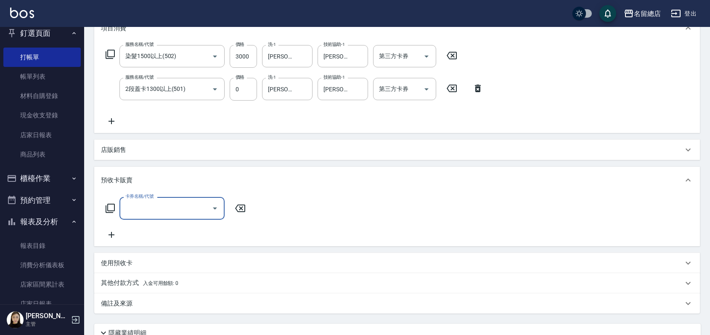
scroll to position [0, 0]
click at [129, 211] on input "卡券名稱/代號" at bounding box center [165, 208] width 85 height 15
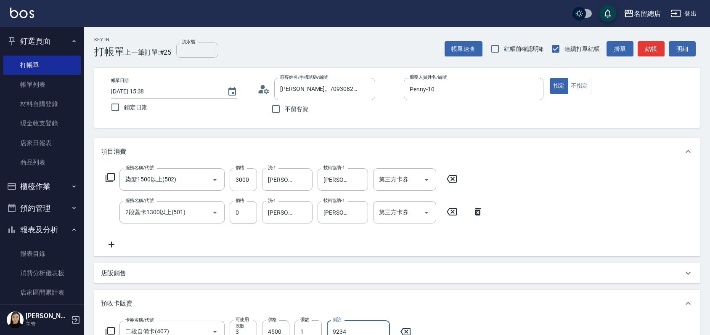
click at [186, 48] on input "流水號" at bounding box center [197, 50] width 42 height 15
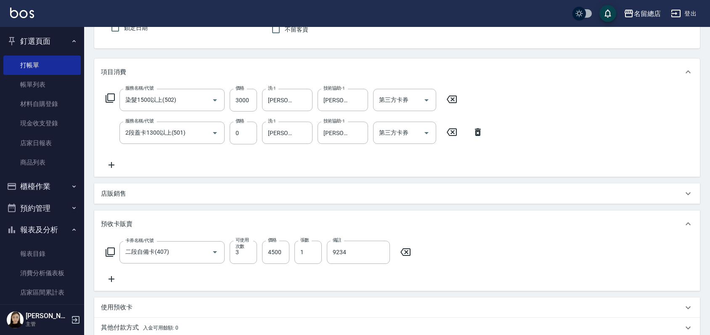
scroll to position [197, 0]
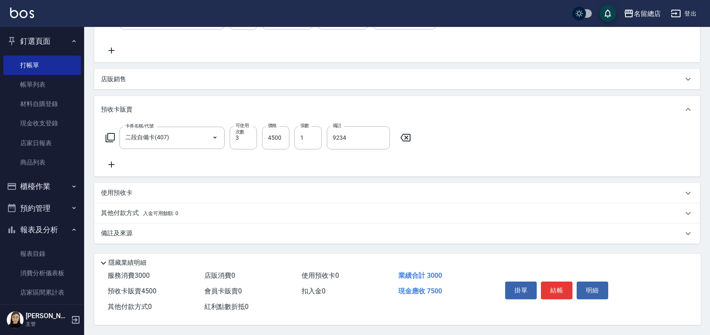
click at [129, 209] on p "其他付款方式 入金可用餘額: 0" at bounding box center [139, 213] width 77 height 9
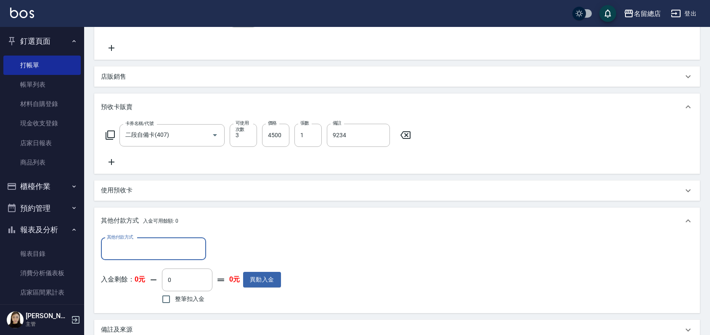
scroll to position [0, 0]
click at [124, 242] on div "其他付款方式 其他付款方式" at bounding box center [153, 249] width 105 height 22
click at [122, 247] on input "其他付款方式" at bounding box center [154, 249] width 98 height 15
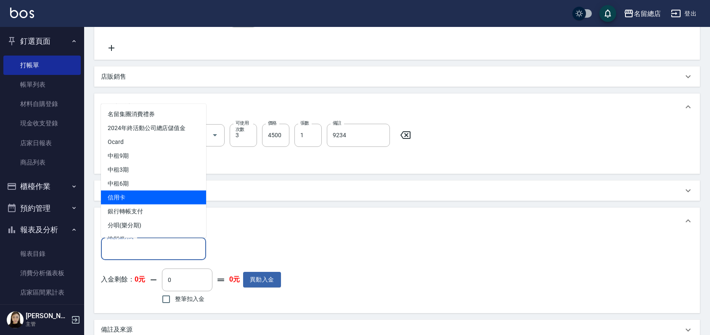
click at [137, 199] on span "信用卡" at bounding box center [153, 197] width 105 height 14
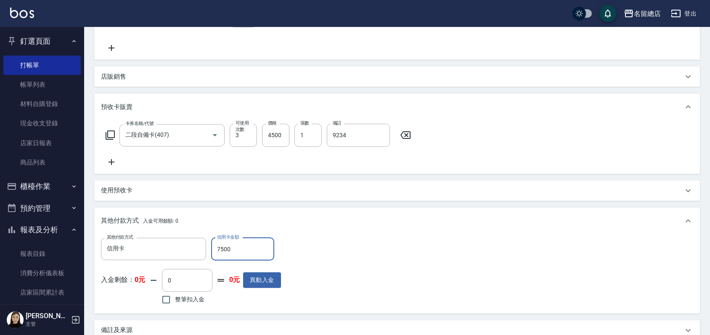
click at [345, 214] on div "其他付款方式 入金可用餘額: 0" at bounding box center [397, 220] width 606 height 27
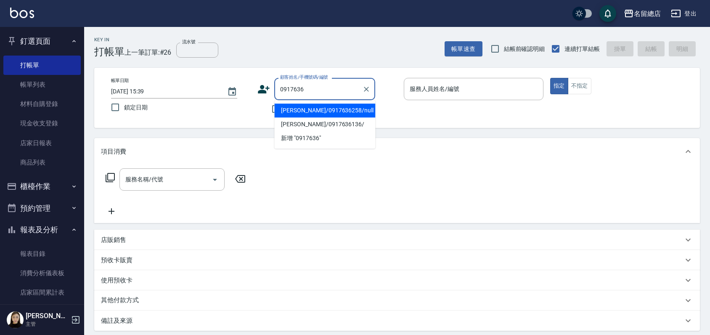
click at [347, 114] on li "[PERSON_NAME]/0917636258/null" at bounding box center [324, 111] width 101 height 14
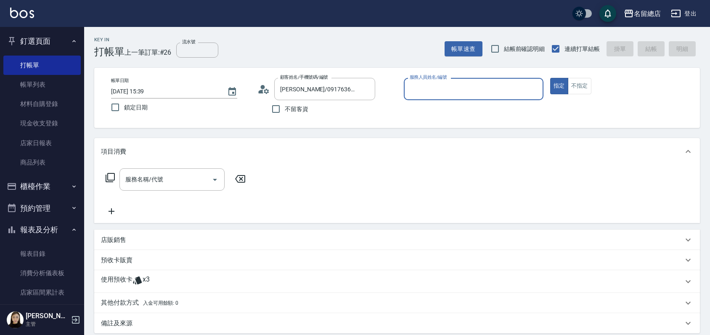
click at [417, 87] on input "服務人員姓名/編號" at bounding box center [474, 89] width 132 height 15
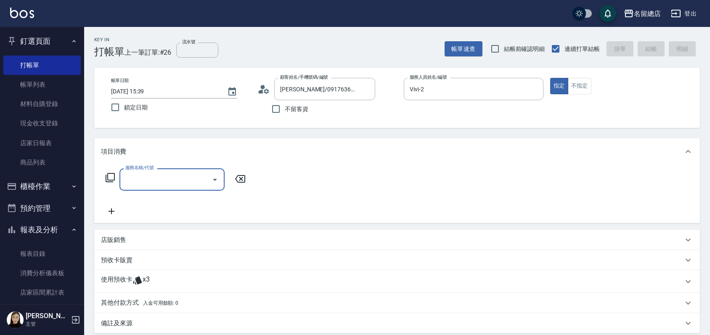
click at [118, 276] on p "使用預收卡" at bounding box center [117, 281] width 32 height 13
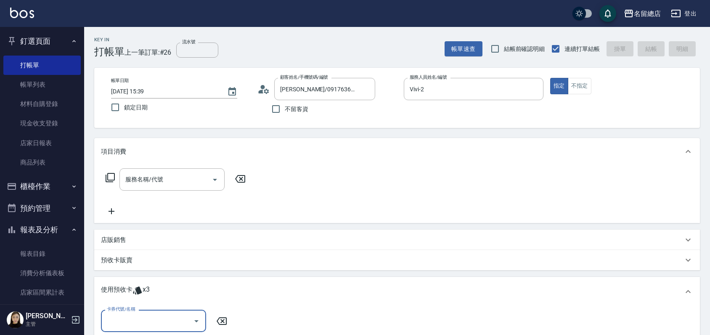
click at [144, 316] on input "卡券代號/名稱" at bounding box center [147, 321] width 85 height 15
click at [151, 296] on div "二段自備卡 剩餘3張 9232" at bounding box center [153, 299] width 105 height 14
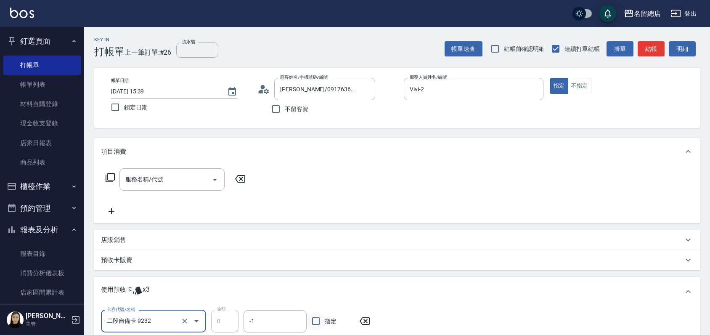
click at [316, 319] on input "指定" at bounding box center [316, 321] width 18 height 18
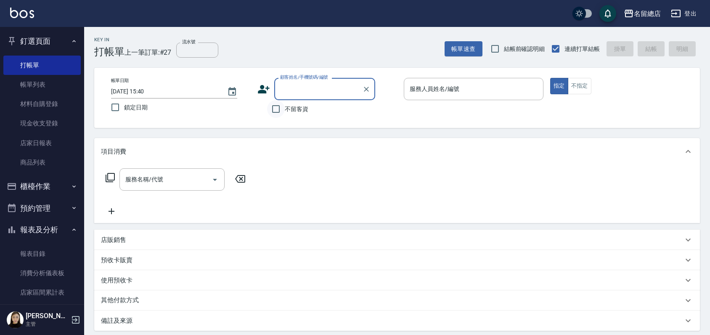
click at [276, 111] on input "不留客資" at bounding box center [276, 109] width 18 height 18
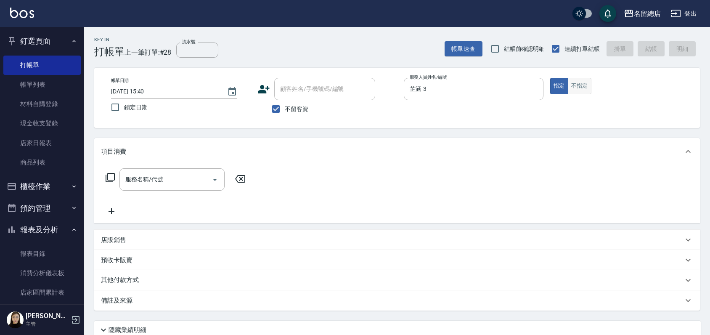
click at [574, 82] on button "不指定" at bounding box center [580, 86] width 24 height 16
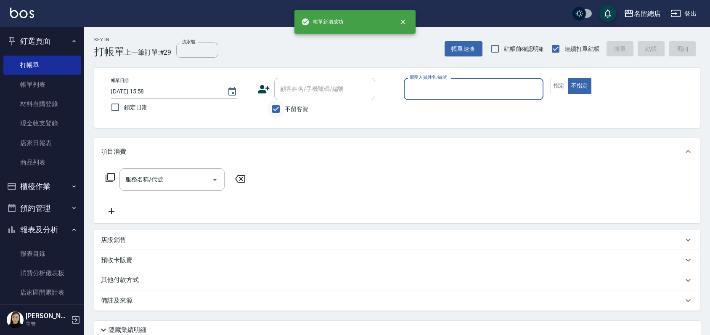
drag, startPoint x: 279, startPoint y: 108, endPoint x: 278, endPoint y: 102, distance: 5.9
click at [279, 108] on input "不留客資" at bounding box center [276, 109] width 18 height 18
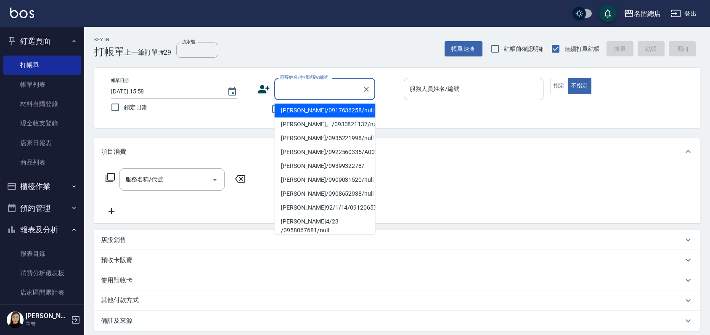
click at [283, 85] on input "顧客姓名/手機號碼/編號" at bounding box center [318, 89] width 81 height 15
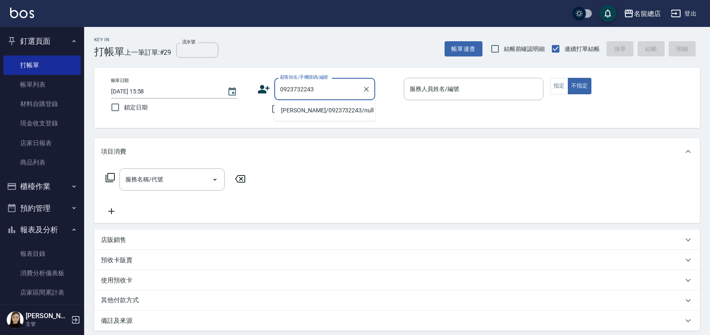
click at [300, 111] on li "[PERSON_NAME]/0923732243/null" at bounding box center [324, 111] width 101 height 14
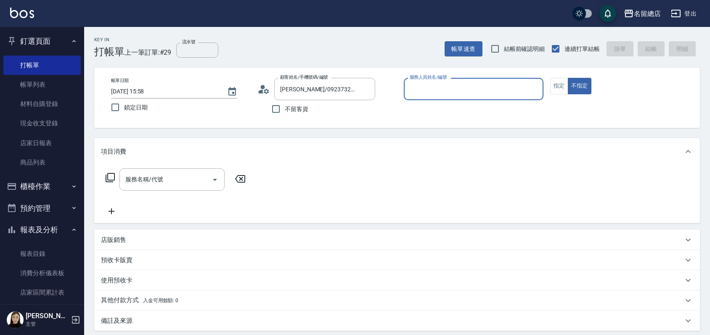
click at [443, 85] on input "服務人員姓名/編號" at bounding box center [474, 89] width 132 height 15
click at [558, 86] on button "指定" at bounding box center [559, 86] width 18 height 16
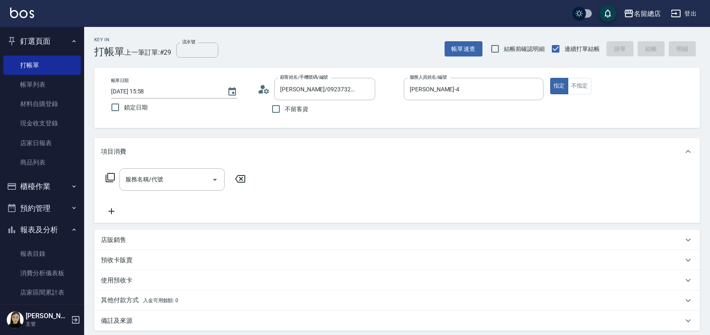
click at [115, 263] on p "預收卡販賣" at bounding box center [117, 260] width 32 height 9
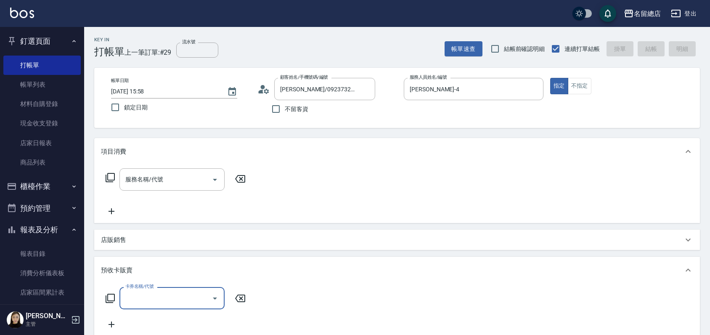
click at [144, 292] on input "卡券名稱/代號" at bounding box center [165, 298] width 85 height 15
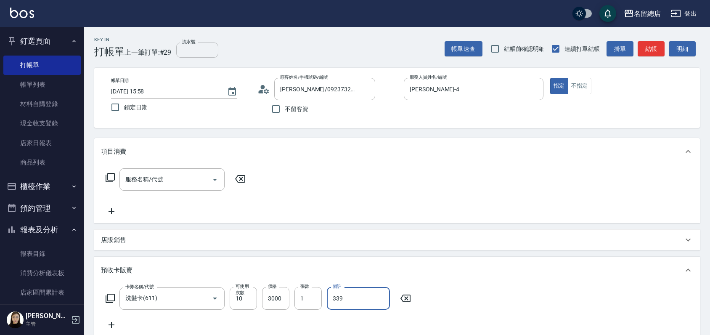
click at [188, 45] on input "流水號" at bounding box center [197, 50] width 42 height 15
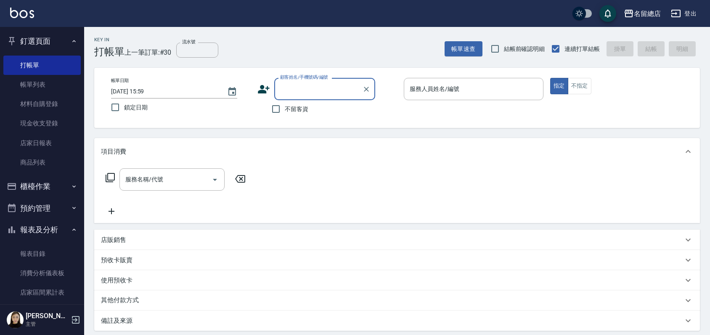
click at [287, 93] on input "顧客姓名/手機號碼/編號" at bounding box center [318, 89] width 81 height 15
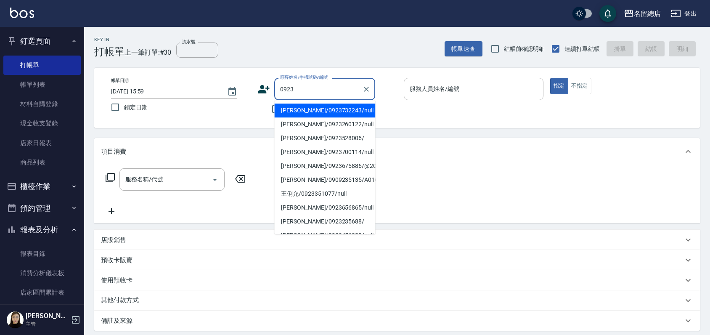
click at [332, 114] on li "[PERSON_NAME]/0923732243/null" at bounding box center [324, 111] width 101 height 14
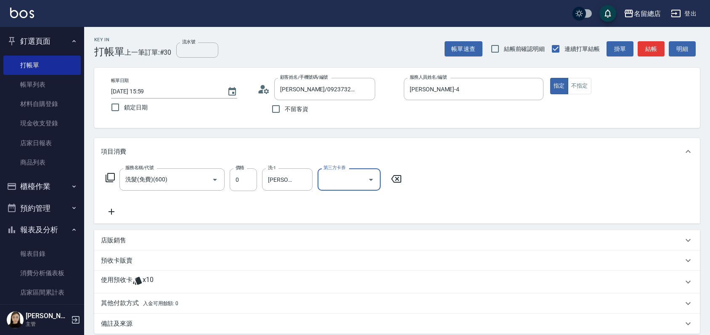
click at [173, 291] on div "使用預收卡 x10" at bounding box center [397, 282] width 606 height 23
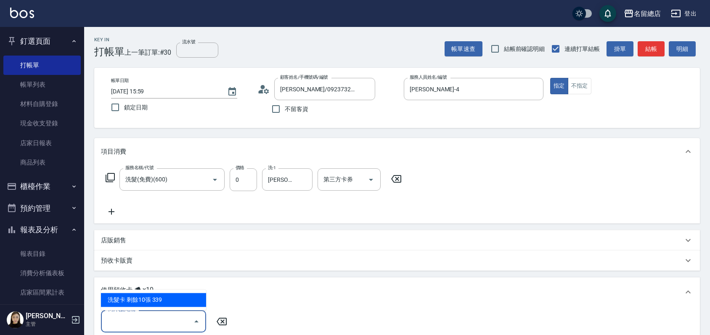
click at [162, 321] on input "卡券代號/名稱" at bounding box center [147, 321] width 85 height 15
click at [162, 297] on div "洗髮卡 剩餘10張 339" at bounding box center [153, 300] width 105 height 14
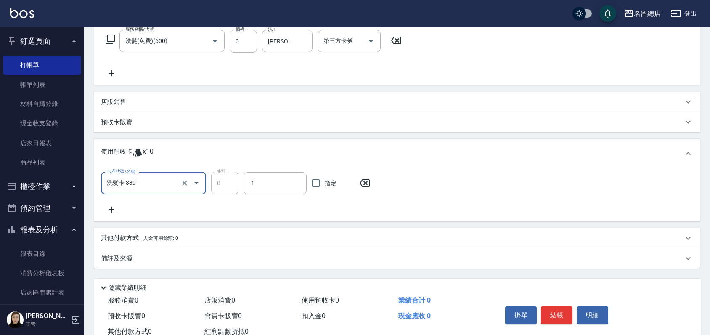
scroll to position [140, 0]
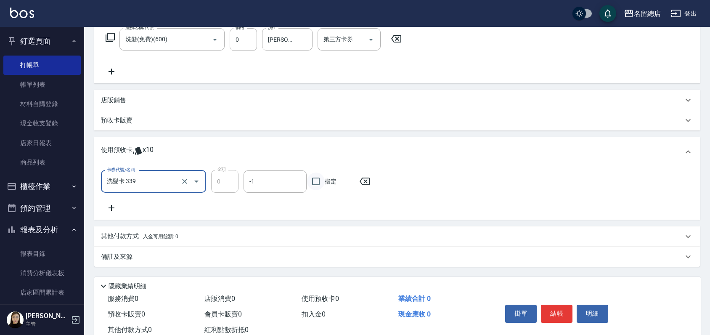
click at [316, 181] on input "指定" at bounding box center [316, 182] width 18 height 18
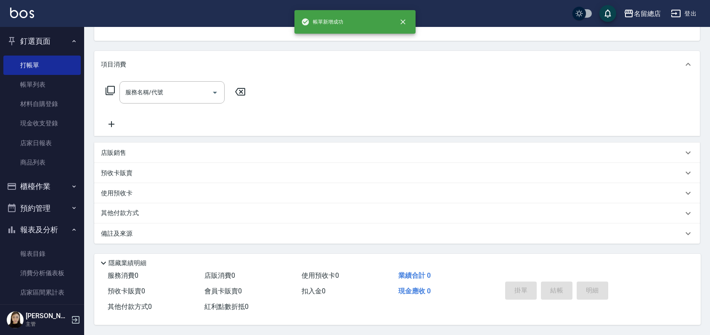
scroll to position [0, 0]
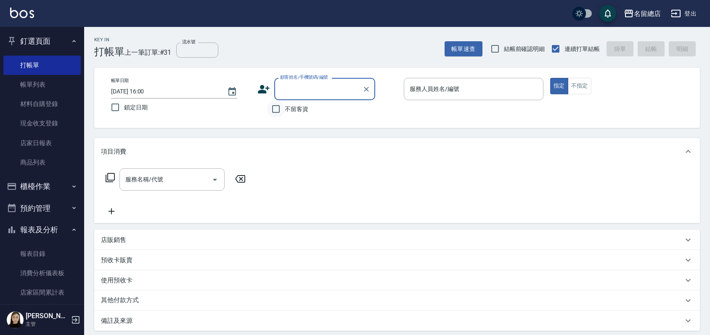
click at [276, 109] on input "不留客資" at bounding box center [276, 109] width 18 height 18
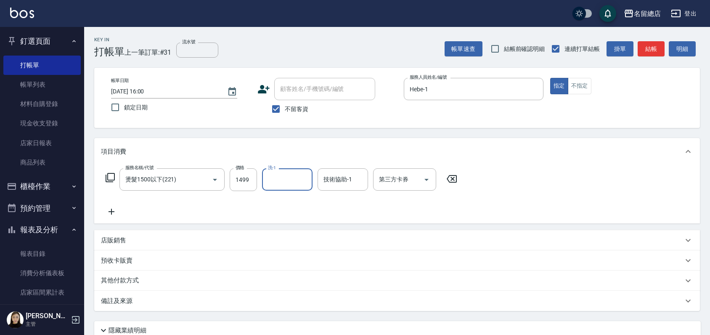
click at [133, 283] on p "其他付款方式" at bounding box center [122, 280] width 42 height 9
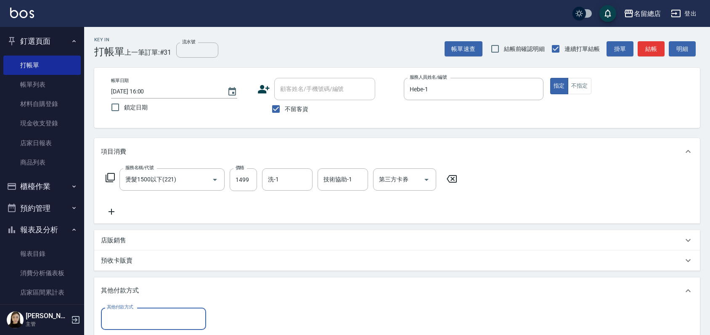
click at [130, 316] on div "其他付款方式 其他付款方式" at bounding box center [153, 319] width 105 height 22
click at [130, 329] on div "其他付款方式" at bounding box center [153, 319] width 105 height 22
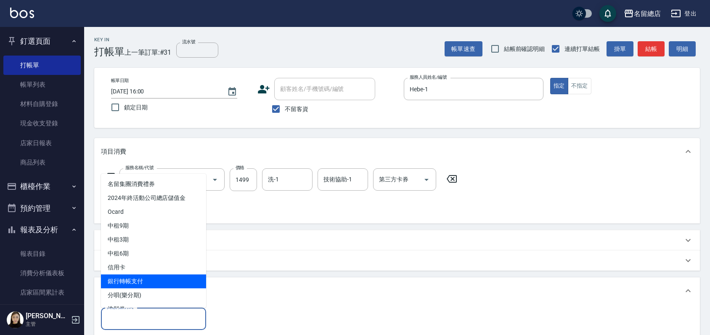
click at [135, 283] on span "銀行轉帳支付" at bounding box center [153, 281] width 105 height 14
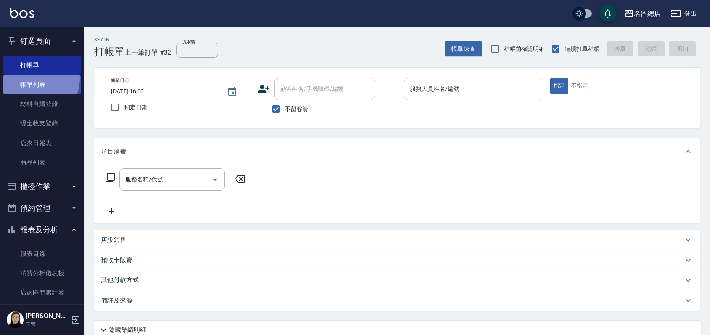
click at [31, 78] on link "帳單列表" at bounding box center [41, 84] width 77 height 19
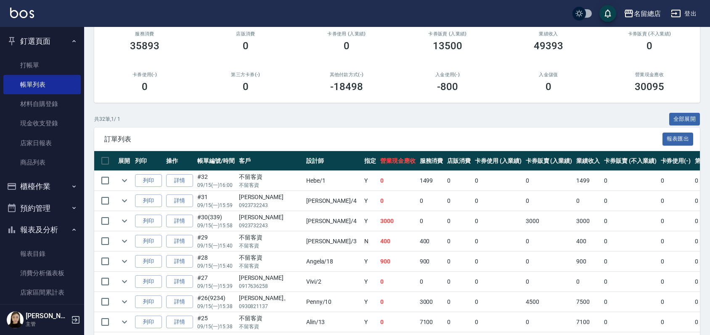
scroll to position [140, 0]
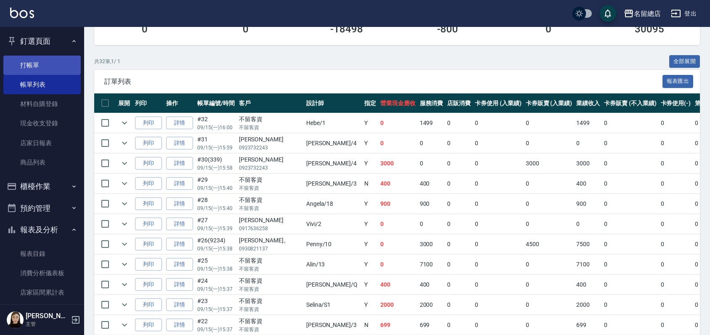
click at [13, 68] on link "打帳單" at bounding box center [41, 65] width 77 height 19
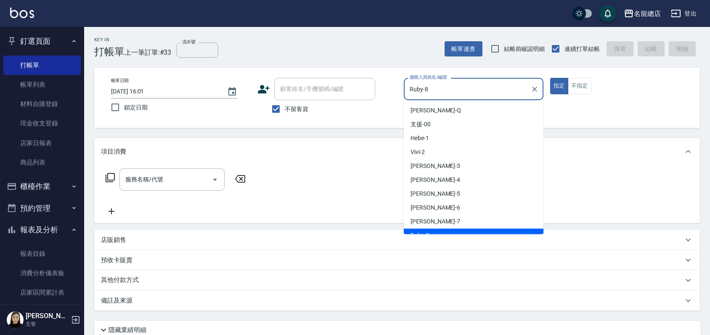
click at [475, 85] on input "Ruby-8" at bounding box center [468, 89] width 120 height 15
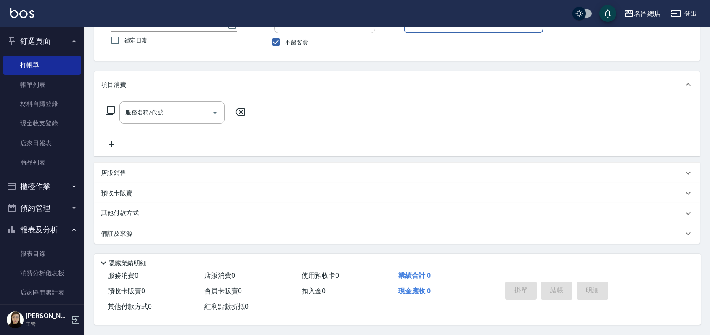
scroll to position [70, 0]
click at [125, 169] on p "店販銷售" at bounding box center [113, 173] width 25 height 9
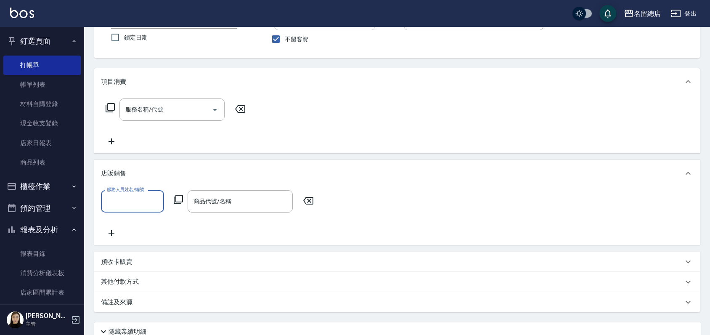
scroll to position [0, 0]
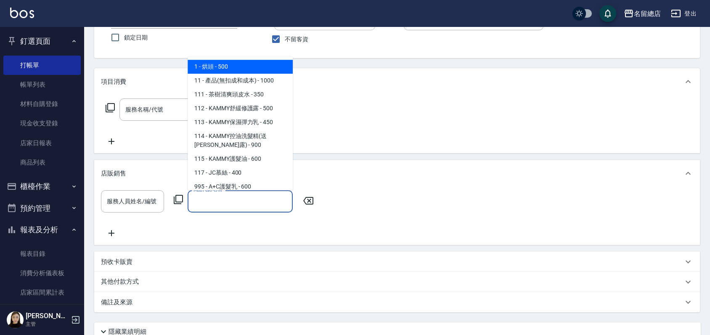
click at [217, 194] on input "商品代號/名稱" at bounding box center [240, 201] width 98 height 15
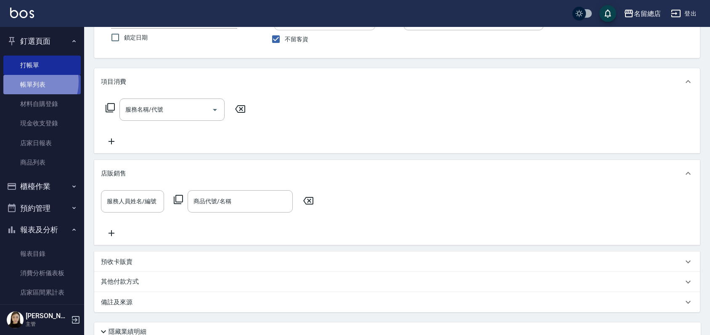
click at [27, 82] on link "帳單列表" at bounding box center [41, 84] width 77 height 19
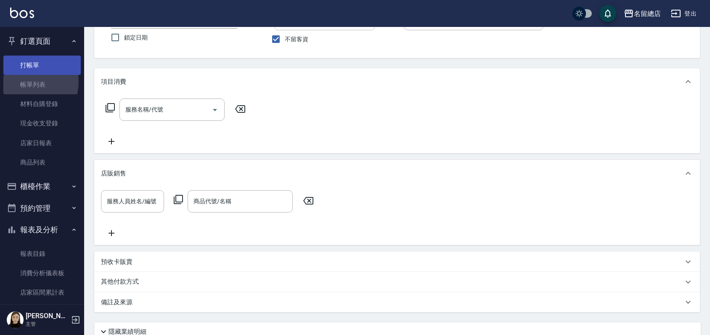
click at [40, 57] on link "打帳單" at bounding box center [41, 65] width 77 height 19
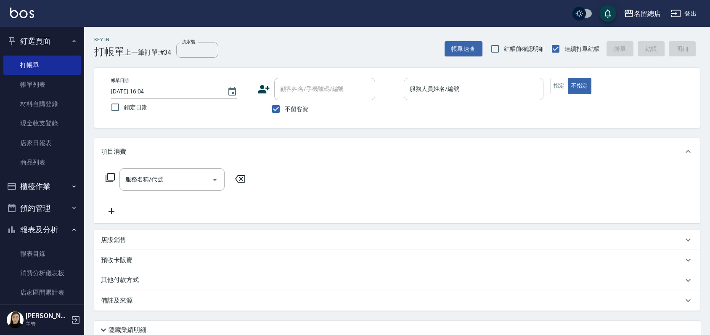
click at [430, 98] on div "服務人員姓名/編號" at bounding box center [474, 89] width 140 height 22
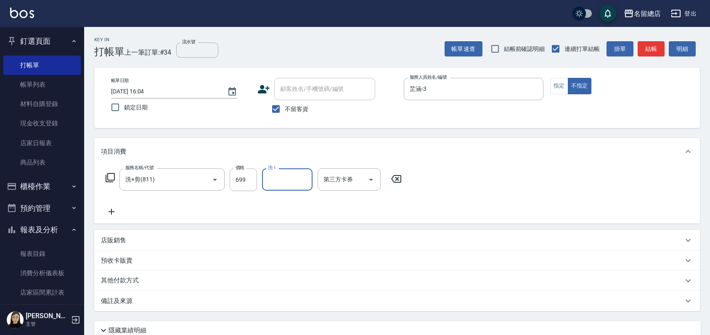
click at [120, 240] on p "店販銷售" at bounding box center [113, 240] width 25 height 9
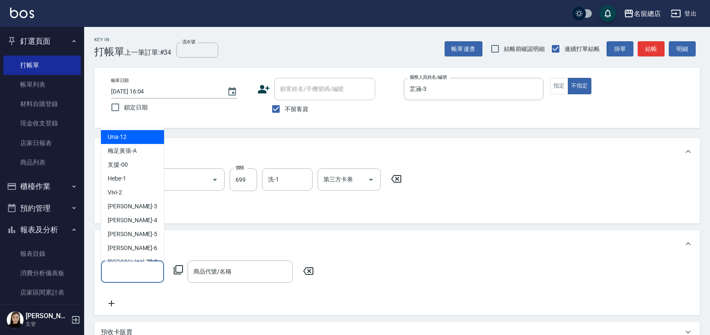
click at [140, 275] on input "服務人員姓名/編號" at bounding box center [133, 271] width 56 height 15
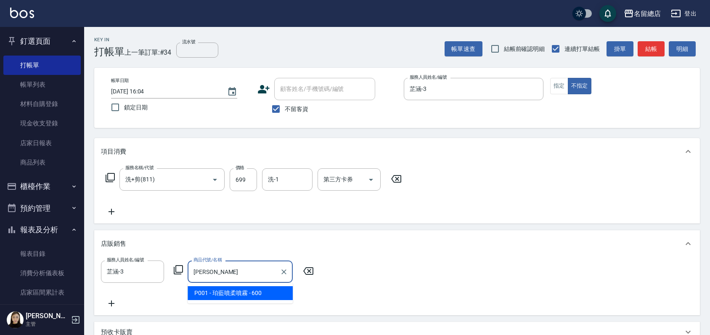
click at [257, 293] on span "P001 - 珀藍噴柔噴霧 - 600" at bounding box center [240, 293] width 105 height 14
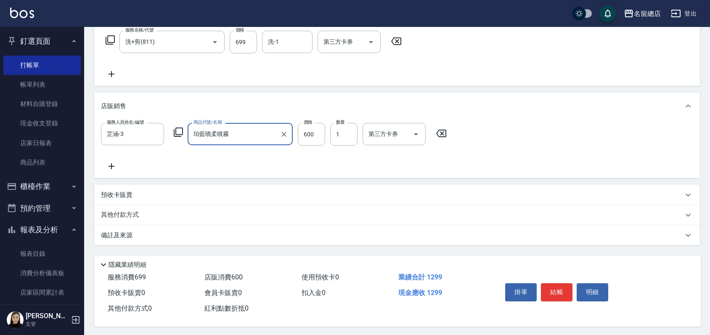
scroll to position [142, 0]
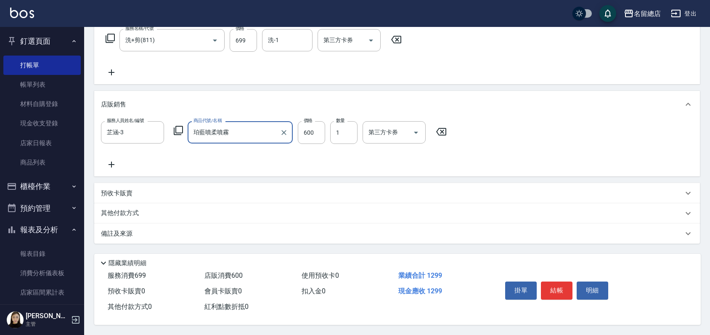
click at [111, 212] on p "其他付款方式" at bounding box center [122, 213] width 42 height 9
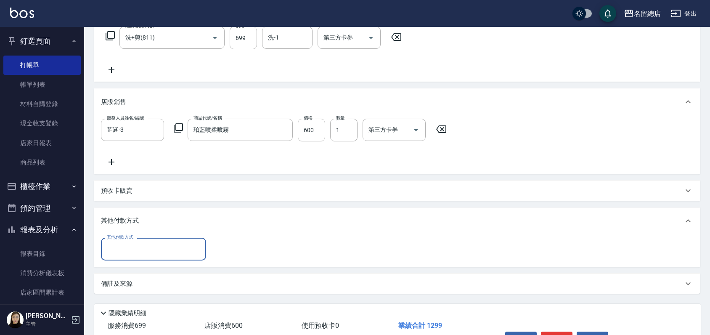
scroll to position [0, 0]
click at [128, 249] on input "其他付款方式" at bounding box center [154, 249] width 98 height 15
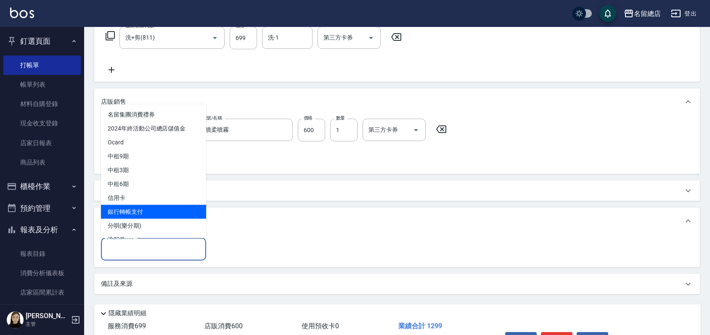
click at [131, 212] on span "銀行轉帳支付" at bounding box center [153, 212] width 105 height 14
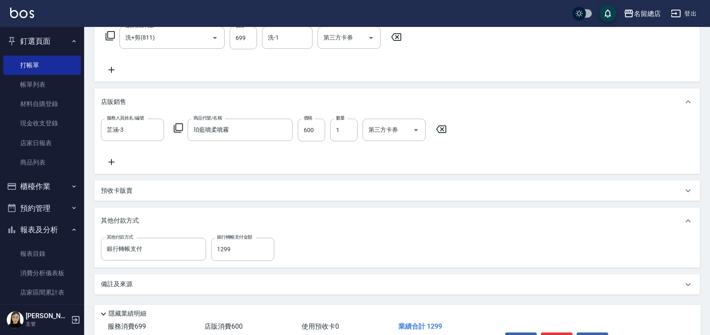
drag, startPoint x: 354, startPoint y: 229, endPoint x: 361, endPoint y: 227, distance: 6.5
click at [355, 229] on div "其他付款方式" at bounding box center [397, 220] width 606 height 27
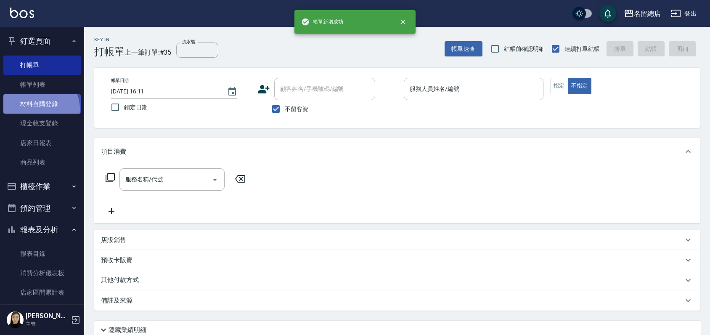
drag, startPoint x: 39, startPoint y: 109, endPoint x: 30, endPoint y: 106, distance: 9.3
click at [39, 109] on link "材料自購登錄" at bounding box center [41, 103] width 77 height 19
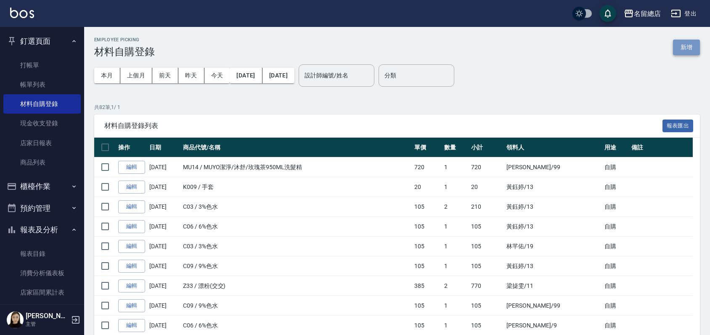
click at [685, 48] on button "新增" at bounding box center [686, 48] width 27 height 16
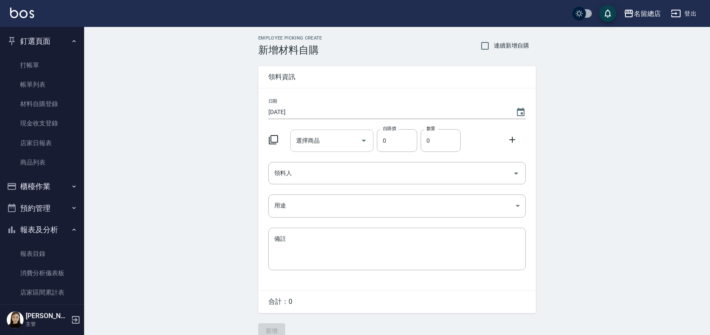
click at [341, 138] on input "選擇商品" at bounding box center [326, 140] width 64 height 15
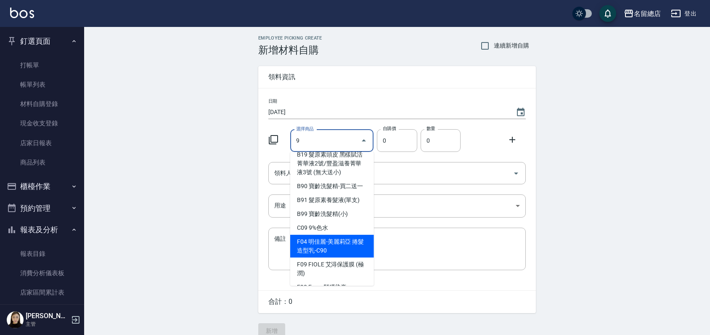
scroll to position [47, 0]
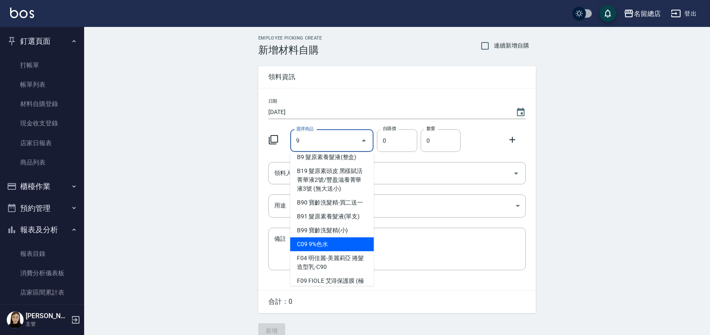
click at [328, 251] on li "C09 9%色水" at bounding box center [332, 244] width 84 height 14
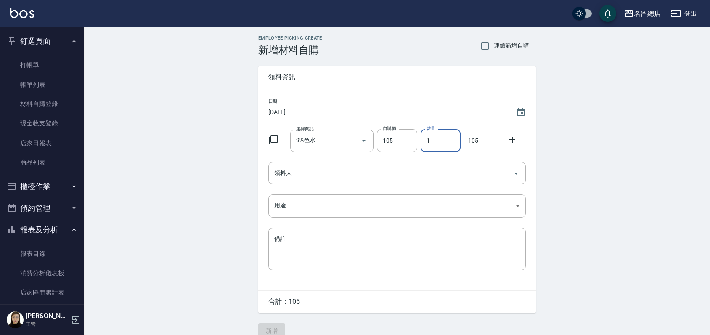
click at [447, 141] on input "1" at bounding box center [441, 140] width 40 height 23
click at [302, 170] on input "領料人" at bounding box center [390, 173] width 237 height 15
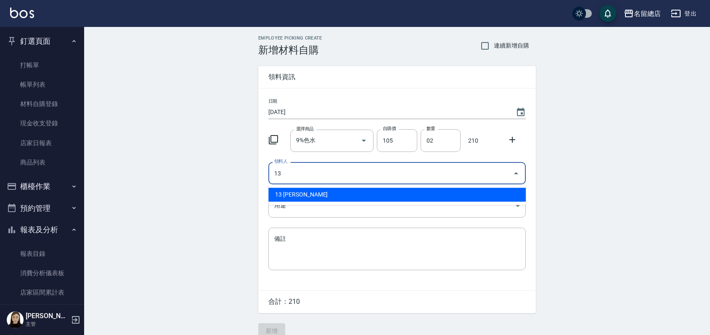
click at [292, 199] on li "13 [PERSON_NAME]" at bounding box center [397, 195] width 258 height 14
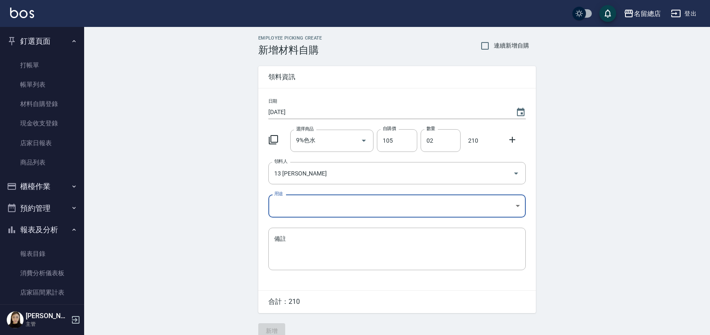
click at [292, 205] on body "名留總店 登出 釘選頁面 打帳單 帳單列表 材料自購登錄 現金收支登錄 店家日報表 商品列表 櫃檯作業 打帳單 帳單列表 掛單列表 營業儀表板 現金收支登錄 …" at bounding box center [355, 173] width 710 height 347
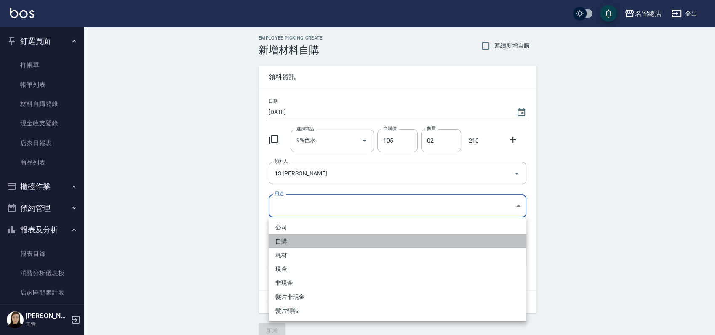
click at [290, 246] on li "自購" at bounding box center [397, 241] width 258 height 14
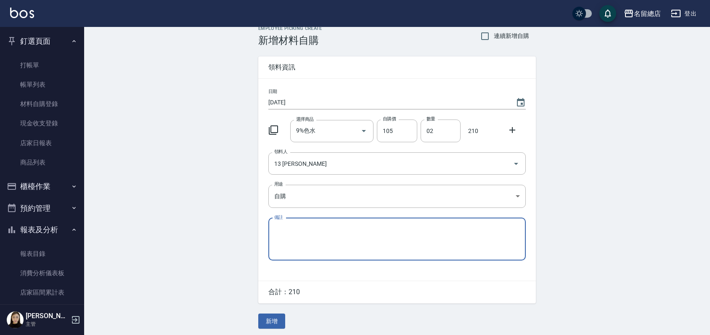
scroll to position [13, 0]
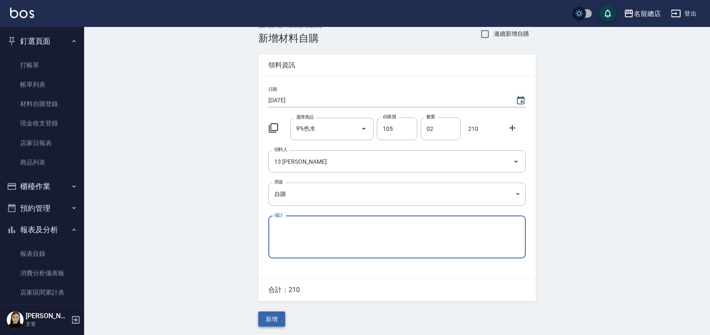
click at [276, 320] on button "新增" at bounding box center [271, 319] width 27 height 16
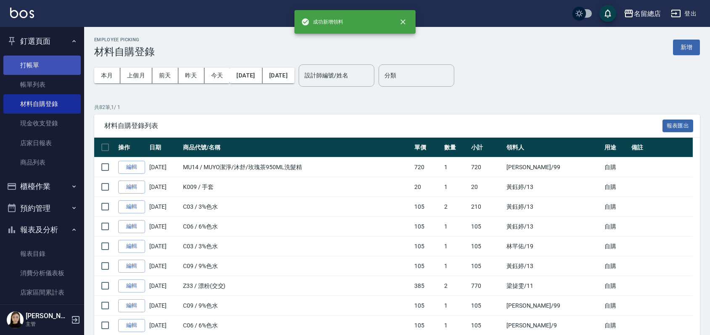
click at [30, 61] on link "打帳單" at bounding box center [41, 65] width 77 height 19
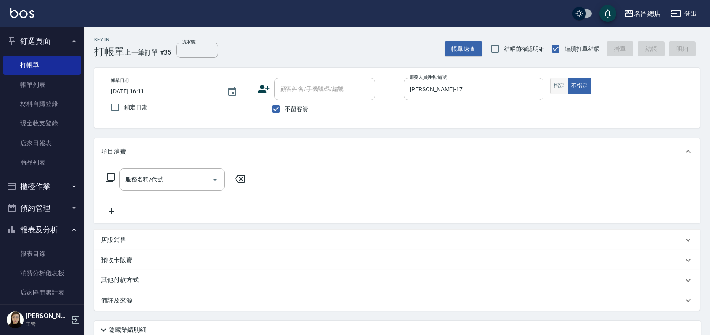
click at [557, 85] on button "指定" at bounding box center [559, 86] width 18 height 16
click at [582, 91] on button "不指定" at bounding box center [580, 86] width 24 height 16
click at [489, 90] on input "服務人員姓名/編號" at bounding box center [474, 89] width 132 height 15
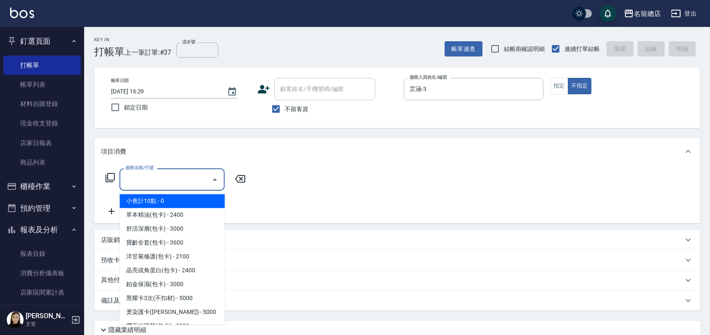
click at [154, 185] on input "服務名稱/代號" at bounding box center [165, 179] width 85 height 15
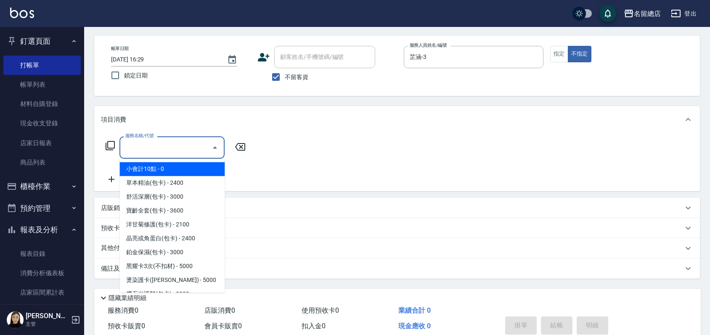
scroll to position [47, 0]
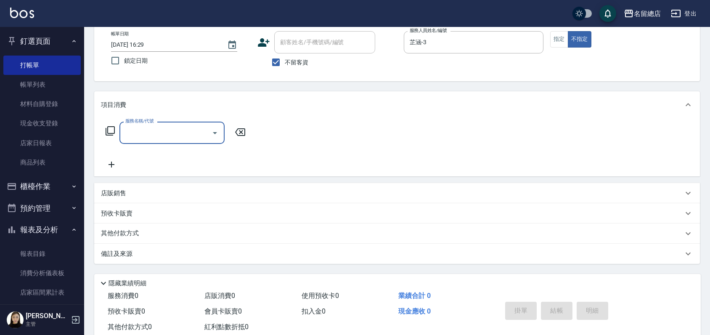
click at [160, 131] on input "服務名稱/代號" at bounding box center [165, 132] width 85 height 15
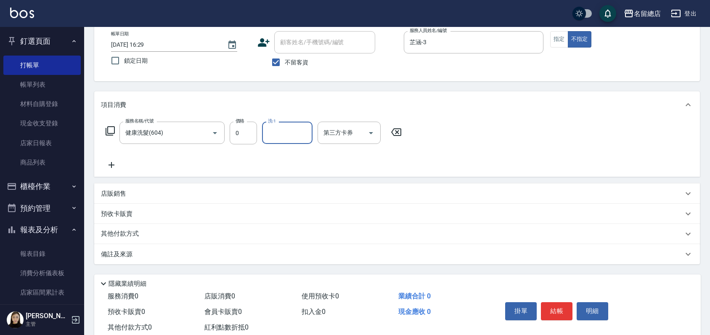
click at [410, 163] on div "服務名稱/代號 健康洗髮(604) 服務名稱/代號 價格 0 價格 洗-1 洗-1 第三方卡券 第三方卡券" at bounding box center [397, 147] width 606 height 58
click at [303, 138] on input "洗-1" at bounding box center [287, 132] width 43 height 15
click at [421, 106] on div "項目消費" at bounding box center [392, 105] width 582 height 9
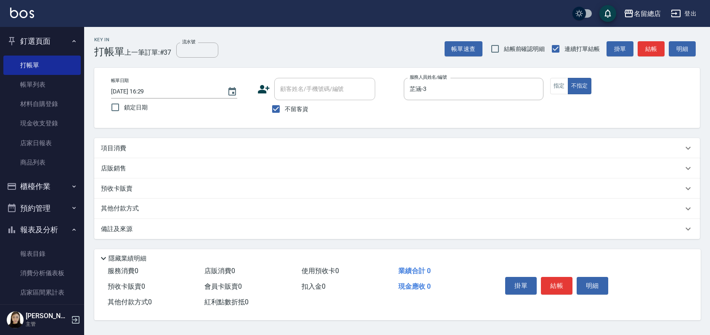
scroll to position [0, 0]
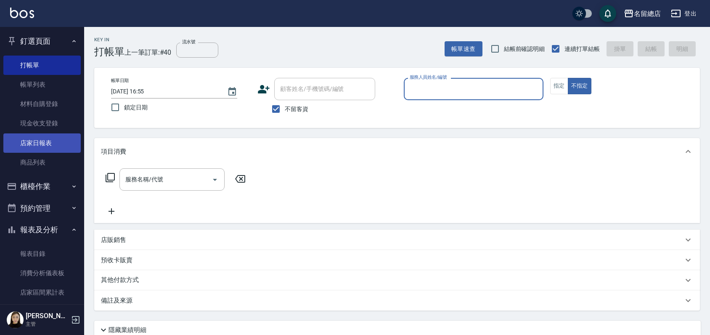
click at [37, 149] on link "店家日報表" at bounding box center [41, 142] width 77 height 19
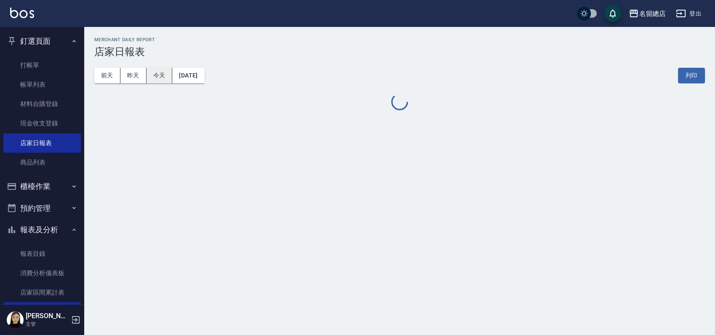
click at [155, 77] on button "今天" at bounding box center [159, 76] width 26 height 16
click at [54, 61] on link "打帳單" at bounding box center [41, 65] width 77 height 19
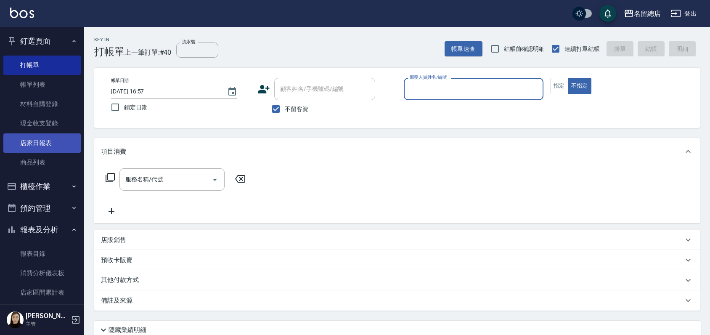
click at [47, 145] on link "店家日報表" at bounding box center [41, 142] width 77 height 19
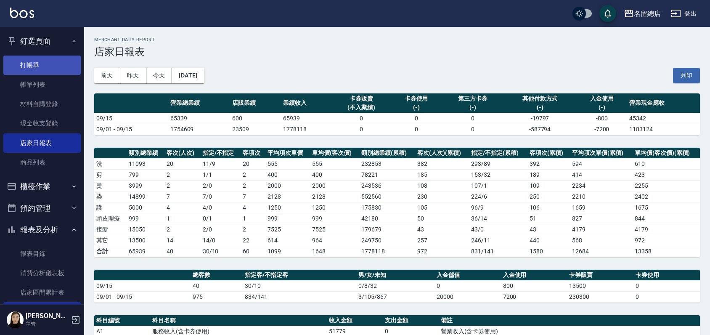
click at [34, 60] on link "打帳單" at bounding box center [41, 65] width 77 height 19
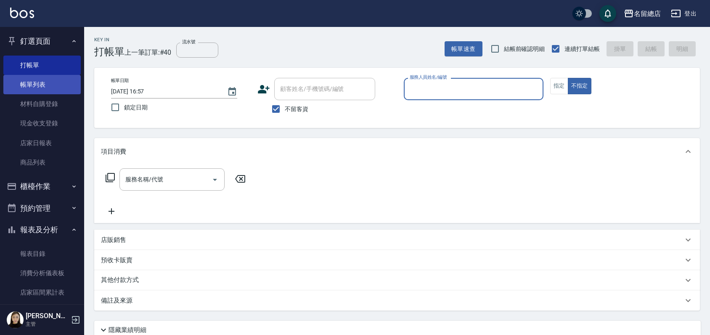
click at [51, 83] on link "帳單列表" at bounding box center [41, 84] width 77 height 19
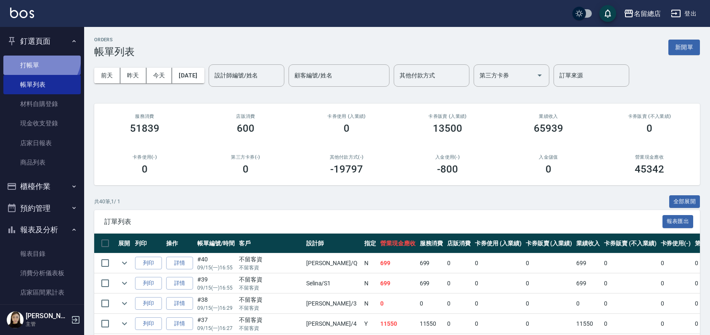
click at [40, 57] on link "打帳單" at bounding box center [41, 65] width 77 height 19
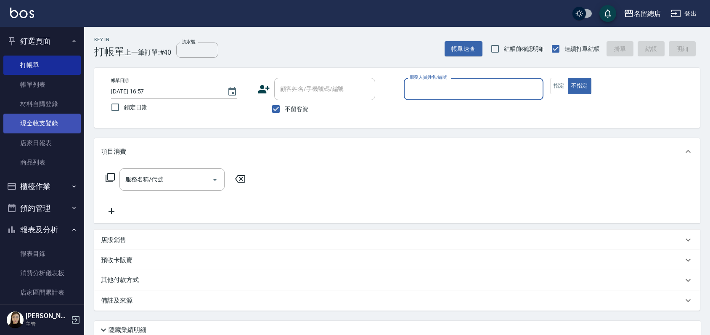
click at [37, 127] on link "現金收支登錄" at bounding box center [41, 123] width 77 height 19
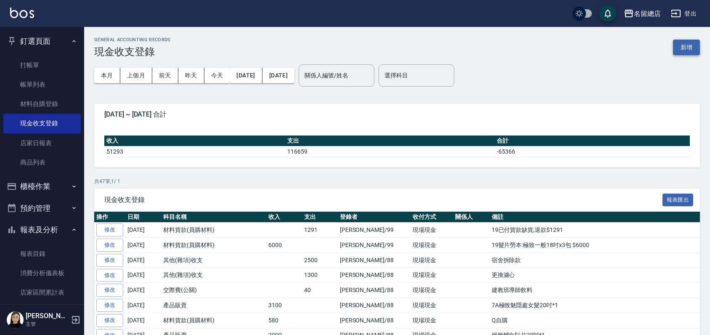
click at [688, 48] on button "新增" at bounding box center [686, 48] width 27 height 16
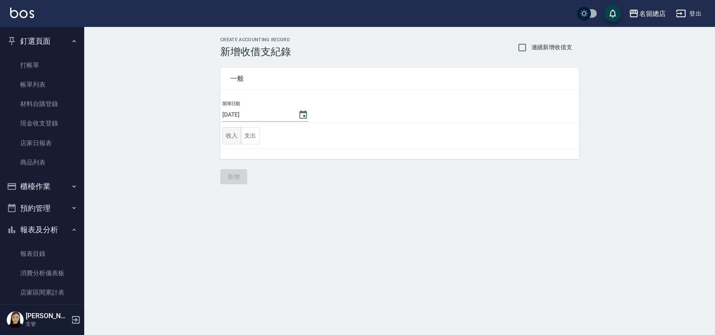
click at [231, 137] on button "收入" at bounding box center [231, 135] width 19 height 17
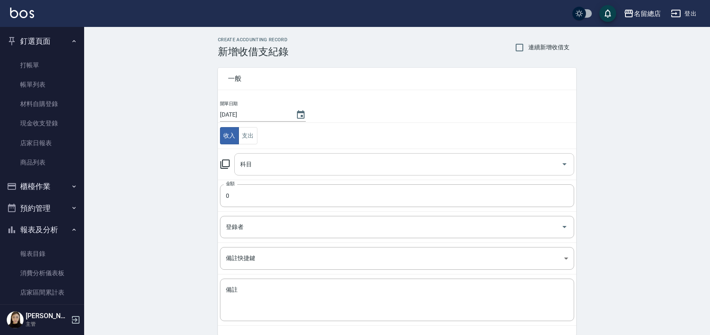
click at [273, 164] on input "科目" at bounding box center [398, 164] width 320 height 15
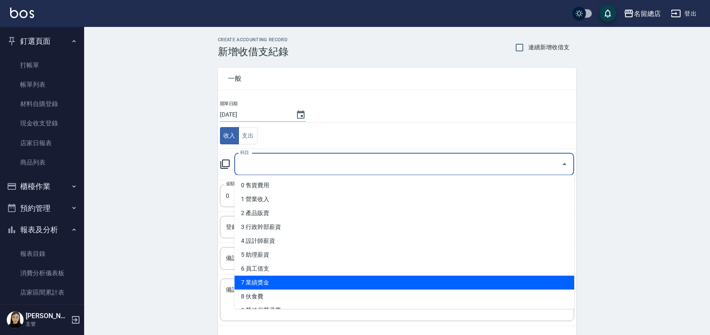
scroll to position [93, 0]
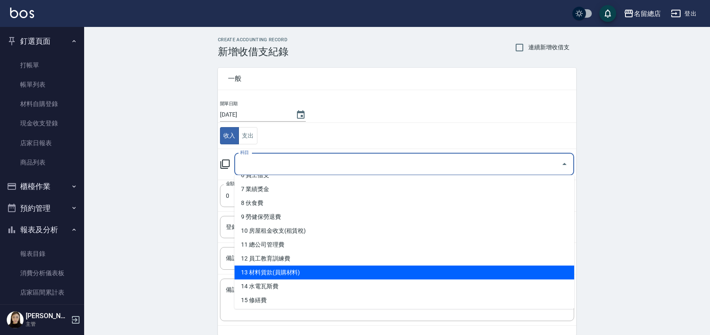
click at [275, 271] on li "13 材料貨款(員購材料)" at bounding box center [404, 273] width 340 height 14
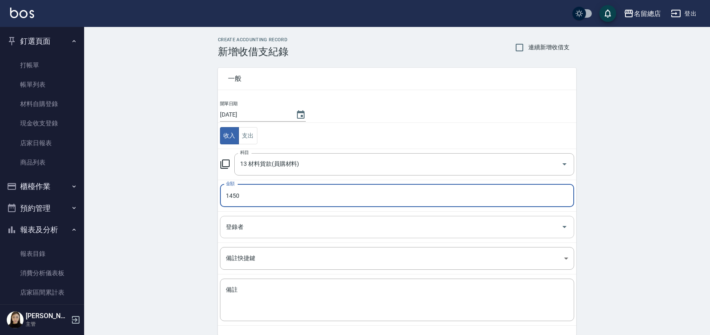
click at [290, 229] on input "登錄者" at bounding box center [391, 227] width 334 height 15
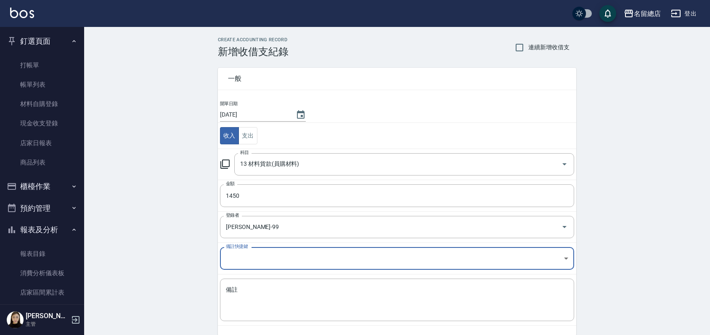
click at [239, 259] on body "名留總店 登出 釘選頁面 打帳單 帳單列表 材料自購登錄 現金收支登錄 店家日報表 商品列表 櫃檯作業 打帳單 帳單列表 掛單列表 營業儀表板 現金收支登錄 …" at bounding box center [355, 186] width 710 height 372
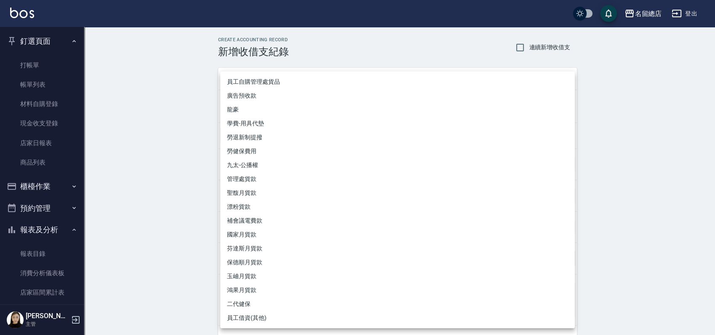
click at [133, 269] on div at bounding box center [357, 167] width 715 height 335
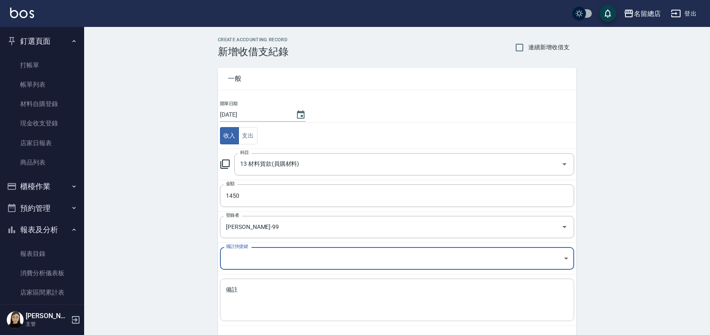
click at [230, 296] on textarea "備註" at bounding box center [397, 300] width 343 height 29
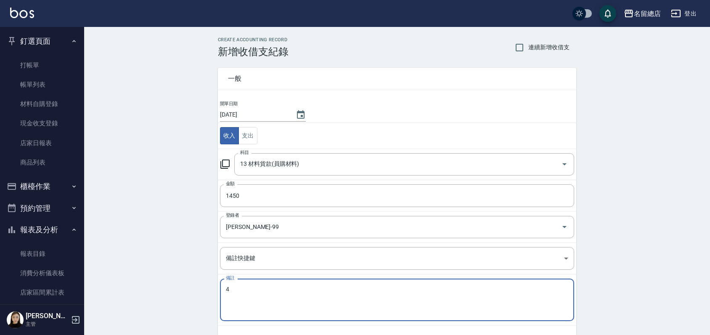
click at [237, 295] on textarea "4" at bounding box center [397, 300] width 343 height 29
click at [276, 288] on textarea "4髮片勞本 極致白金(半包)$1450" at bounding box center [397, 300] width 343 height 29
click at [364, 289] on textarea "4髮片勞本 極致白金18吋(半包)$1450" at bounding box center [397, 300] width 343 height 29
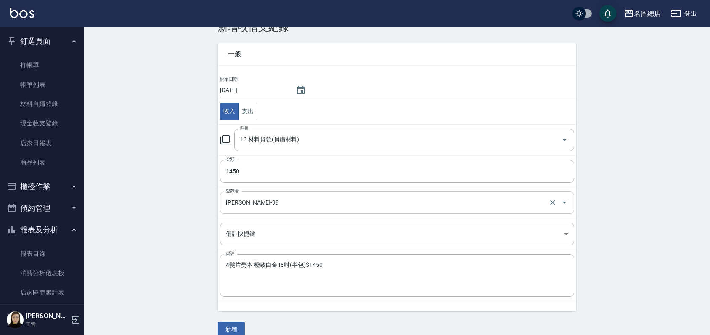
scroll to position [36, 0]
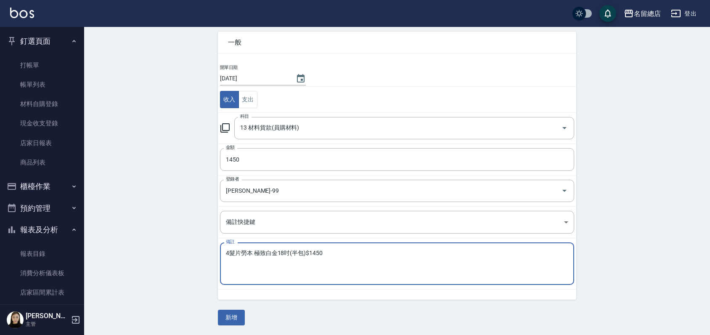
drag, startPoint x: 334, startPoint y: 252, endPoint x: 215, endPoint y: 251, distance: 119.1
click at [215, 251] on div "一般 開單日期 [DATE] 收入 支出 科目 13 材料貨款(員購材料) 科目 金額 1450 金額 登錄者 [PERSON_NAME]-99 登錄者 備註…" at bounding box center [392, 160] width 369 height 278
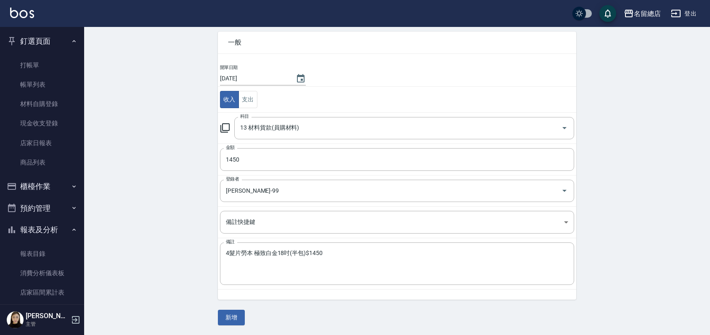
click at [175, 219] on div "CREATE ACCOUNTING RECORD 新增收借支紀錄 連續新增收借支 一般 開單日期 [DATE] 收入 支出 科目 13 材料貨款(員購材料) …" at bounding box center [397, 163] width 626 height 345
click at [232, 319] on button "新增" at bounding box center [231, 318] width 27 height 16
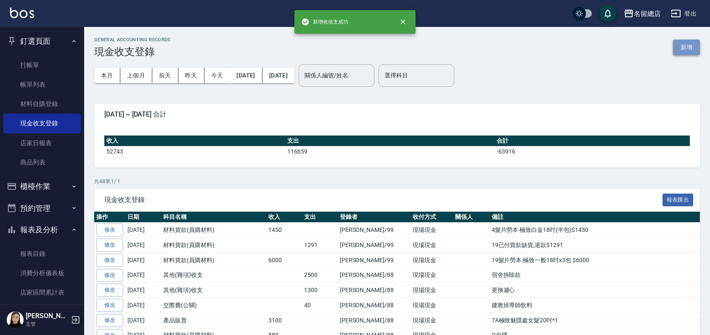
click at [691, 43] on button "新增" at bounding box center [686, 48] width 27 height 16
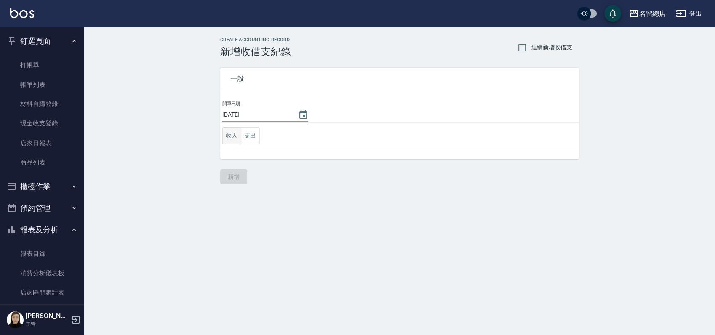
click at [232, 140] on button "收入" at bounding box center [231, 135] width 19 height 17
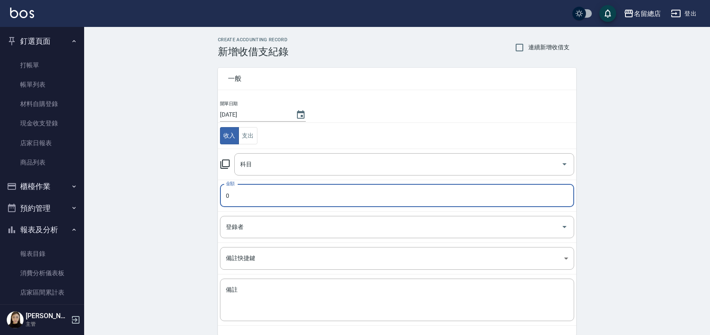
click at [255, 196] on input "0" at bounding box center [397, 195] width 354 height 23
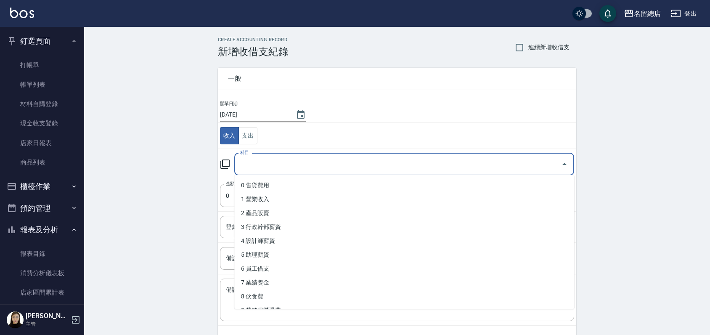
click at [268, 168] on input "科目" at bounding box center [398, 164] width 320 height 15
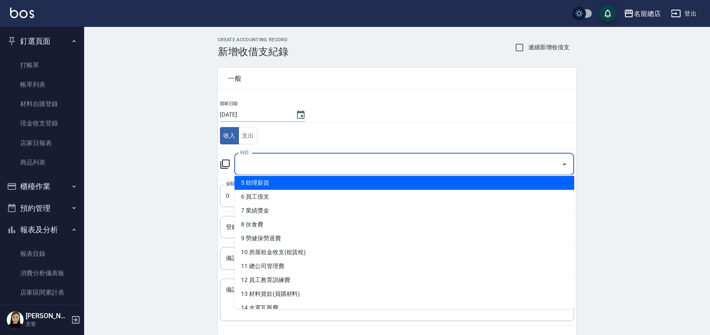
scroll to position [140, 0]
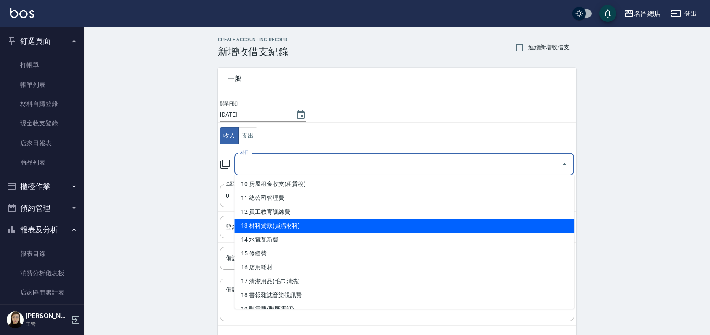
click at [294, 225] on li "13 材料貨款(員購材料)" at bounding box center [404, 226] width 340 height 14
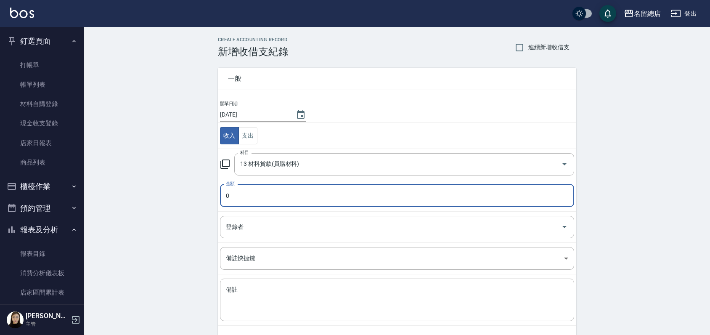
click at [270, 201] on input "0" at bounding box center [397, 195] width 354 height 23
click at [274, 223] on input "登錄者" at bounding box center [391, 227] width 334 height 15
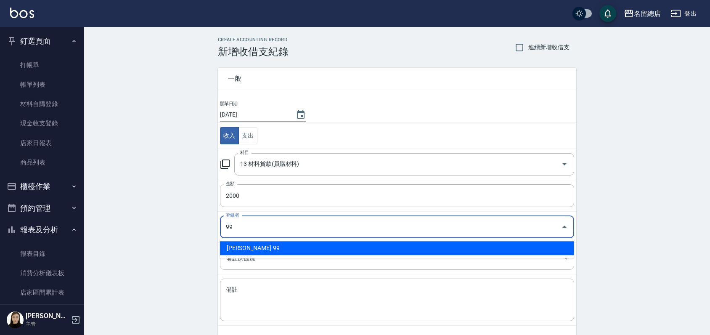
click at [319, 247] on li "[PERSON_NAME]-99" at bounding box center [397, 248] width 354 height 14
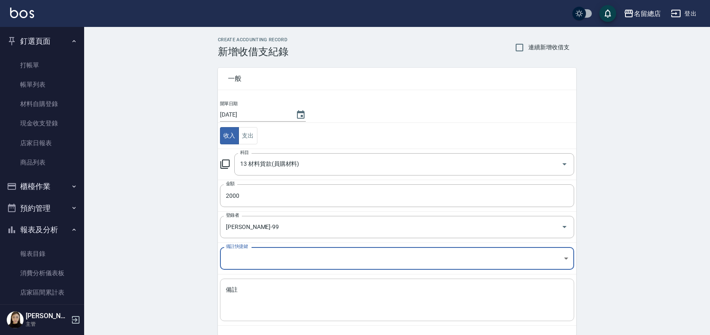
click at [264, 304] on textarea "備註" at bounding box center [397, 300] width 343 height 29
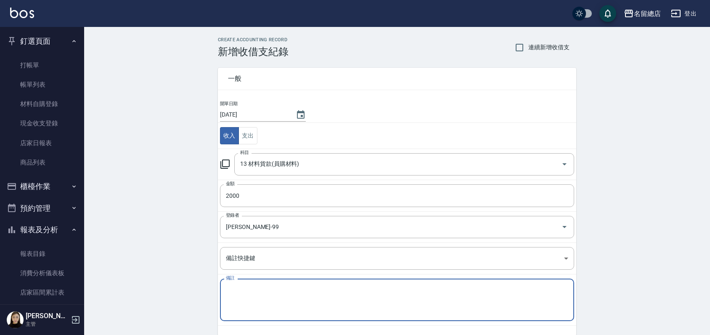
paste textarea "4髮片勞本 極致白金18吋(半包)$1450"
click at [276, 290] on textarea "4髮片勞本 極致白金18吋(半包)$1450" at bounding box center [397, 300] width 343 height 29
click at [276, 289] on textarea "4髮片勞本 極致白金18吋(半包)$1450" at bounding box center [397, 300] width 343 height 29
click at [294, 287] on textarea "4髮片勞本 極致18吋(半包)$1450" at bounding box center [397, 300] width 343 height 29
click at [292, 287] on textarea "4髮片勞本 極致18吋$1450" at bounding box center [397, 300] width 343 height 29
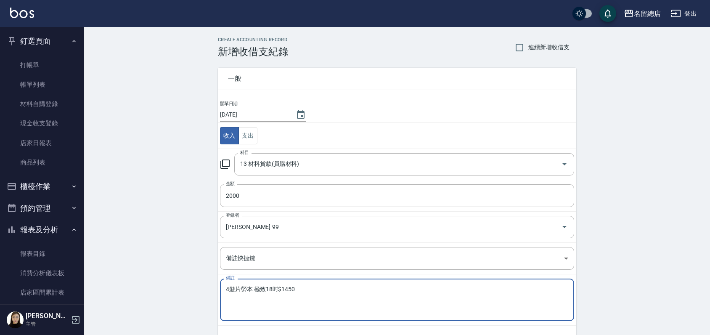
click at [298, 291] on textarea "4髮片勞本 極致18吋$1450" at bounding box center [397, 300] width 343 height 29
click at [265, 289] on textarea "4髮片勞本 極致18吋$2000" at bounding box center [397, 300] width 343 height 29
click at [353, 296] on textarea "4髮片勞本 極致一般18吋$2000" at bounding box center [397, 300] width 343 height 29
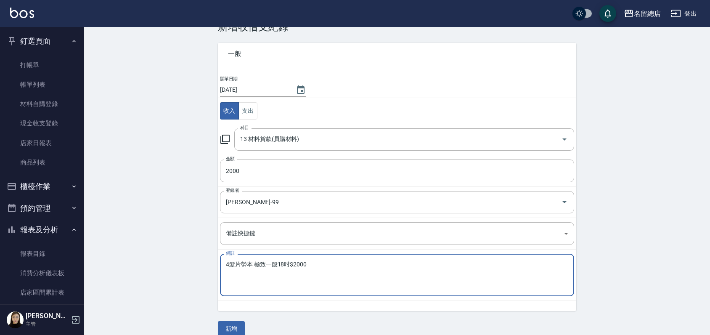
scroll to position [36, 0]
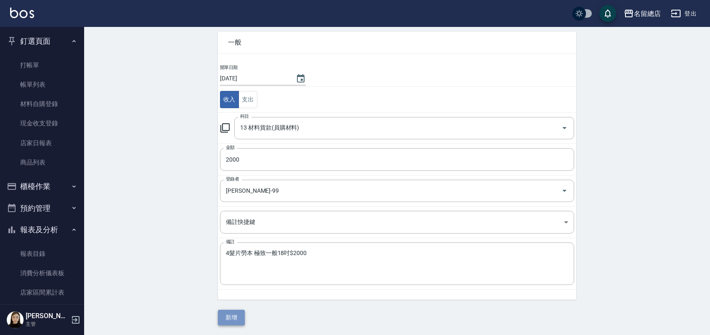
click at [239, 314] on button "新增" at bounding box center [231, 318] width 27 height 16
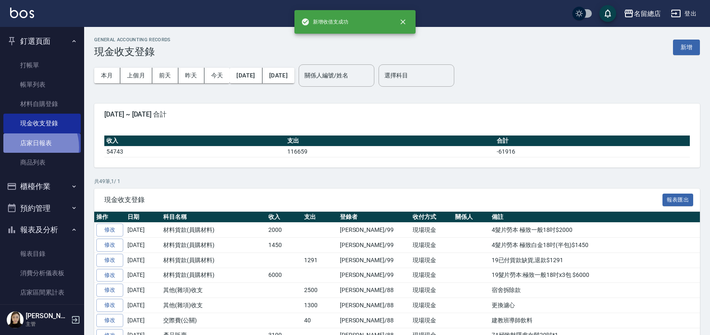
click at [33, 147] on link "店家日報表" at bounding box center [41, 142] width 77 height 19
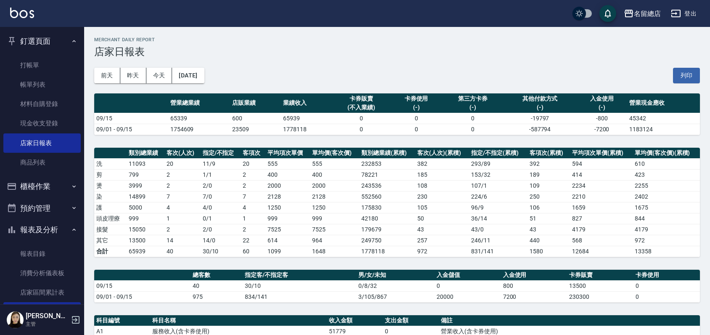
scroll to position [187, 0]
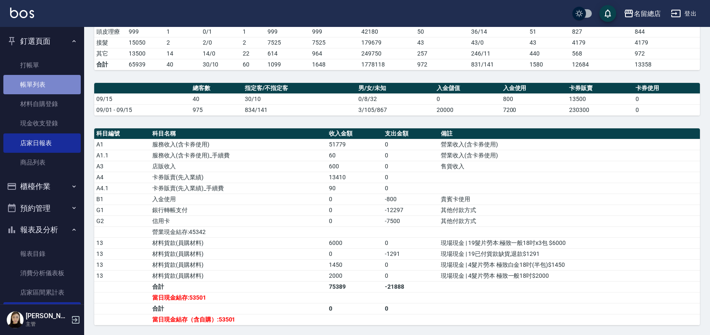
click at [47, 86] on link "帳單列表" at bounding box center [41, 84] width 77 height 19
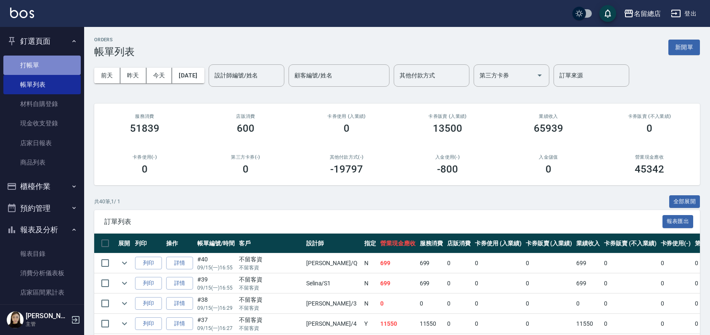
click at [51, 63] on link "打帳單" at bounding box center [41, 65] width 77 height 19
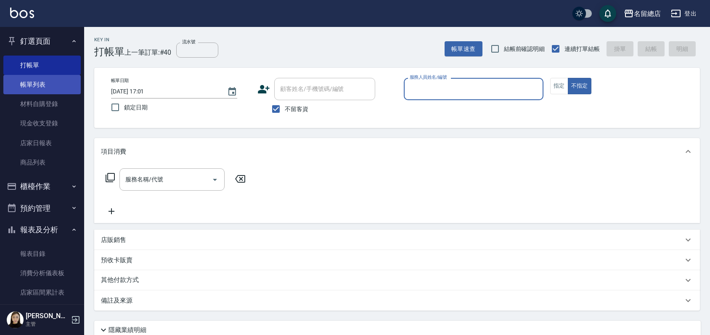
drag, startPoint x: 44, startPoint y: 90, endPoint x: 48, endPoint y: 92, distance: 4.3
click at [44, 90] on link "帳單列表" at bounding box center [41, 84] width 77 height 19
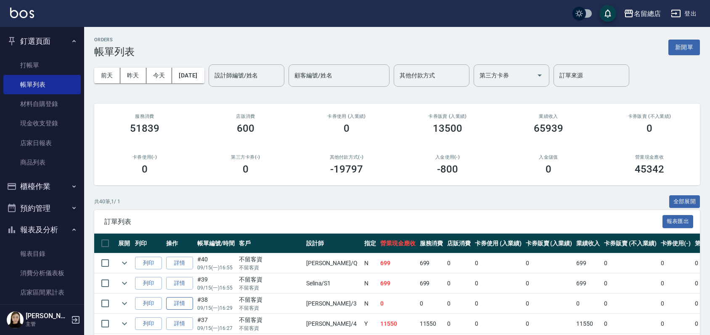
click at [173, 309] on link "詳情" at bounding box center [179, 303] width 27 height 13
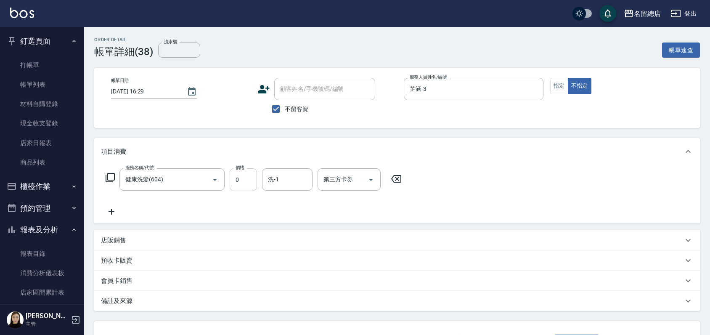
click at [242, 183] on input "0" at bounding box center [243, 179] width 27 height 23
click at [242, 181] on input "0" at bounding box center [243, 179] width 27 height 23
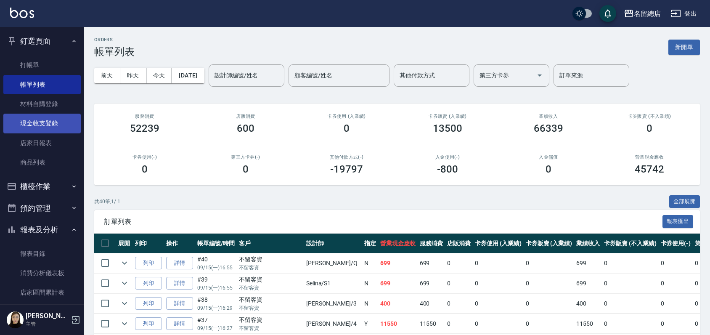
click at [48, 119] on link "現金收支登錄" at bounding box center [41, 123] width 77 height 19
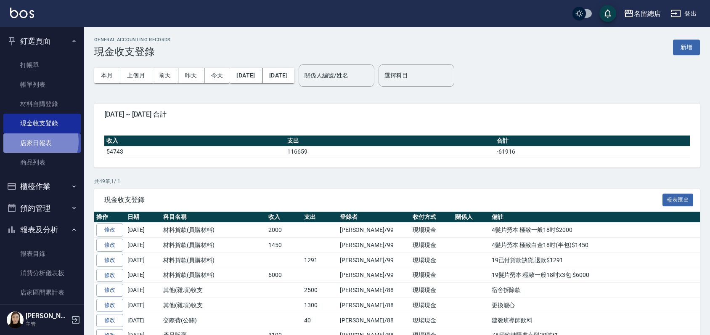
click at [38, 141] on link "店家日報表" at bounding box center [41, 142] width 77 height 19
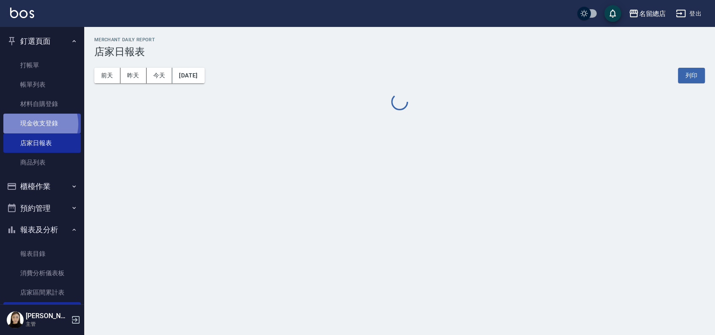
click at [38, 124] on link "現金收支登錄" at bounding box center [41, 123] width 77 height 19
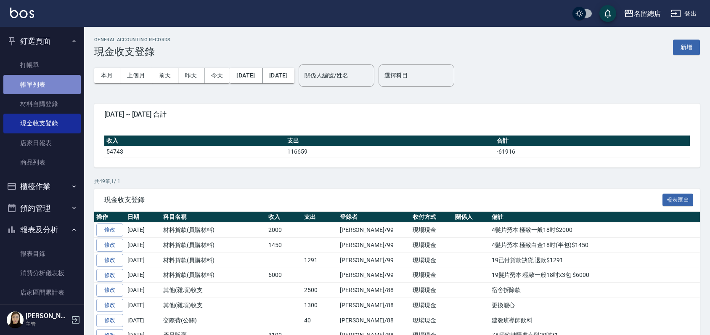
click at [50, 85] on link "帳單列表" at bounding box center [41, 84] width 77 height 19
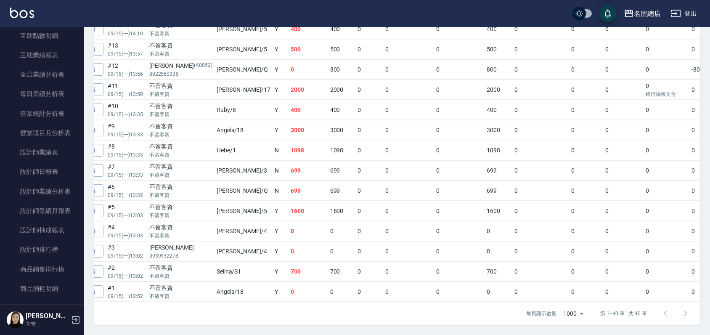
scroll to position [0, 92]
click at [97, 86] on link "詳情" at bounding box center [87, 89] width 27 height 13
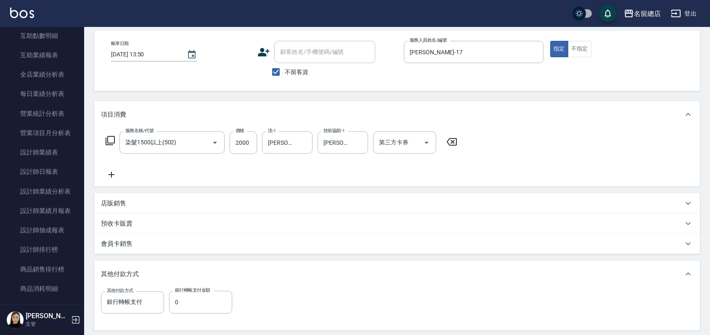
scroll to position [93, 0]
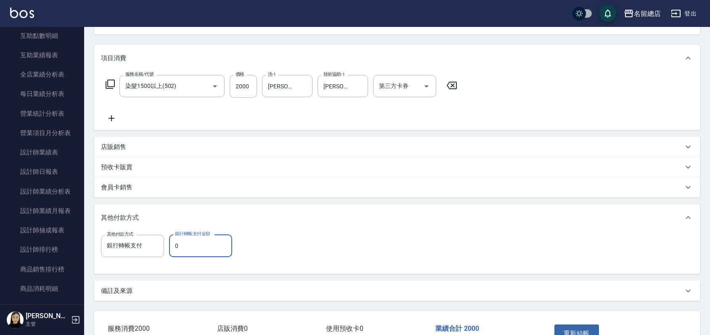
click at [206, 245] on input "0" at bounding box center [200, 245] width 63 height 23
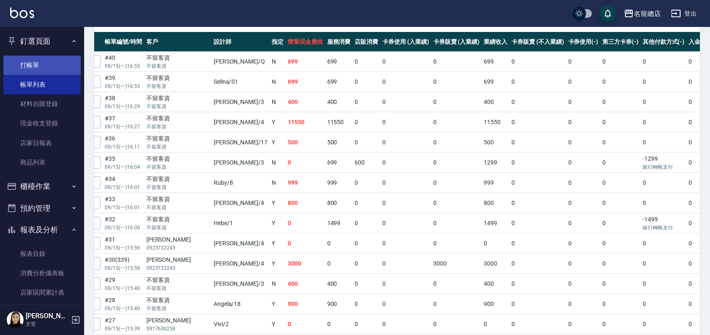
click at [32, 67] on link "打帳單" at bounding box center [41, 65] width 77 height 19
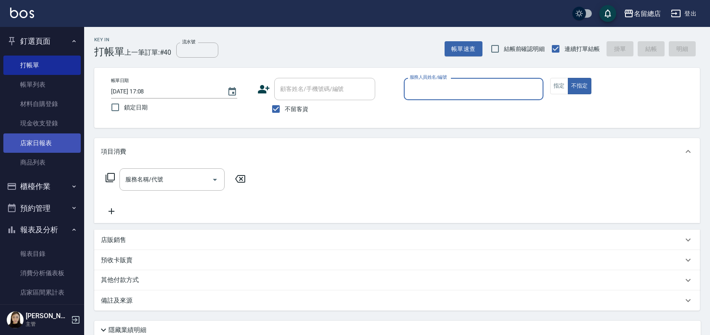
click at [39, 142] on link "店家日報表" at bounding box center [41, 142] width 77 height 19
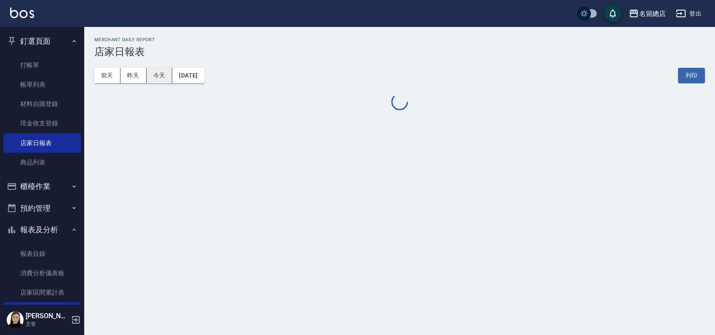
click at [170, 71] on button "今天" at bounding box center [159, 76] width 26 height 16
click at [165, 77] on button "今天" at bounding box center [159, 76] width 26 height 16
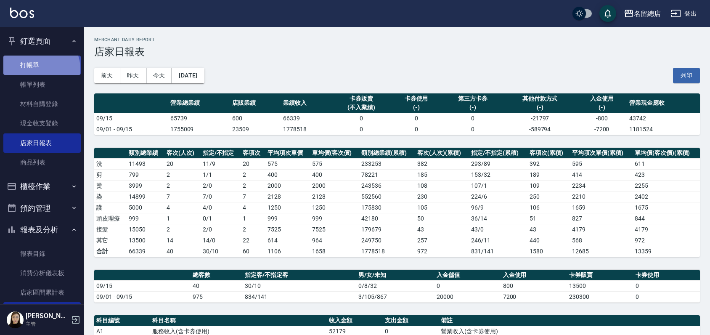
click at [40, 68] on link "打帳單" at bounding box center [41, 65] width 77 height 19
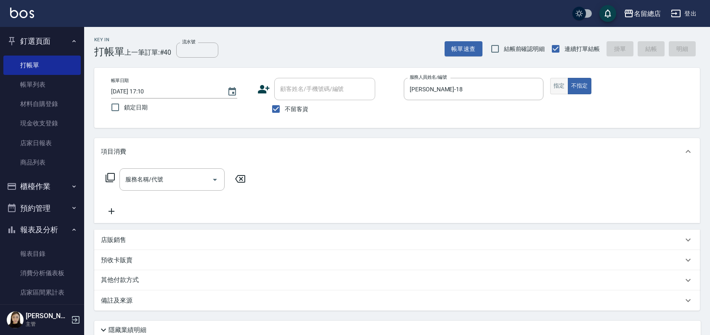
click at [554, 87] on button "指定" at bounding box center [559, 86] width 18 height 16
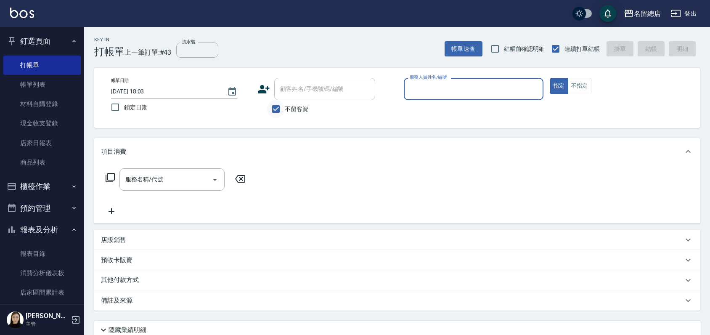
click at [279, 108] on input "不留客資" at bounding box center [276, 109] width 18 height 18
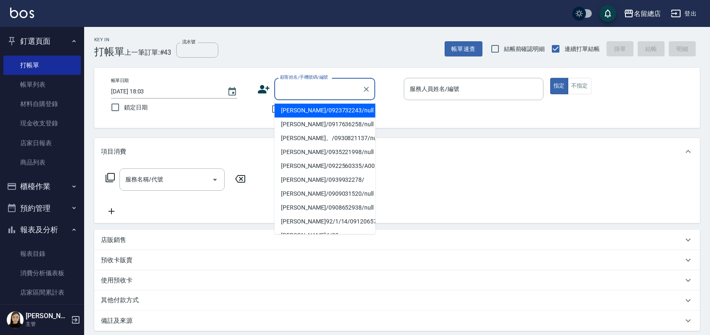
click at [306, 81] on div "顧客姓名/手機號碼/編號 顧客姓名/手機號碼/編號" at bounding box center [324, 89] width 101 height 22
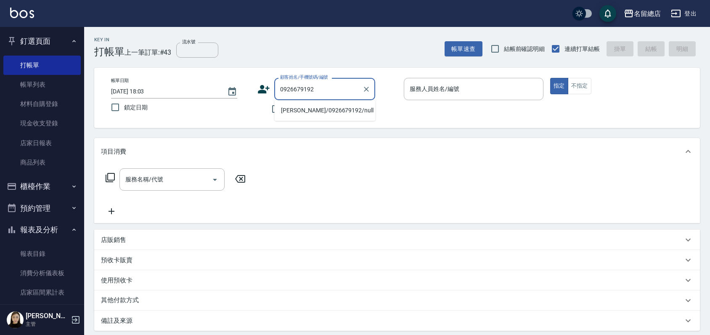
click at [338, 111] on li "[PERSON_NAME]/0926679192/null" at bounding box center [324, 111] width 101 height 14
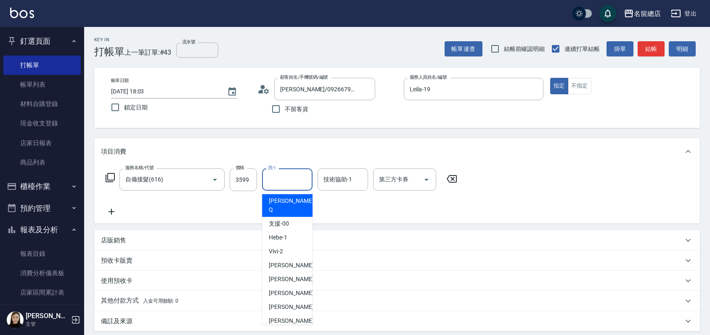
click at [293, 182] on input "洗-1" at bounding box center [287, 179] width 43 height 15
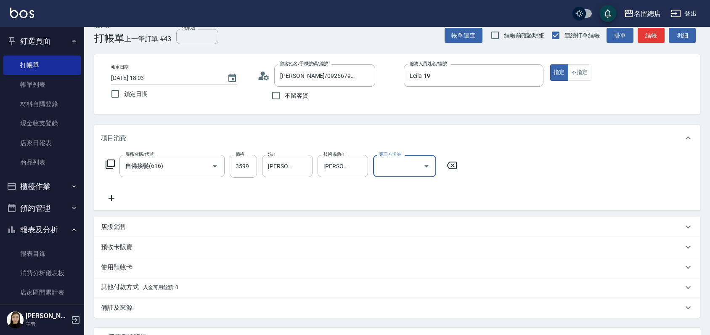
scroll to position [90, 0]
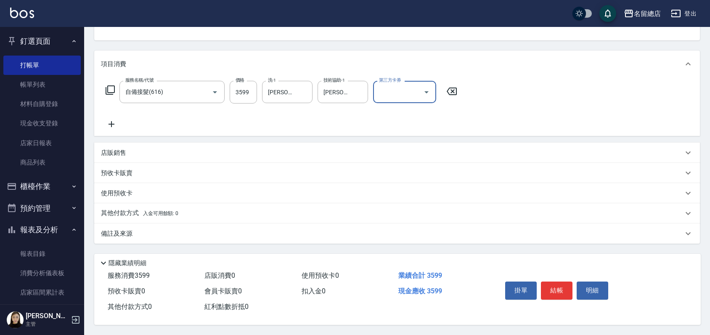
click at [121, 210] on p "其他付款方式 入金可用餘額: 0" at bounding box center [139, 213] width 77 height 9
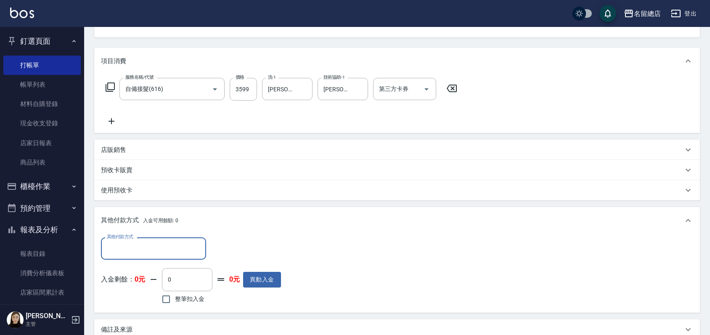
scroll to position [0, 0]
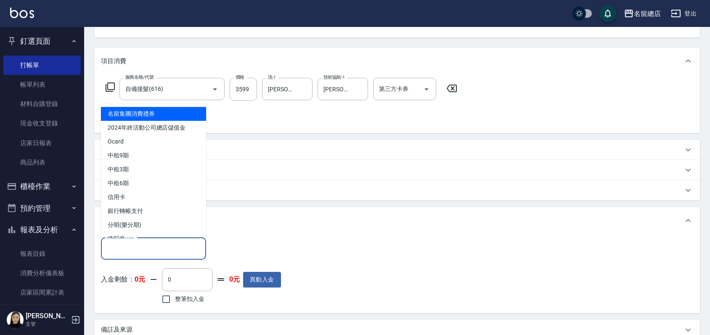
click at [128, 255] on input "其他付款方式" at bounding box center [154, 248] width 98 height 15
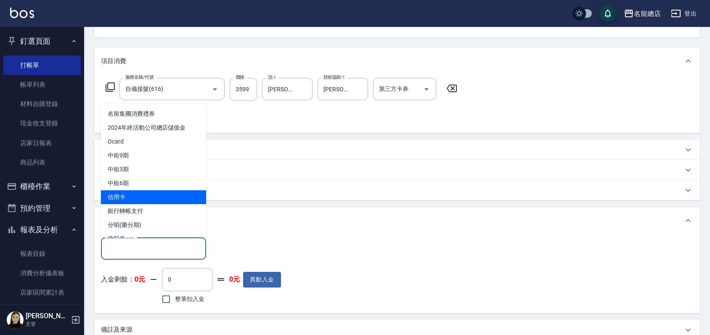
drag, startPoint x: 131, startPoint y: 208, endPoint x: 133, endPoint y: 197, distance: 11.1
click at [133, 197] on ul "名留集團消費禮券 2024年終活動公司總店儲值金 Ocard 中租9期 中租3期 中租6期 信用卡 銀行轉帳支付 分唄(樂分期) 洗髮券 資料轉移" at bounding box center [153, 171] width 105 height 134
click at [133, 195] on span "信用卡" at bounding box center [153, 197] width 105 height 14
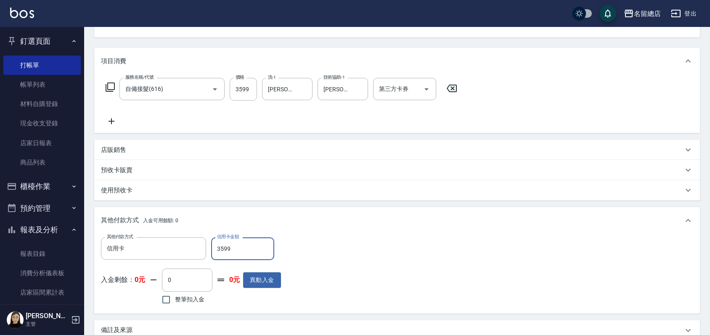
click at [318, 223] on div "其他付款方式 入金可用餘額: 0" at bounding box center [392, 220] width 582 height 9
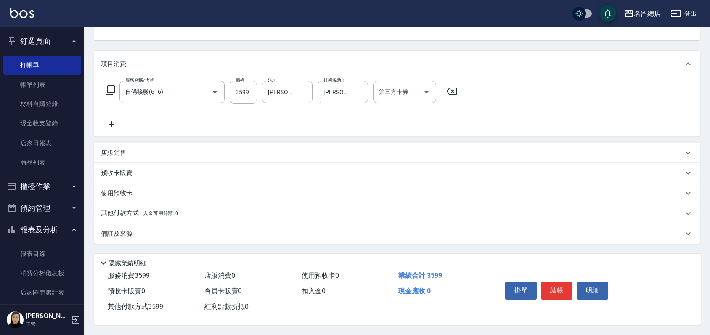
click at [103, 214] on p "其他付款方式 入金可用餘額: 0" at bounding box center [139, 213] width 77 height 9
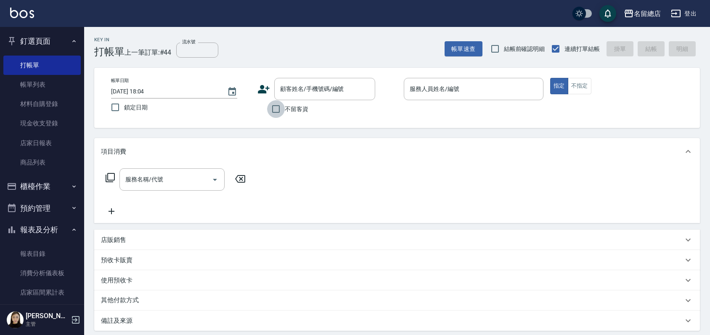
click at [273, 108] on input "不留客資" at bounding box center [276, 109] width 18 height 18
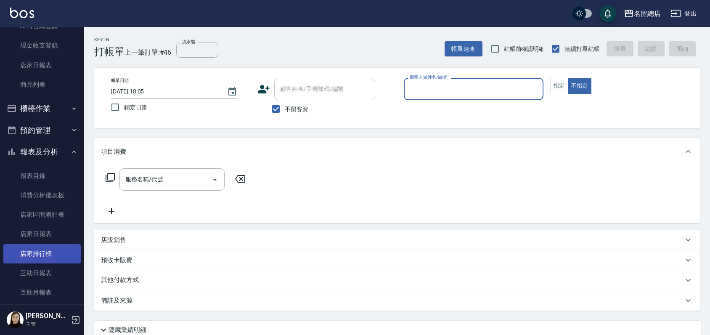
scroll to position [140, 0]
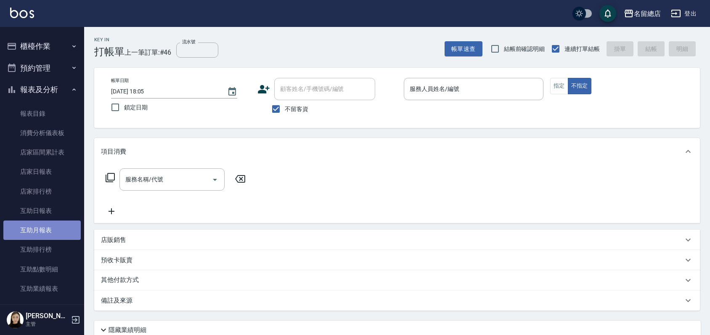
click at [47, 234] on link "互助月報表" at bounding box center [41, 230] width 77 height 19
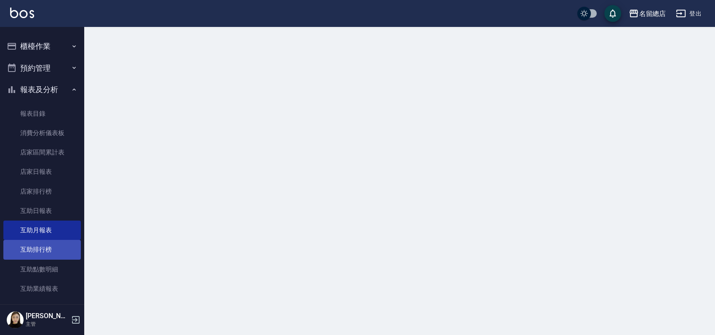
click at [49, 246] on link "互助排行榜" at bounding box center [41, 249] width 77 height 19
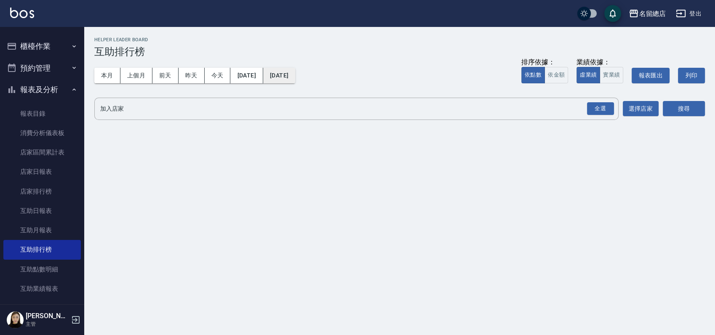
click at [295, 75] on button "[DATE]" at bounding box center [279, 76] width 32 height 16
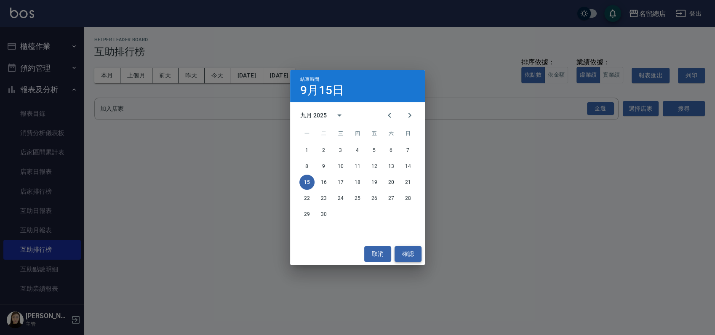
click at [405, 255] on button "確認" at bounding box center [407, 254] width 27 height 16
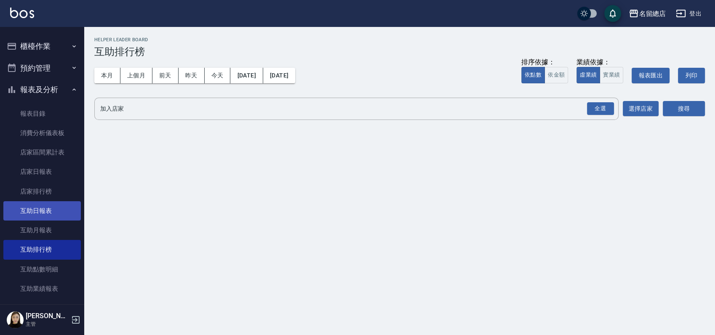
click at [52, 213] on link "互助日報表" at bounding box center [41, 210] width 77 height 19
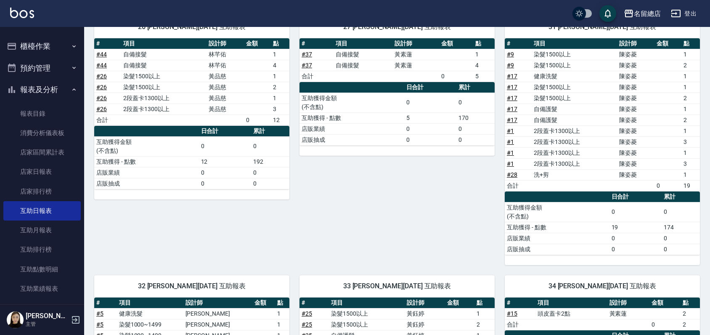
scroll to position [280, 0]
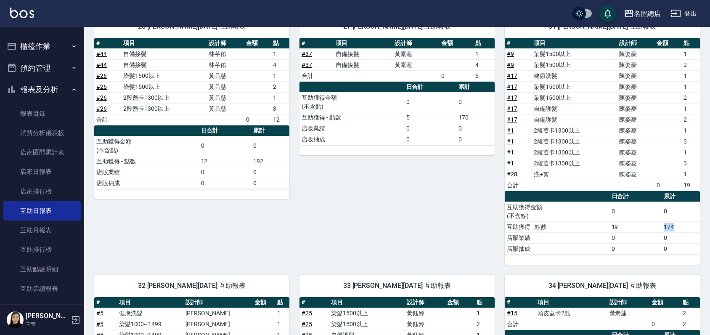
drag, startPoint x: 661, startPoint y: 223, endPoint x: 676, endPoint y: 222, distance: 15.2
click at [676, 222] on tr "互助獲得 - 點數 19 174" at bounding box center [602, 226] width 195 height 11
click at [447, 218] on div "27 [PERSON_NAME][DATE] 互助報表 # 項目 設計師 金額 點 # 37 自備接髮 [PERSON_NAME] 1 # 37 自備接髮 […" at bounding box center [392, 134] width 205 height 259
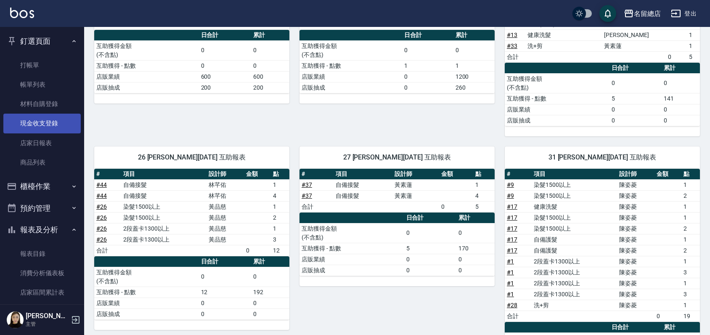
scroll to position [93, 0]
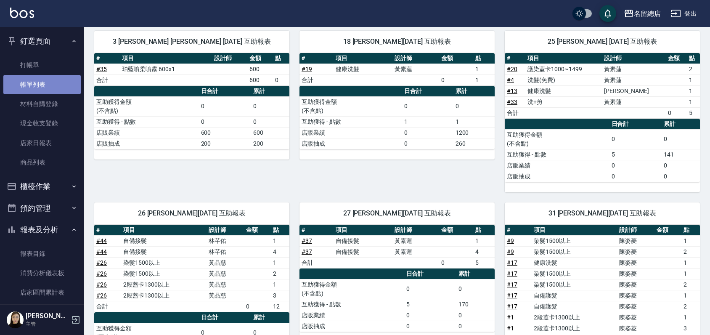
click at [52, 84] on link "帳單列表" at bounding box center [41, 84] width 77 height 19
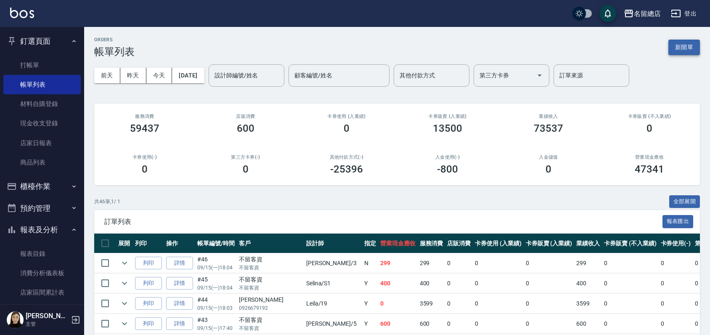
click at [687, 43] on button "新開單" at bounding box center [685, 48] width 32 height 16
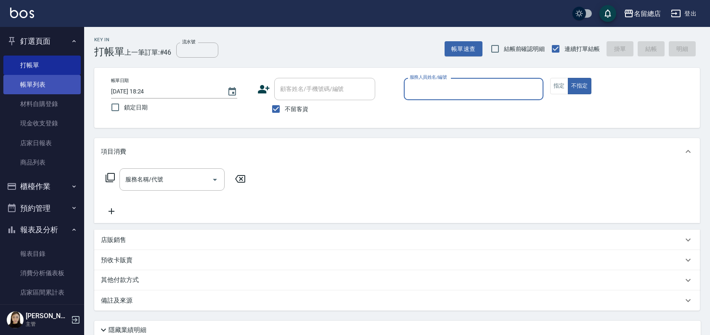
click at [19, 88] on link "帳單列表" at bounding box center [41, 84] width 77 height 19
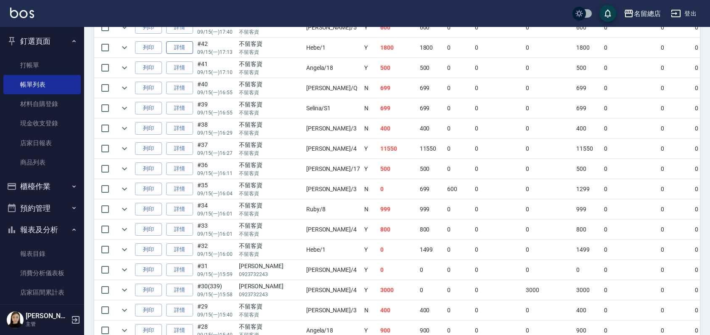
scroll to position [280, 0]
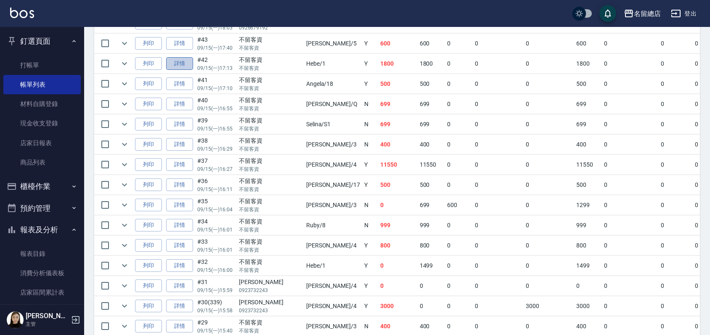
click at [187, 61] on link "詳情" at bounding box center [179, 63] width 27 height 13
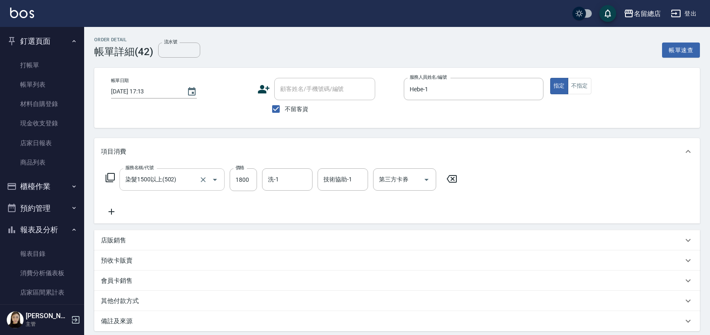
click at [181, 178] on input "染髮1500以上(502)" at bounding box center [160, 179] width 74 height 15
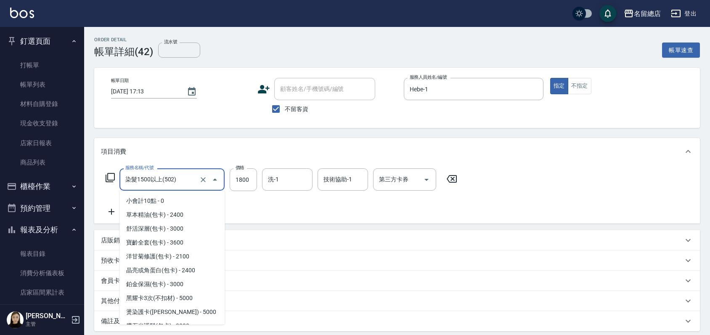
scroll to position [1022, 0]
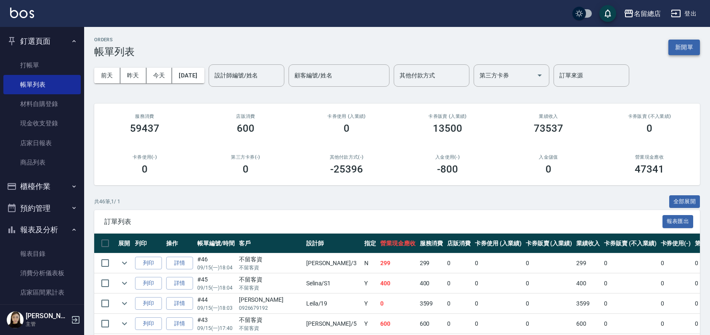
click at [688, 42] on button "新開單" at bounding box center [685, 48] width 32 height 16
